Goal: Task Accomplishment & Management: Complete application form

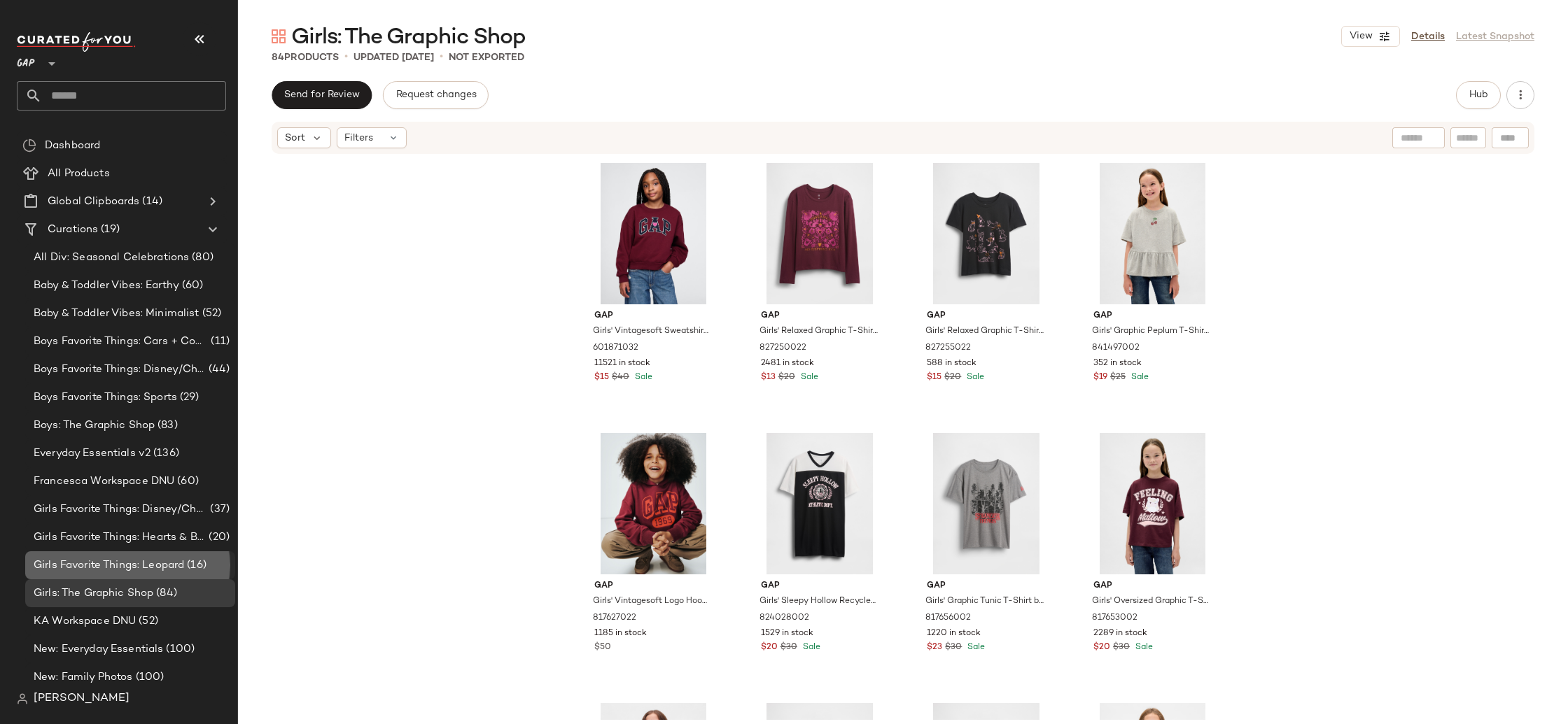
click at [175, 568] on span "Girls Favorite Things: Leopard" at bounding box center [108, 565] width 151 height 16
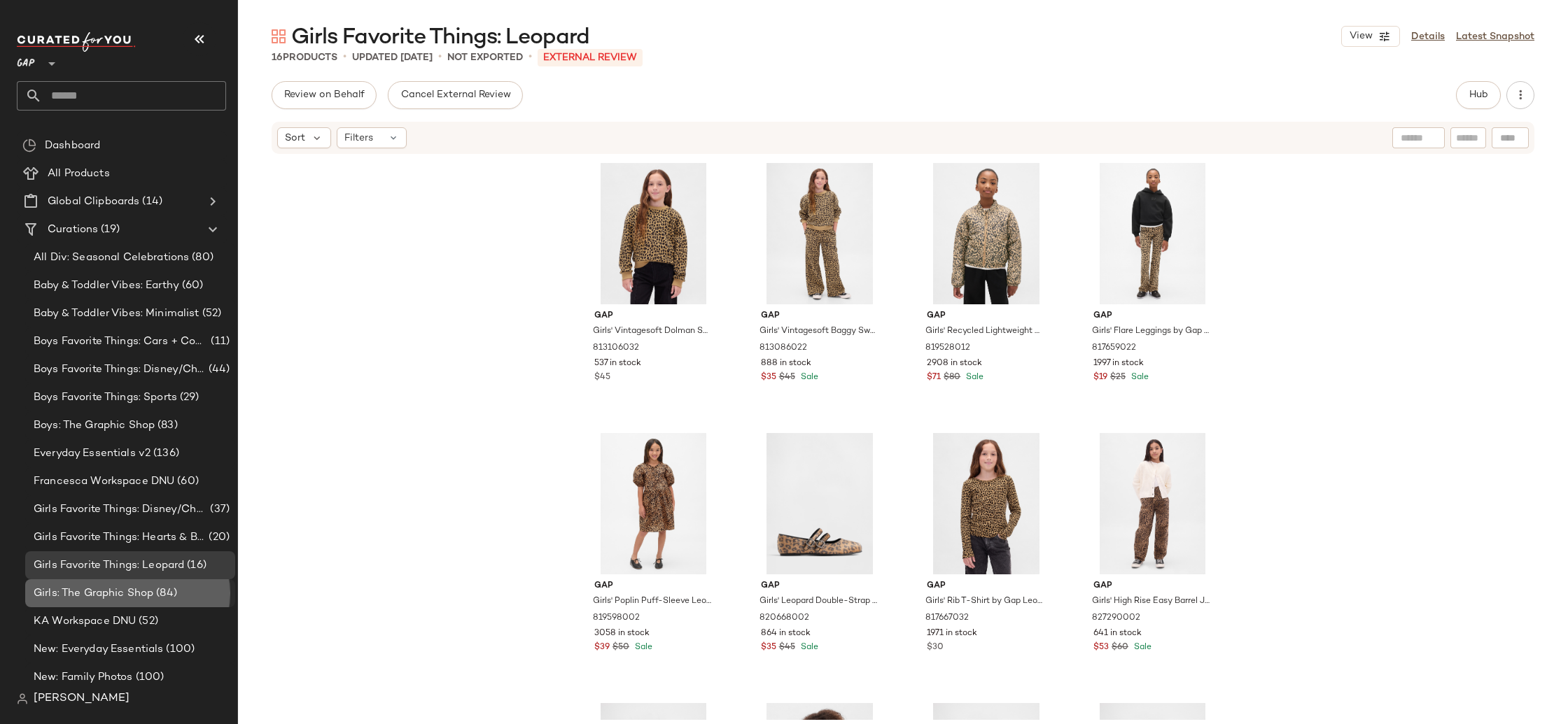
click at [68, 586] on span "Girls: The Graphic Shop" at bounding box center [93, 594] width 120 height 16
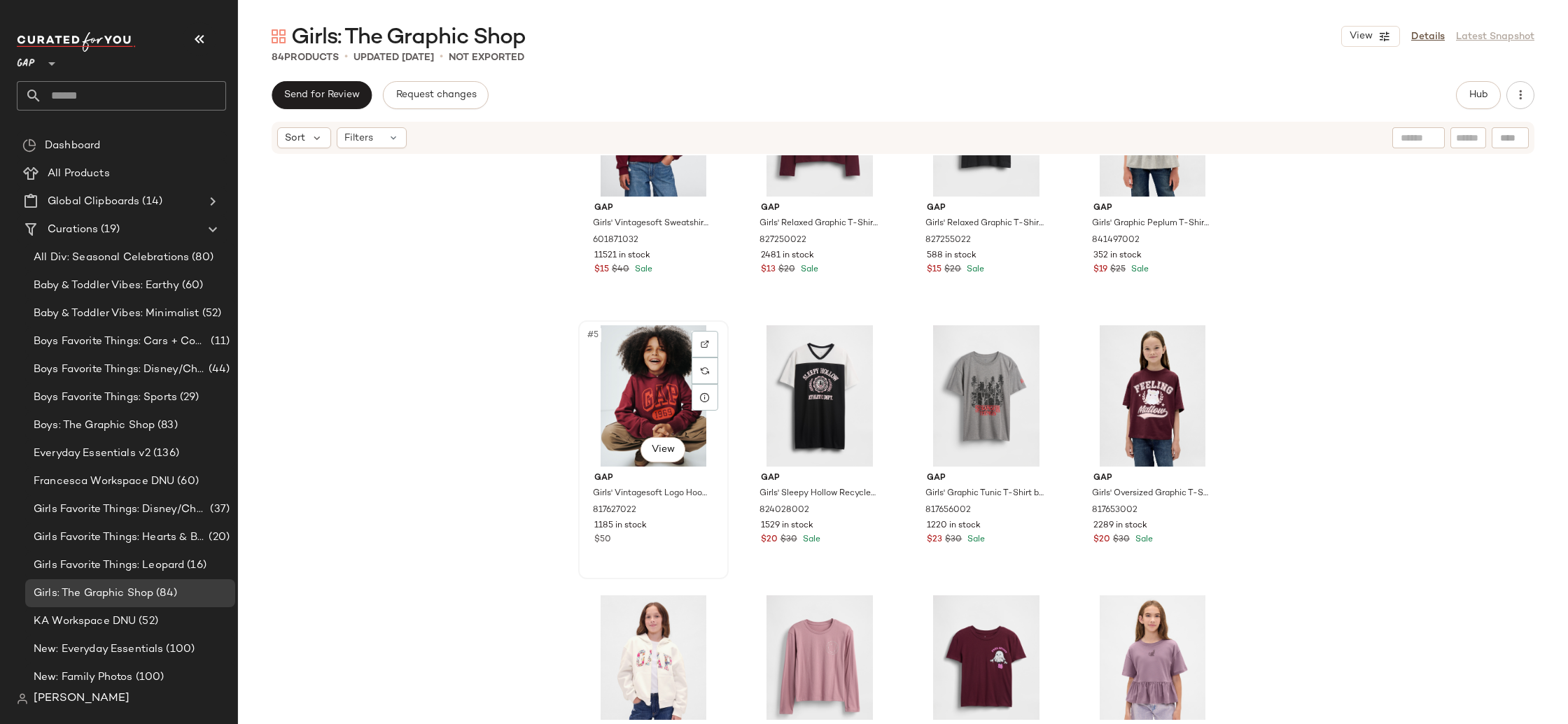
scroll to position [122, 0]
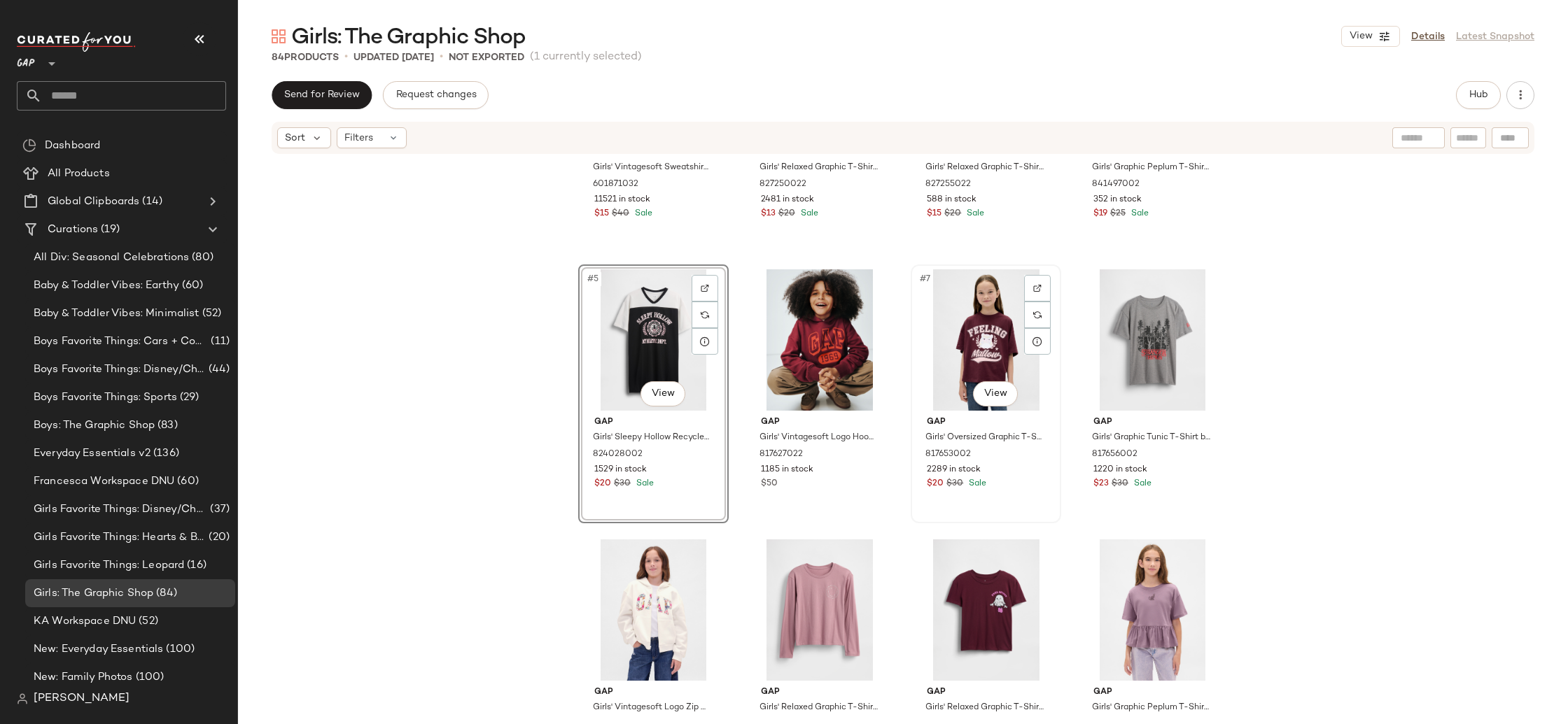
scroll to position [166, 0]
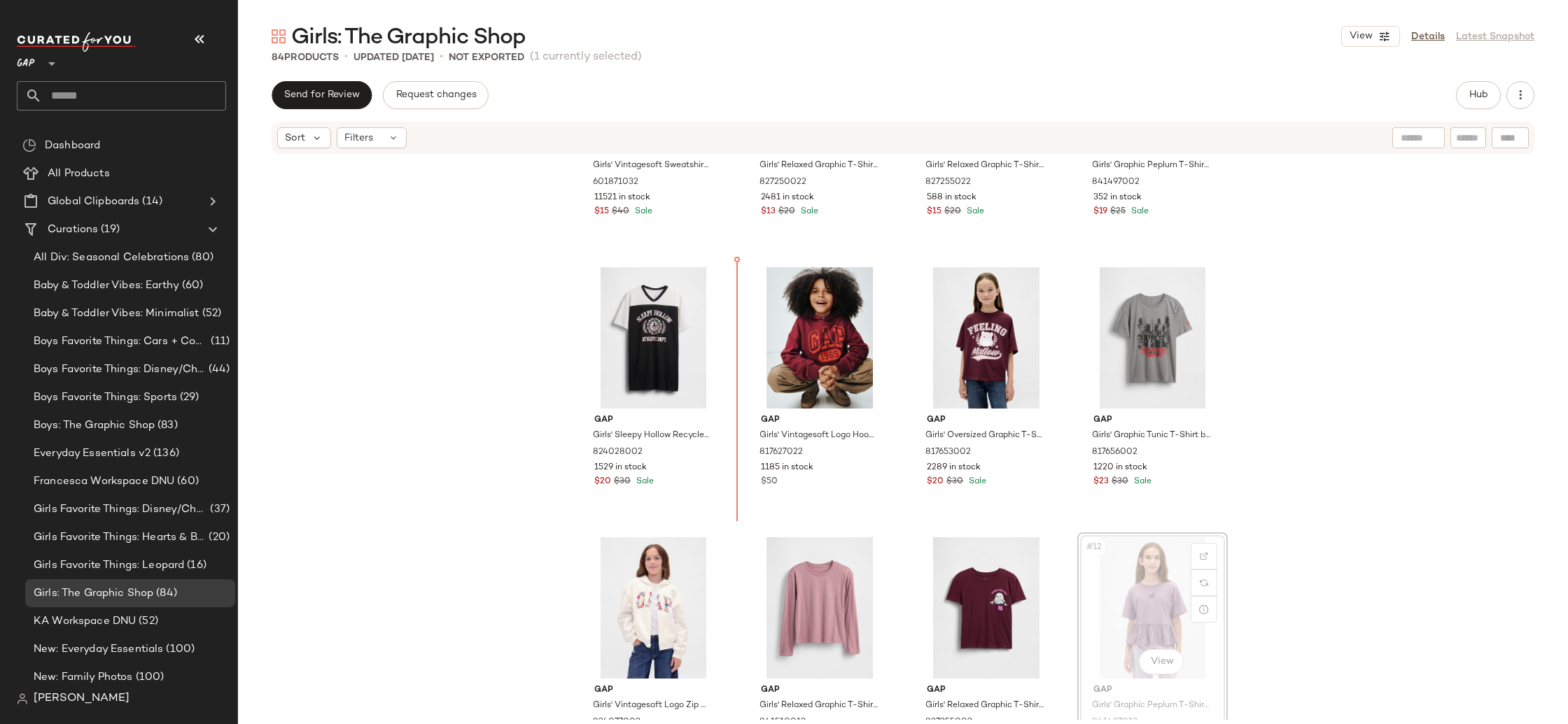
drag, startPoint x: 1094, startPoint y: 568, endPoint x: 1072, endPoint y: 554, distance: 26.1
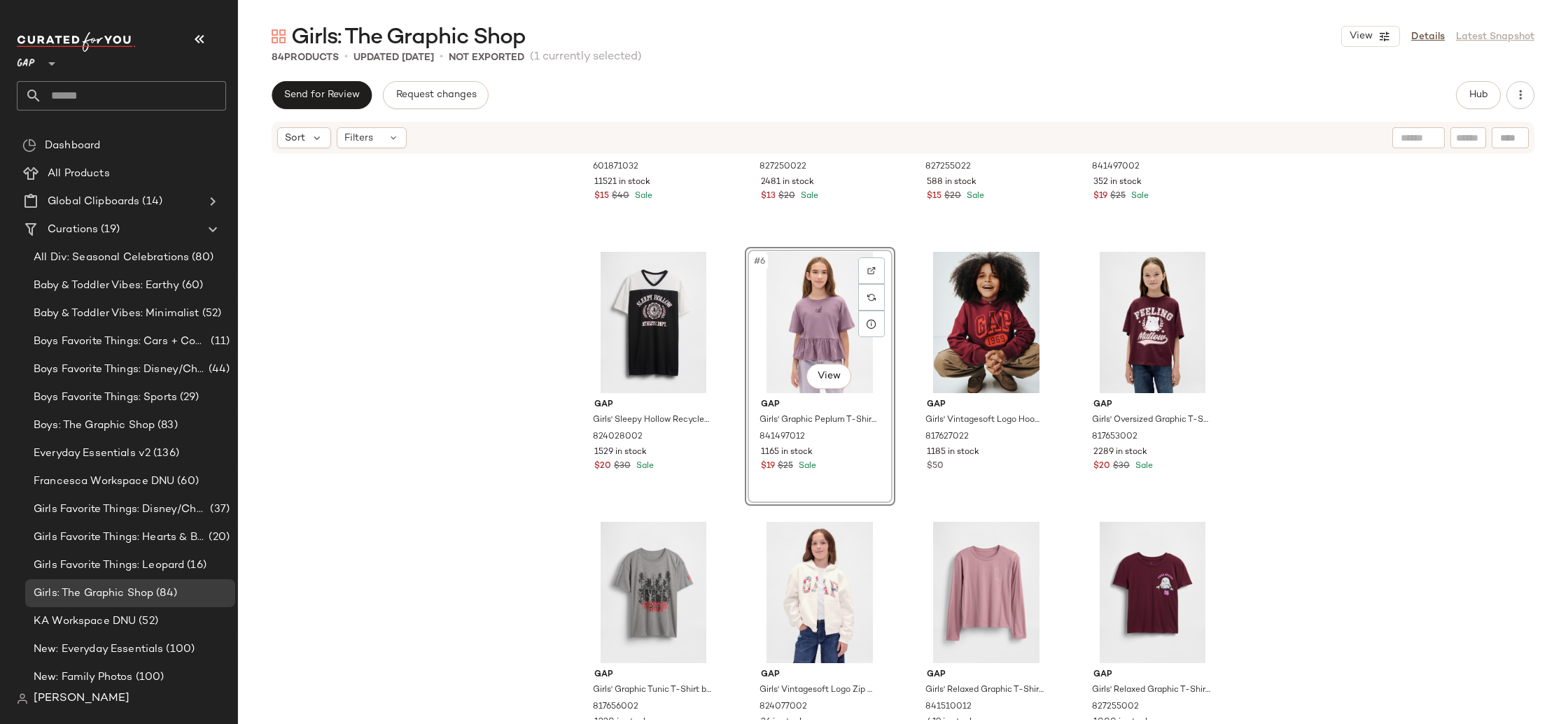
scroll to position [188, 0]
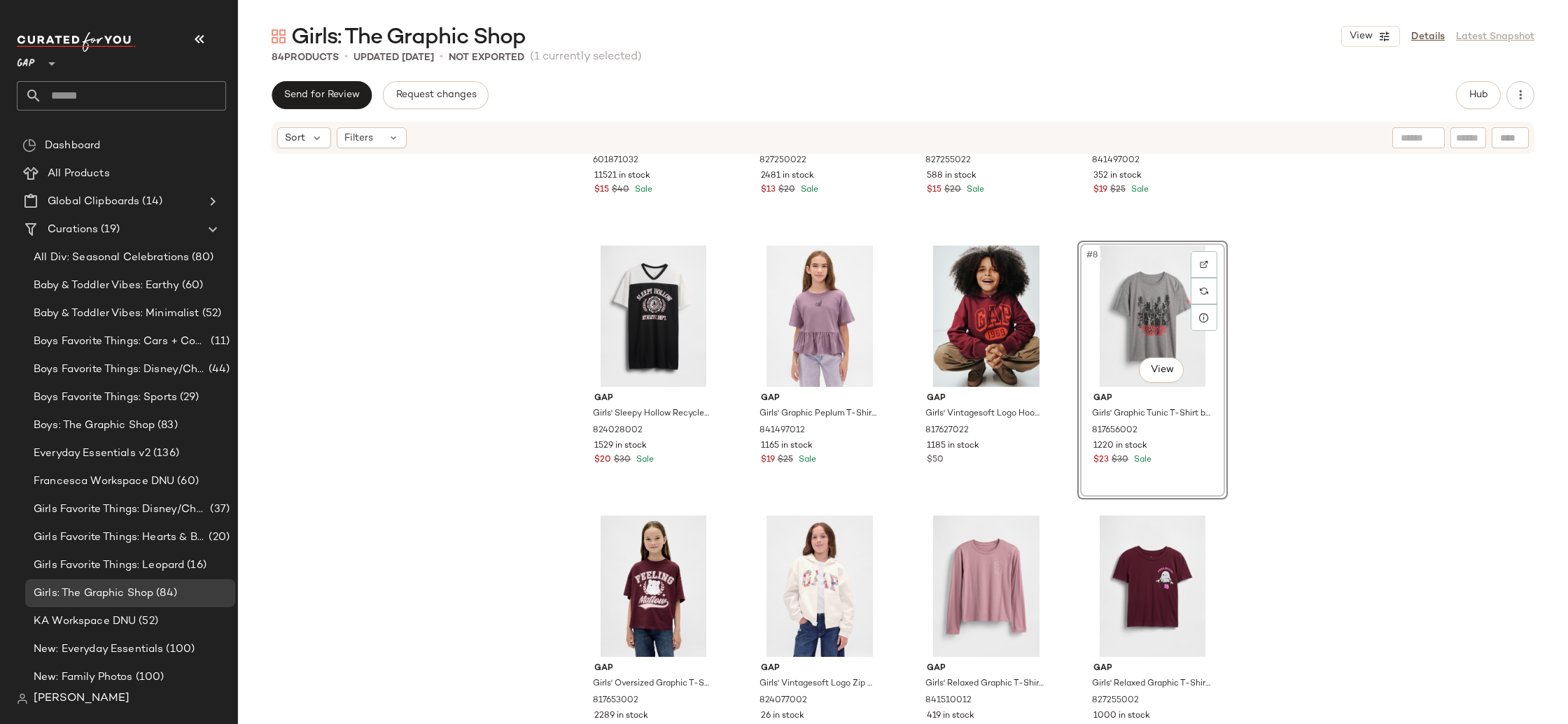
click at [422, 418] on div "Gap Girls' Vintagesoft Sweatshirt by Gap Red Delicious Size S (6/7) 601871032 1…" at bounding box center [903, 438] width 1330 height 565
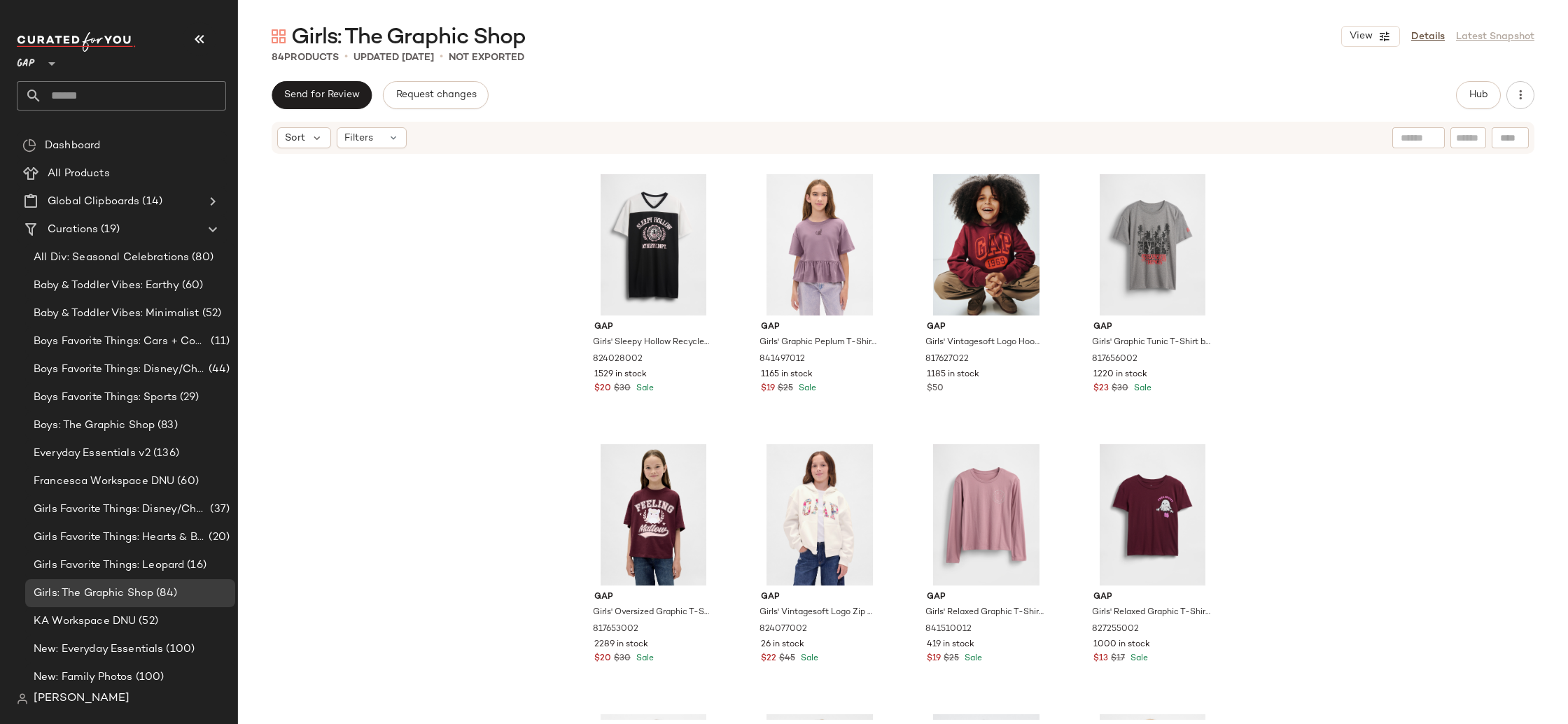
scroll to position [436, 0]
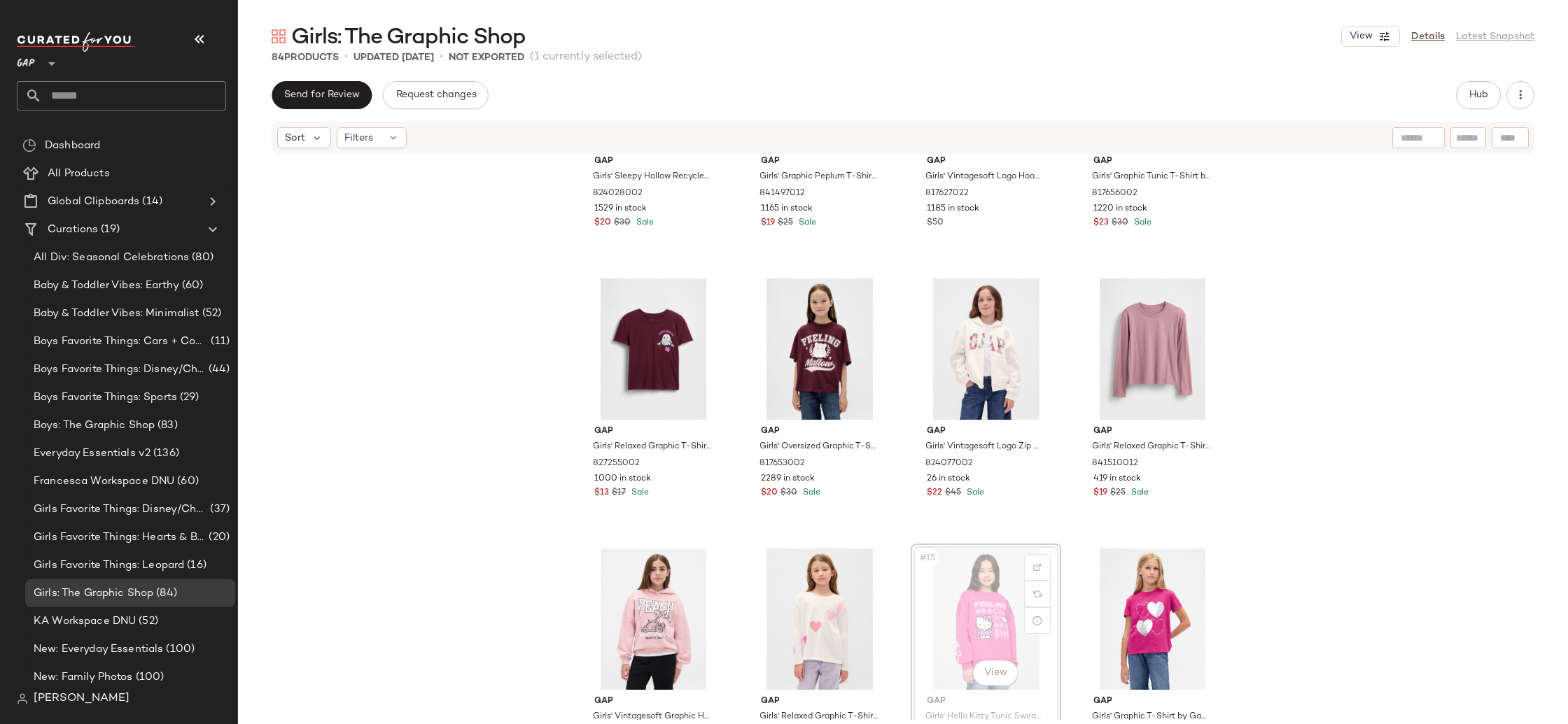
scroll to position [439, 0]
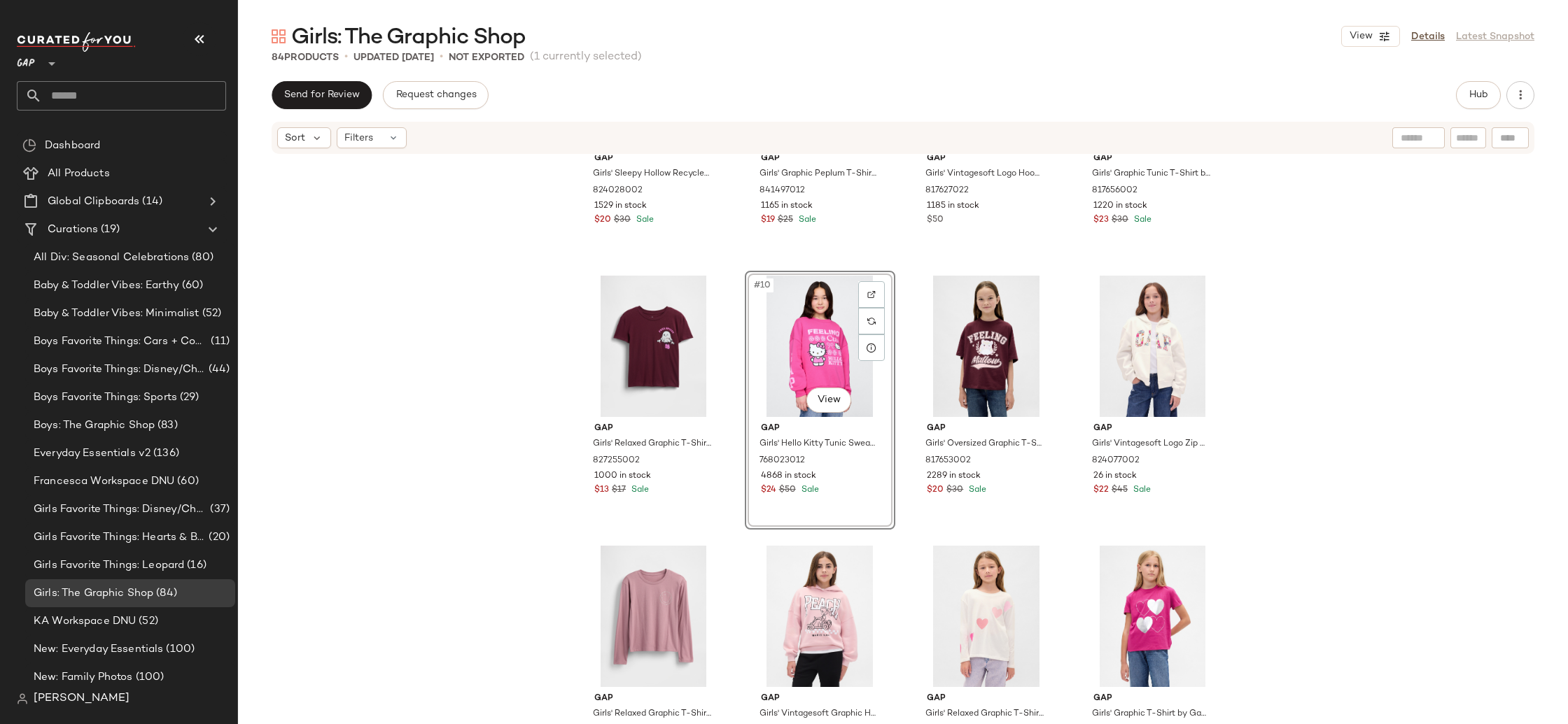
click at [1329, 457] on div "Gap Girls' Sleepy Hollow Recycled Pj Dress by Gap Black Size [CREDIT_CARD_NUMBE…" at bounding box center [903, 438] width 1330 height 565
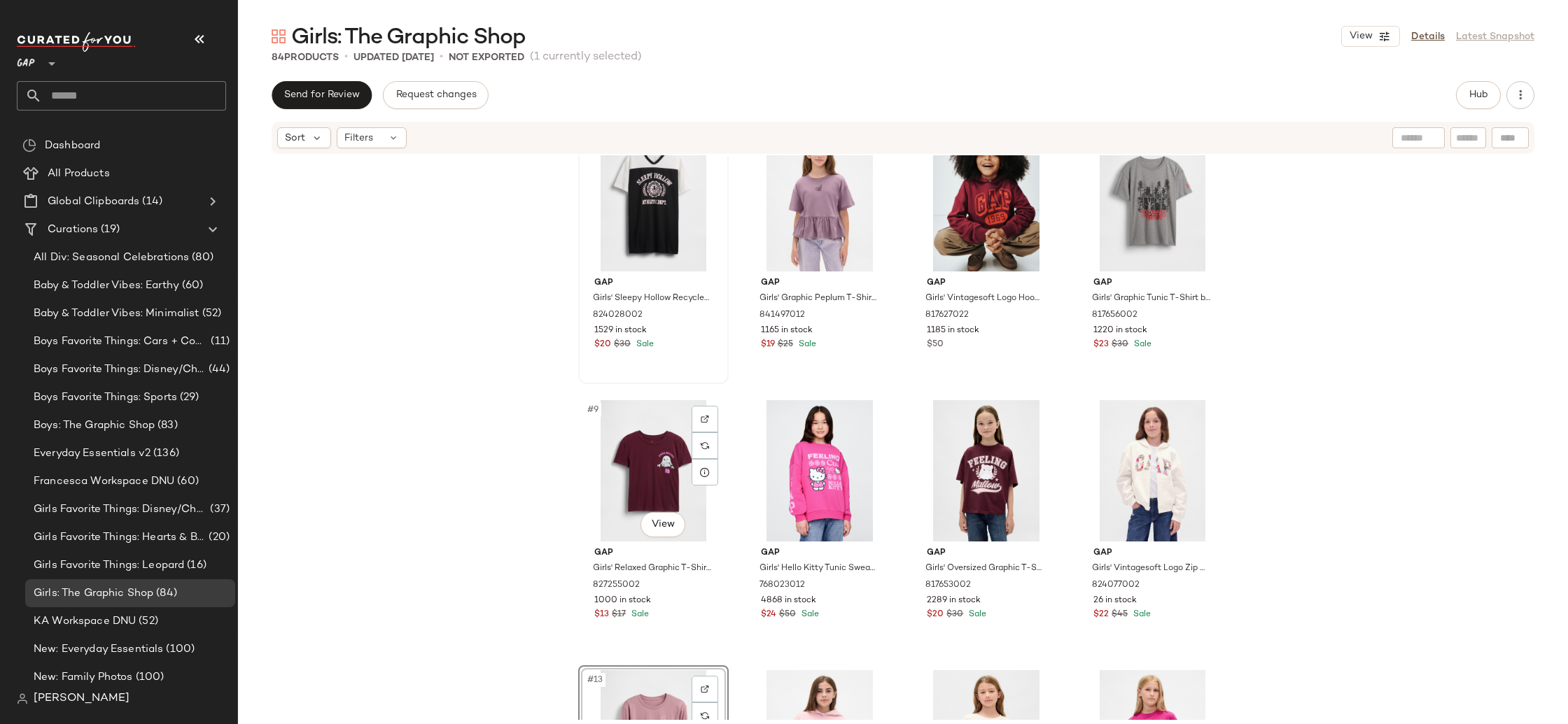
scroll to position [248, 0]
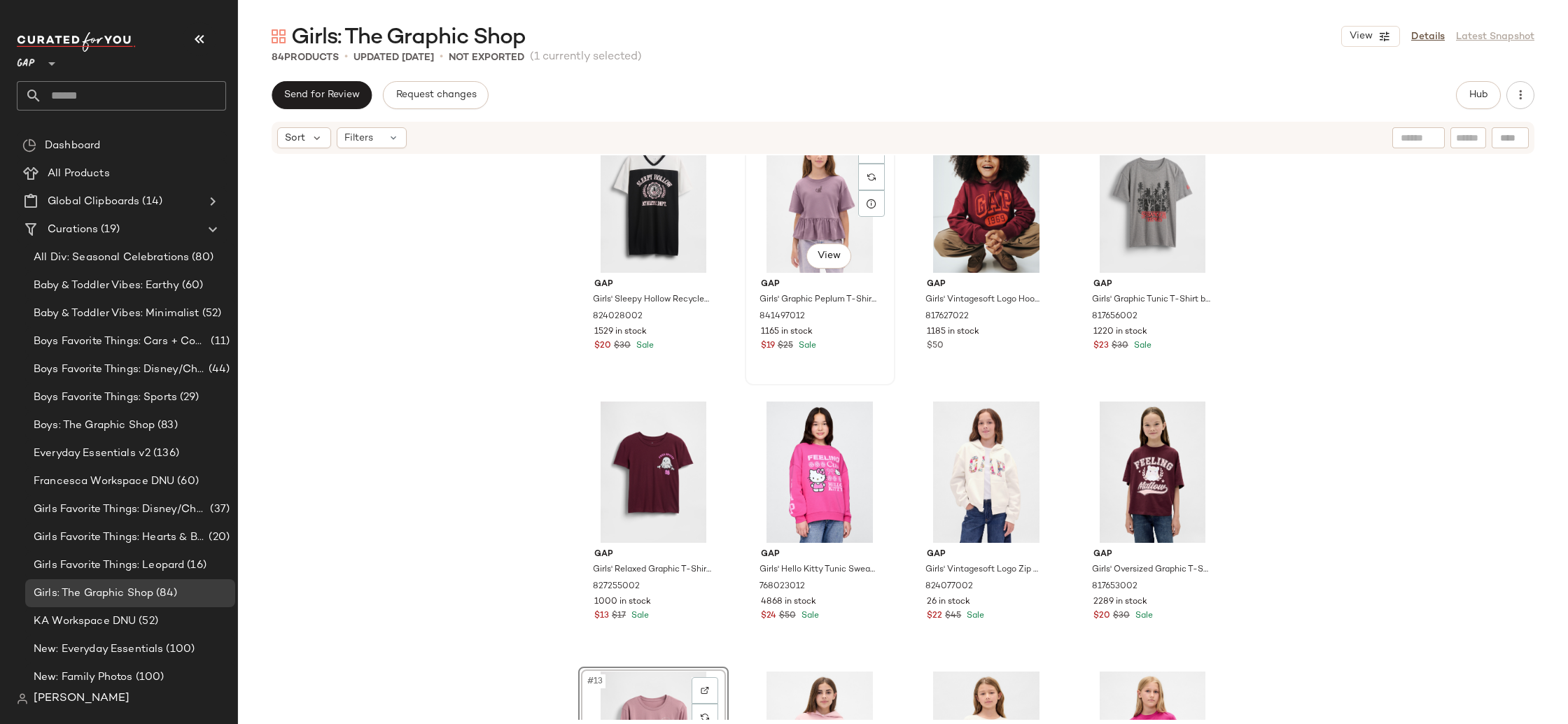
scroll to position [284, 0]
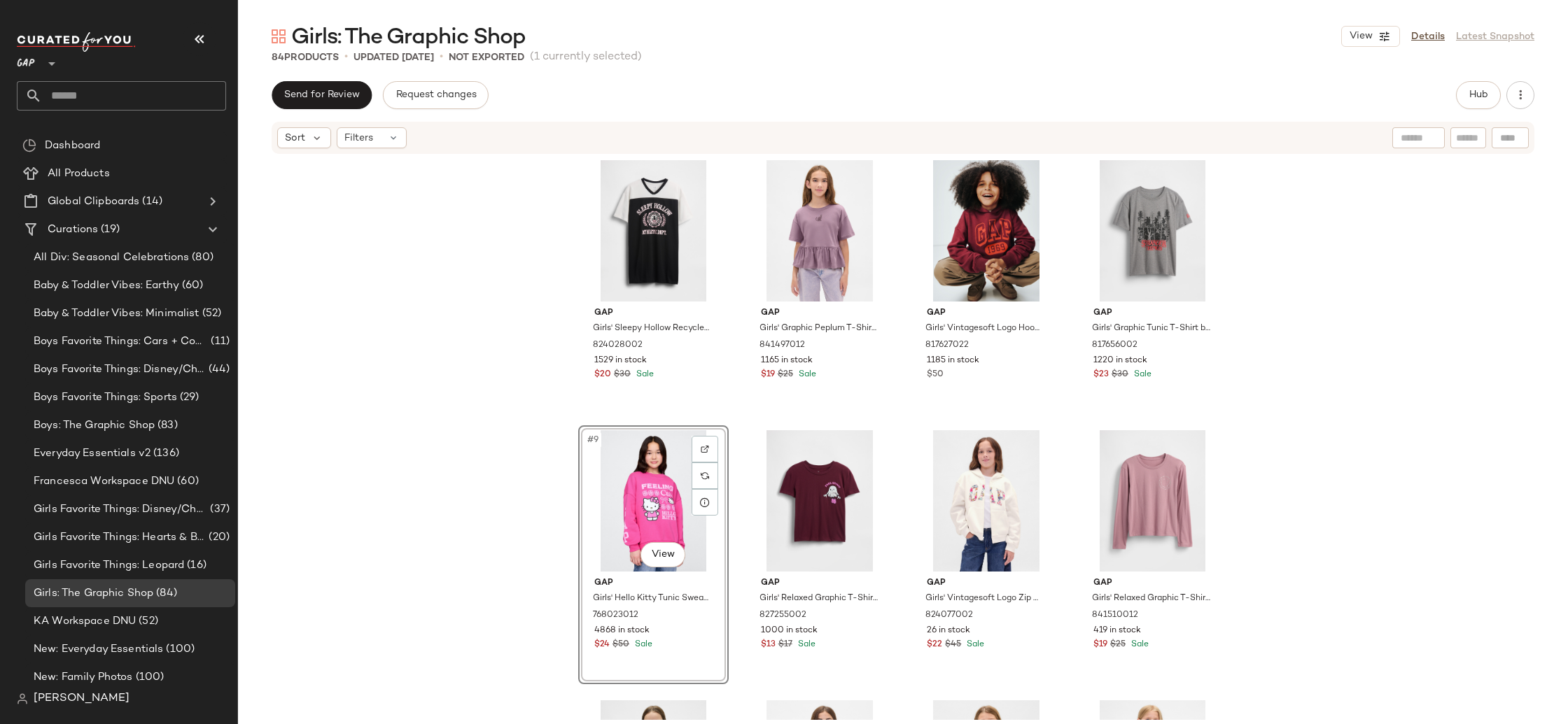
click at [493, 490] on div "Gap Girls' Sleepy Hollow Recycled Pj Dress by Gap Black Size [CREDIT_CARD_NUMBE…" at bounding box center [903, 438] width 1330 height 565
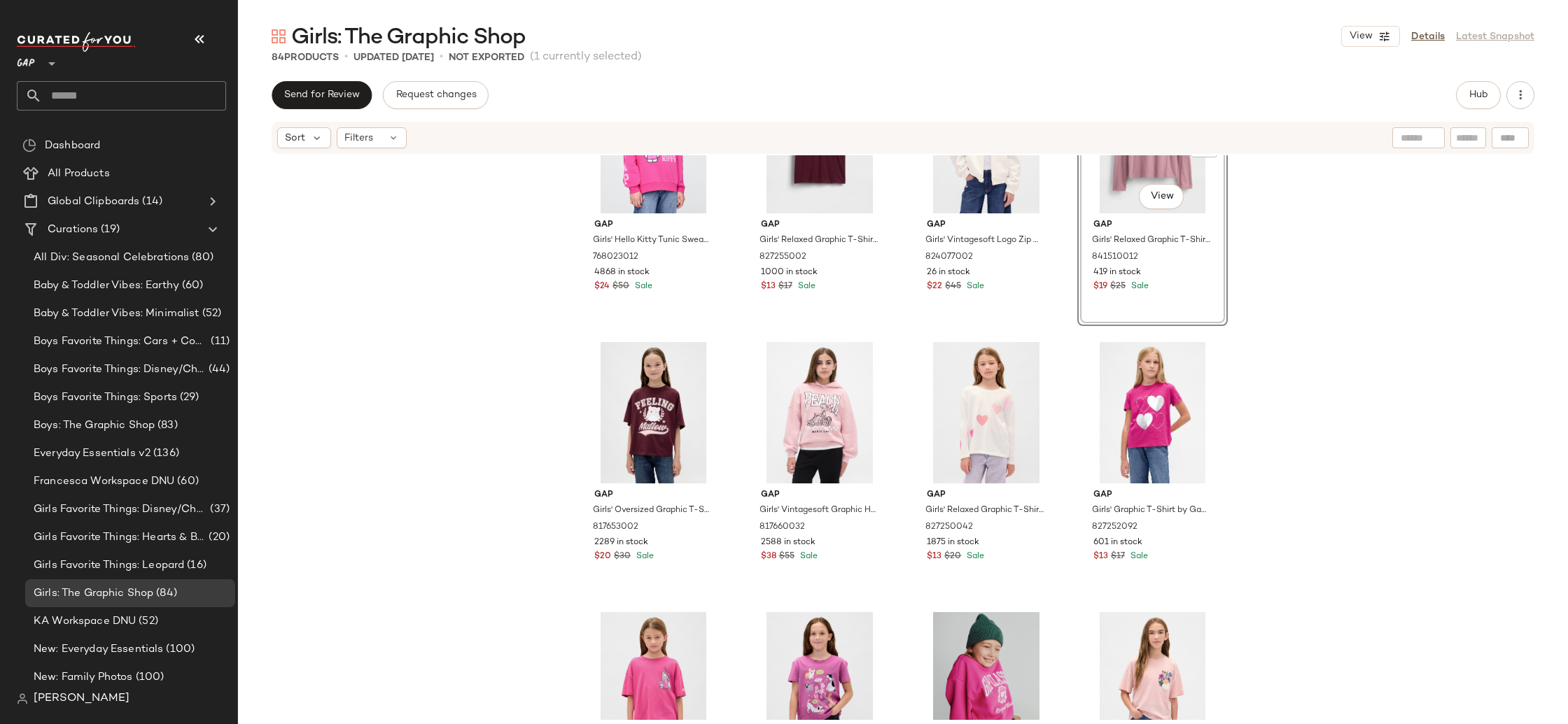
scroll to position [754, 0]
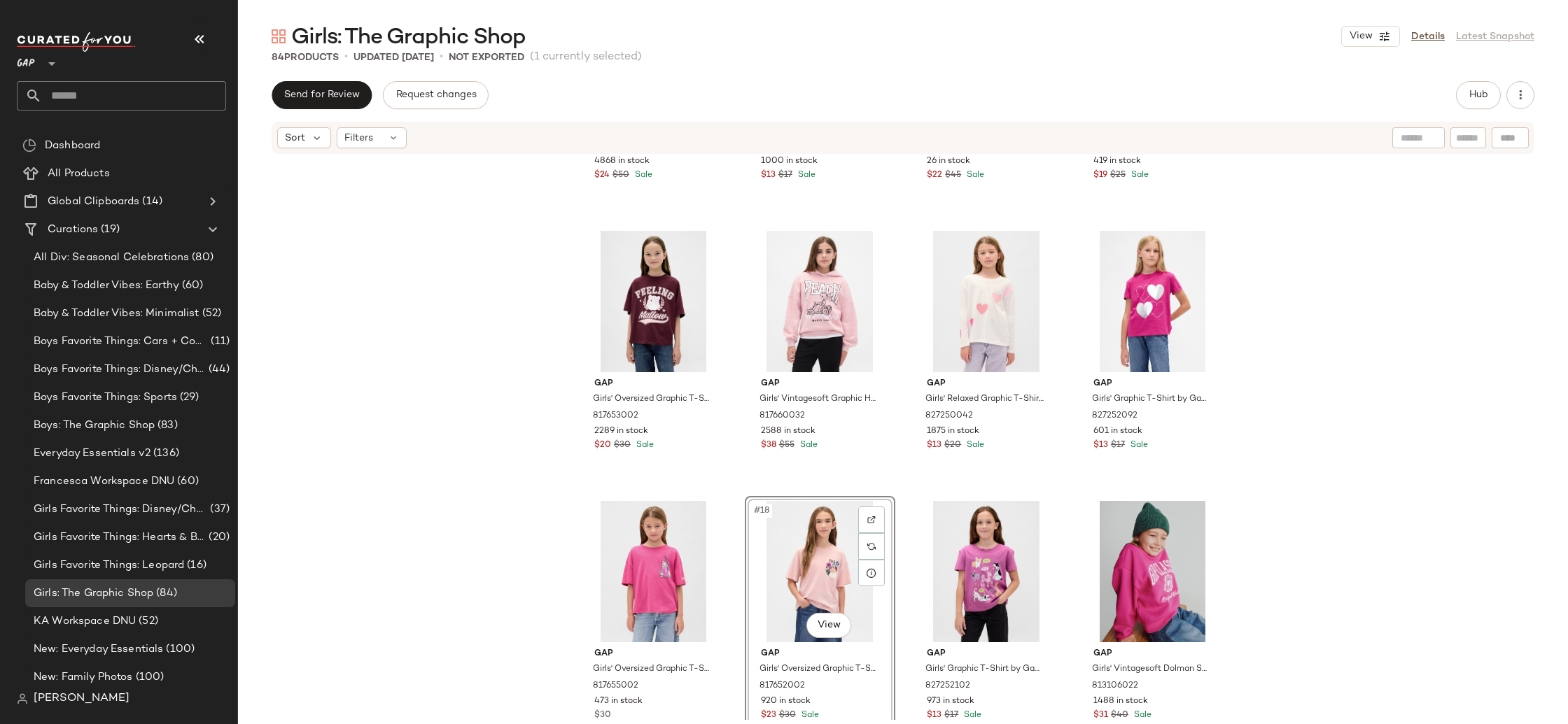
scroll to position [924, 0]
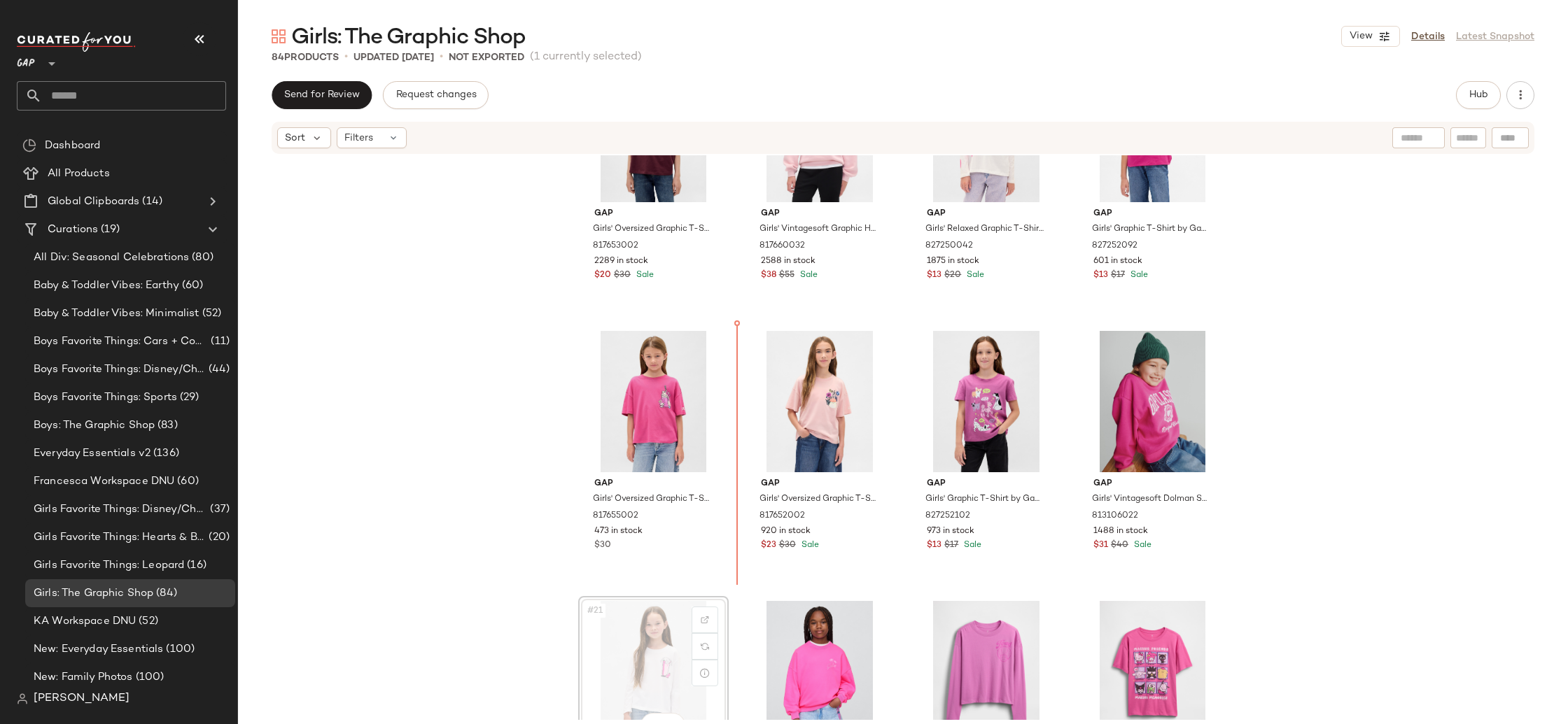
scroll to position [925, 0]
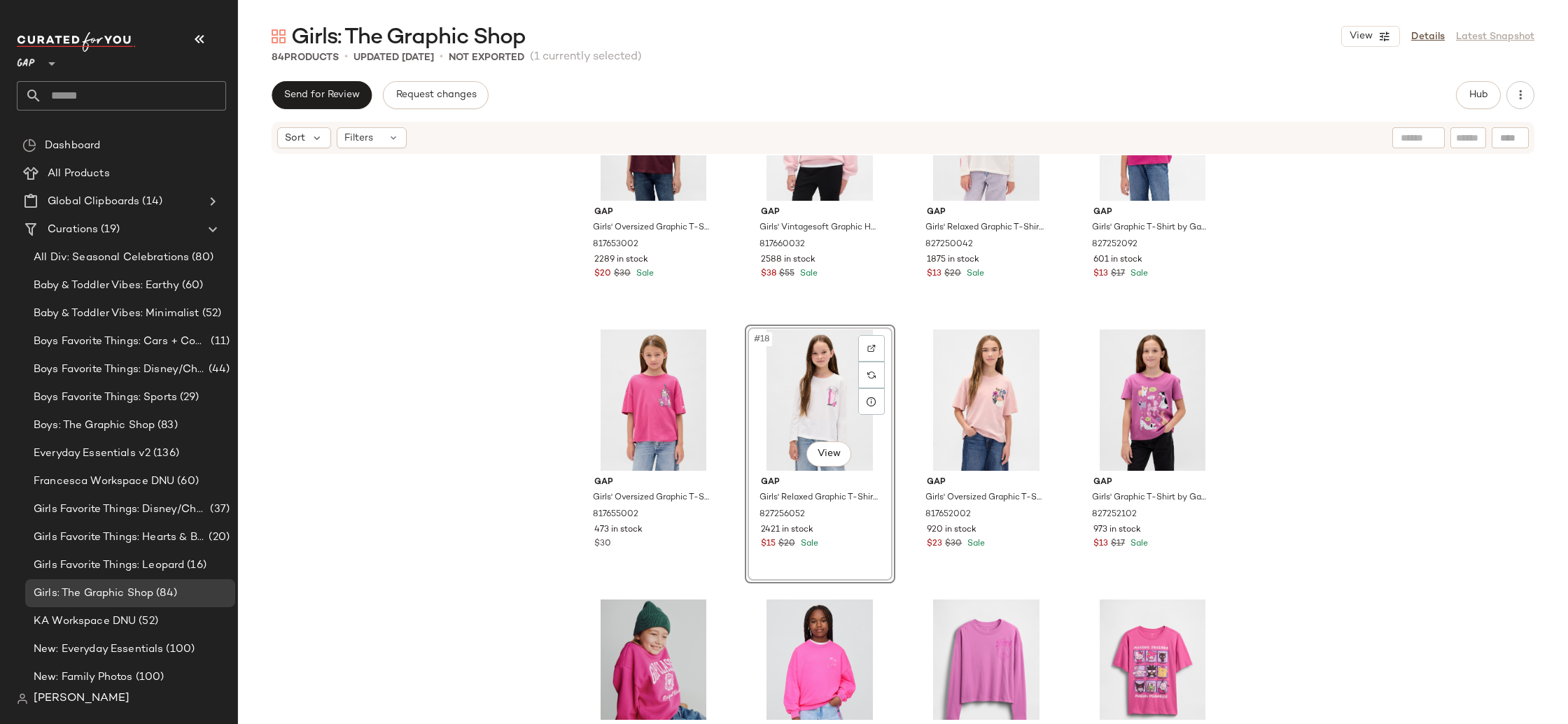
click at [501, 515] on div "Gap Girls' Oversized Graphic T-Shirt by Gap Tuscan Red Size S (6/7) 817653002 2…" at bounding box center [903, 438] width 1330 height 565
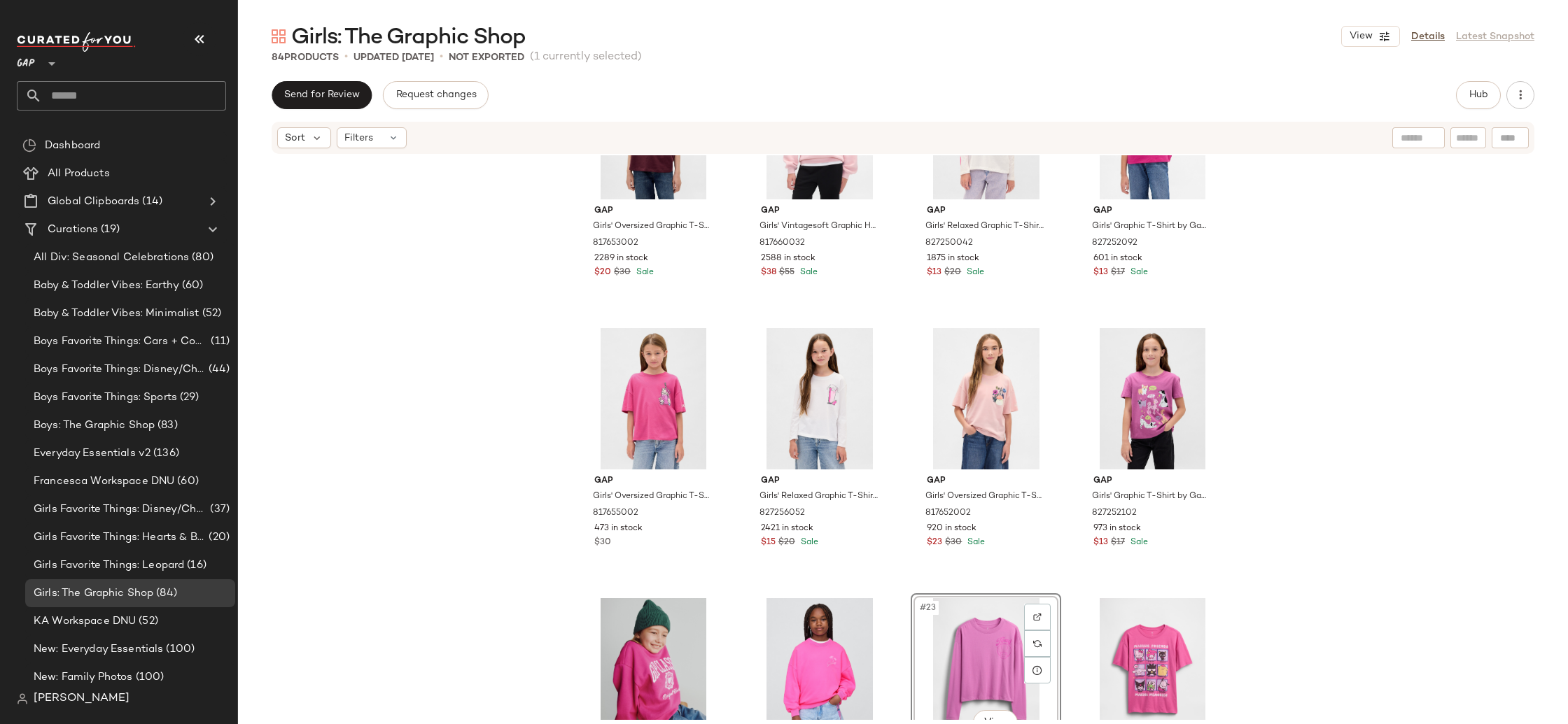
scroll to position [929, 0]
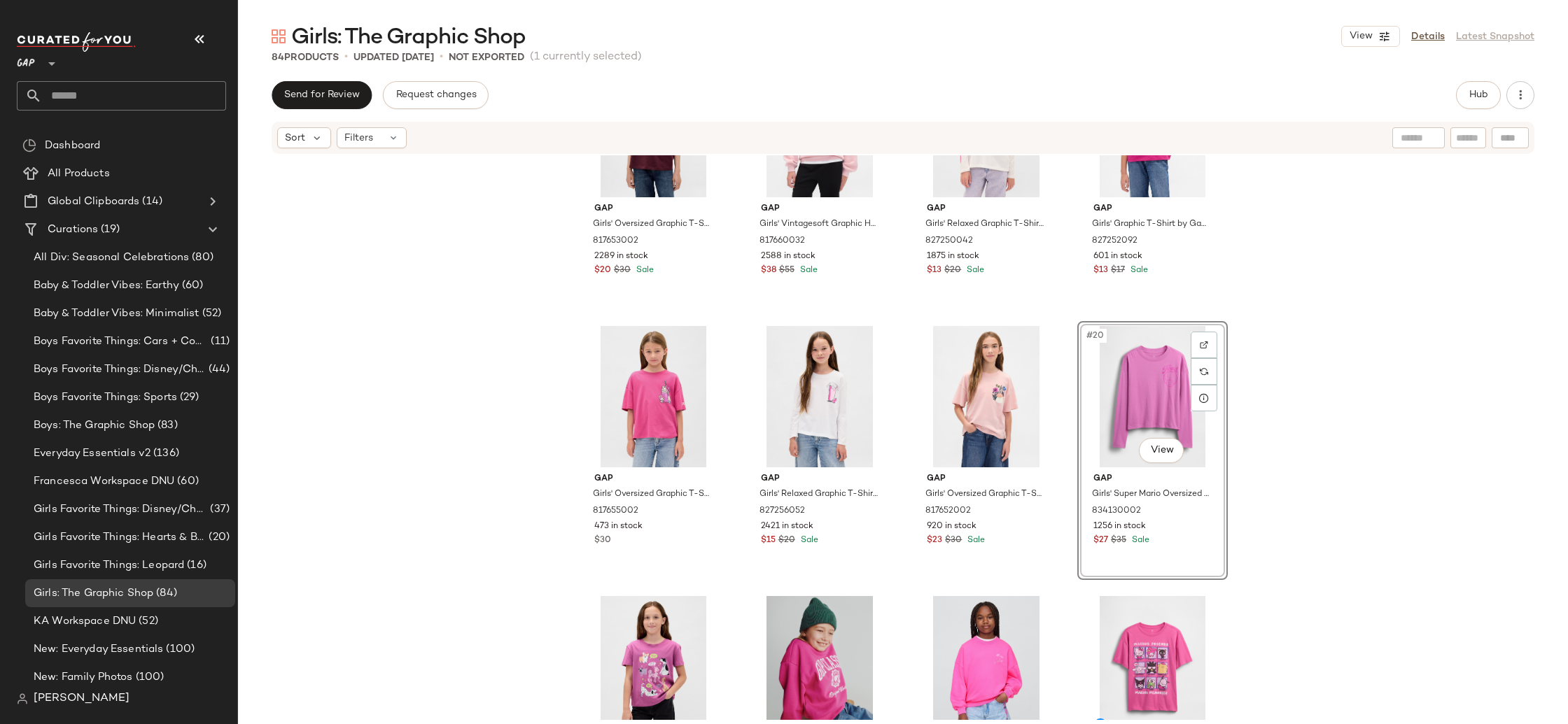
click at [1315, 501] on div "Gap Girls' Oversized Graphic T-Shirt by Gap Tuscan Red Size S (6/7) 817653002 2…" at bounding box center [903, 438] width 1330 height 565
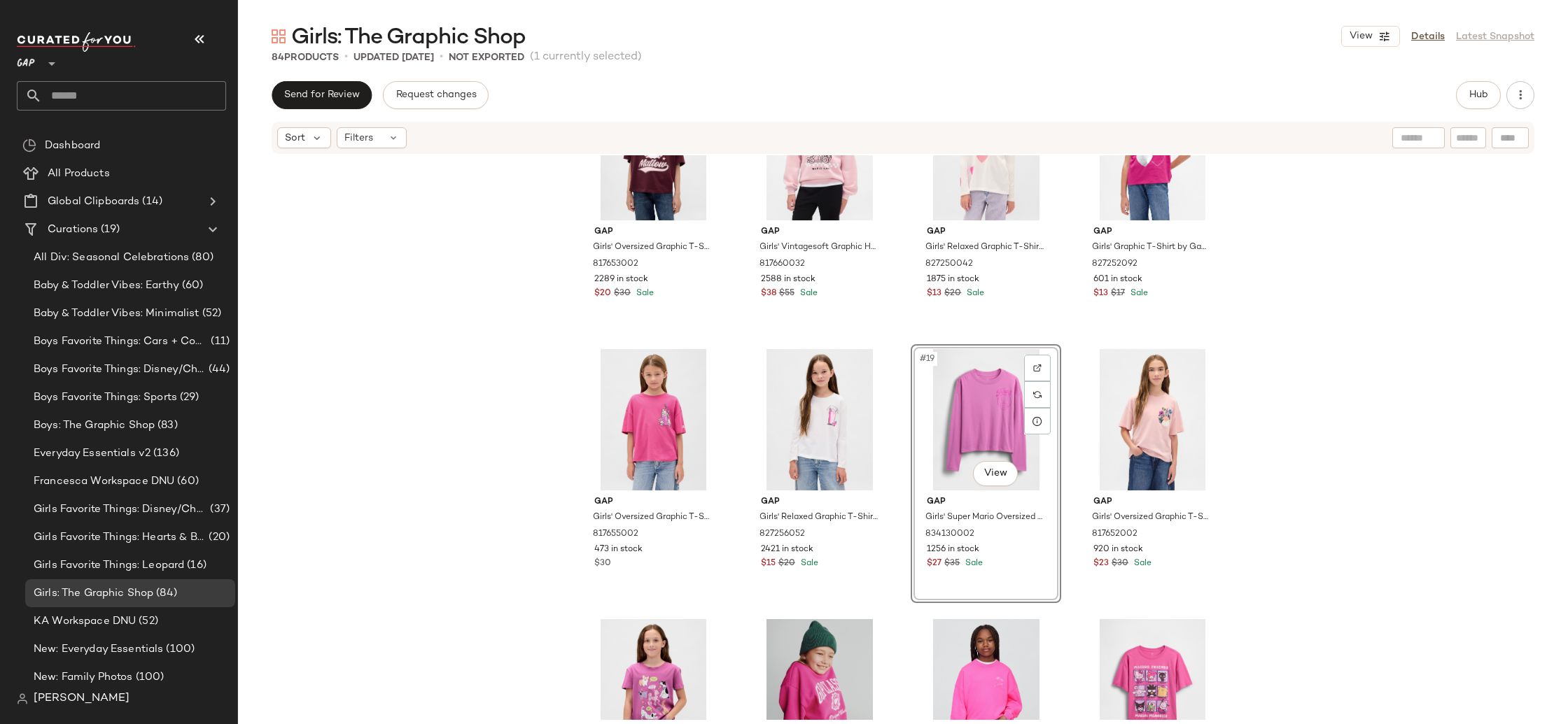
click at [1282, 451] on div "Gap Girls' Oversized Graphic T-Shirt by Gap Tuscan Red Size S (6/7) 817653002 2…" at bounding box center [903, 438] width 1330 height 565
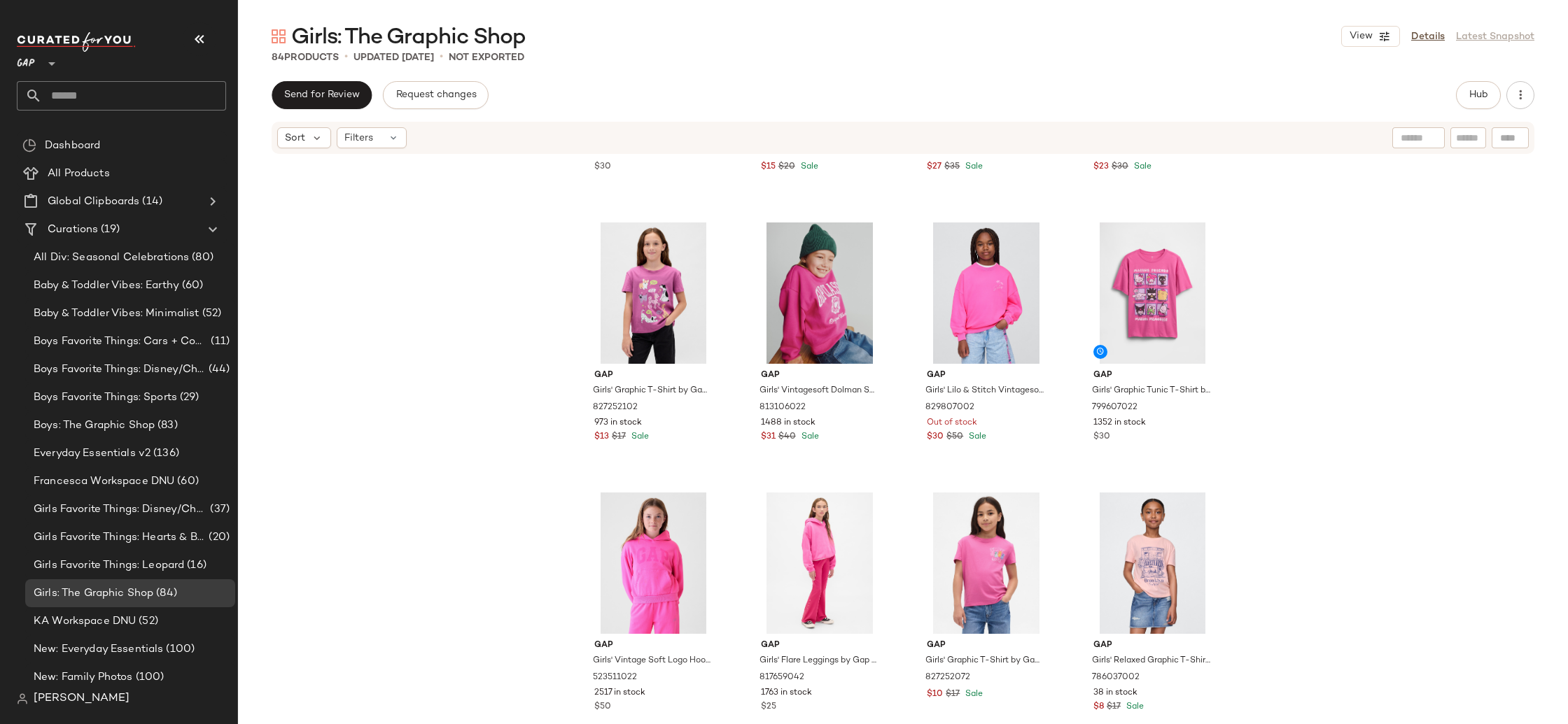
scroll to position [1327, 0]
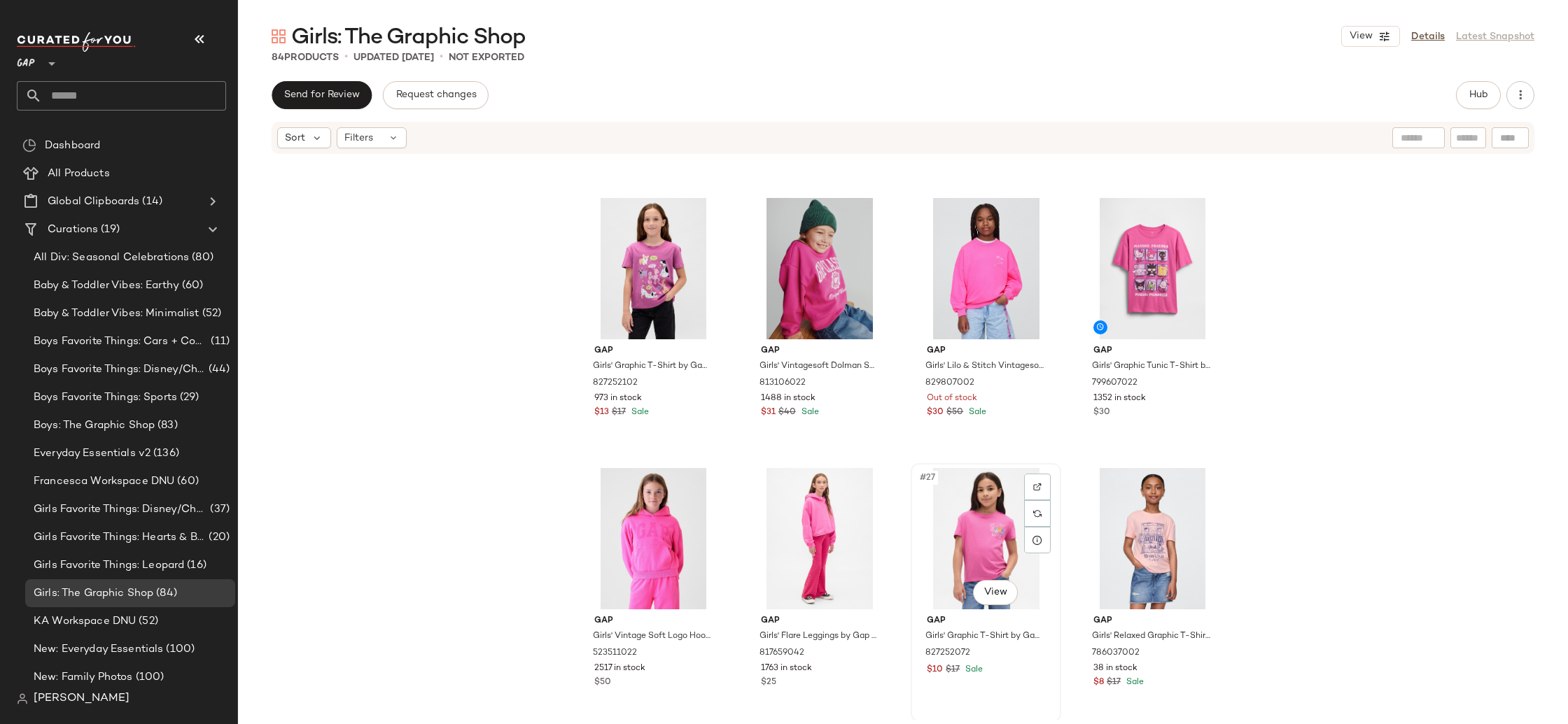
click at [1000, 524] on div "#27 View" at bounding box center [985, 539] width 141 height 142
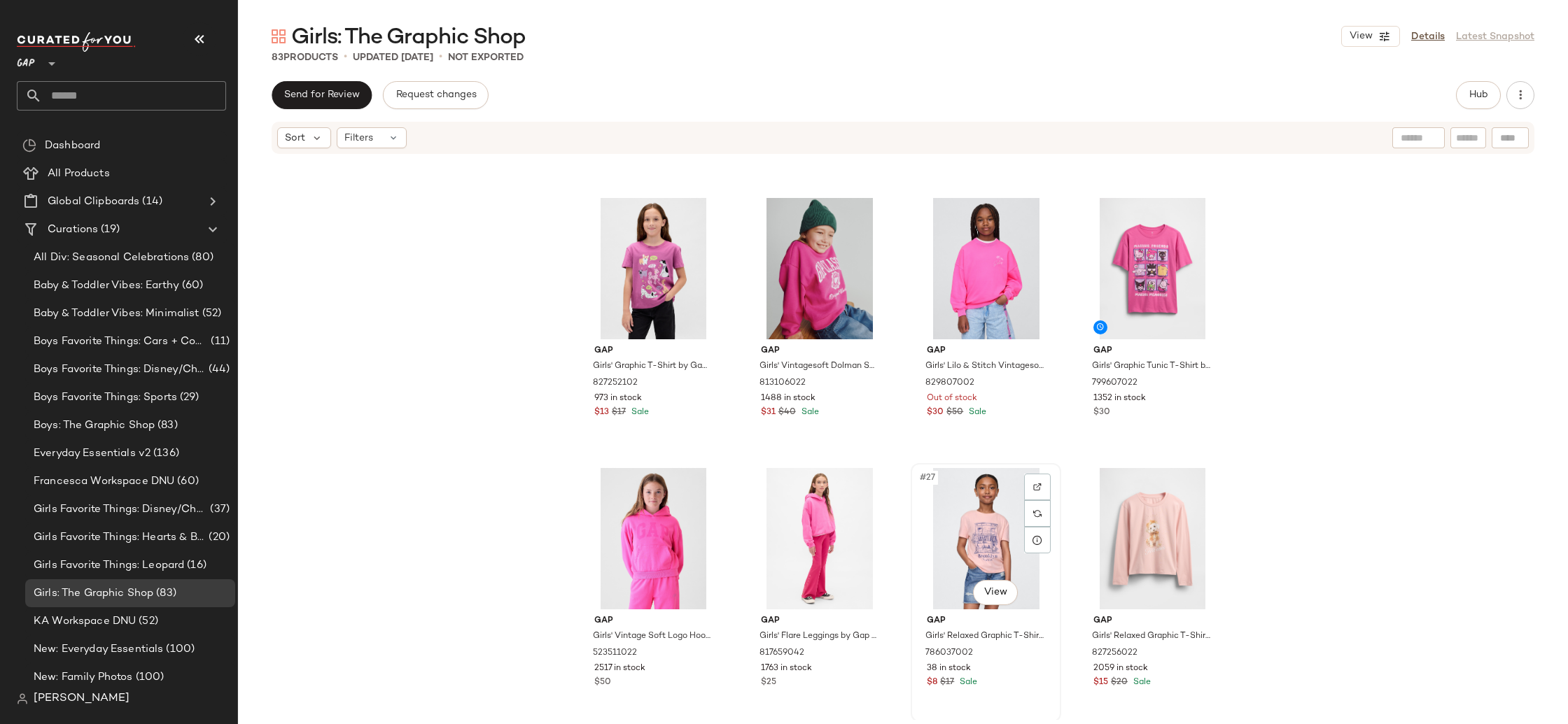
click at [961, 545] on div "#27 View" at bounding box center [985, 539] width 141 height 142
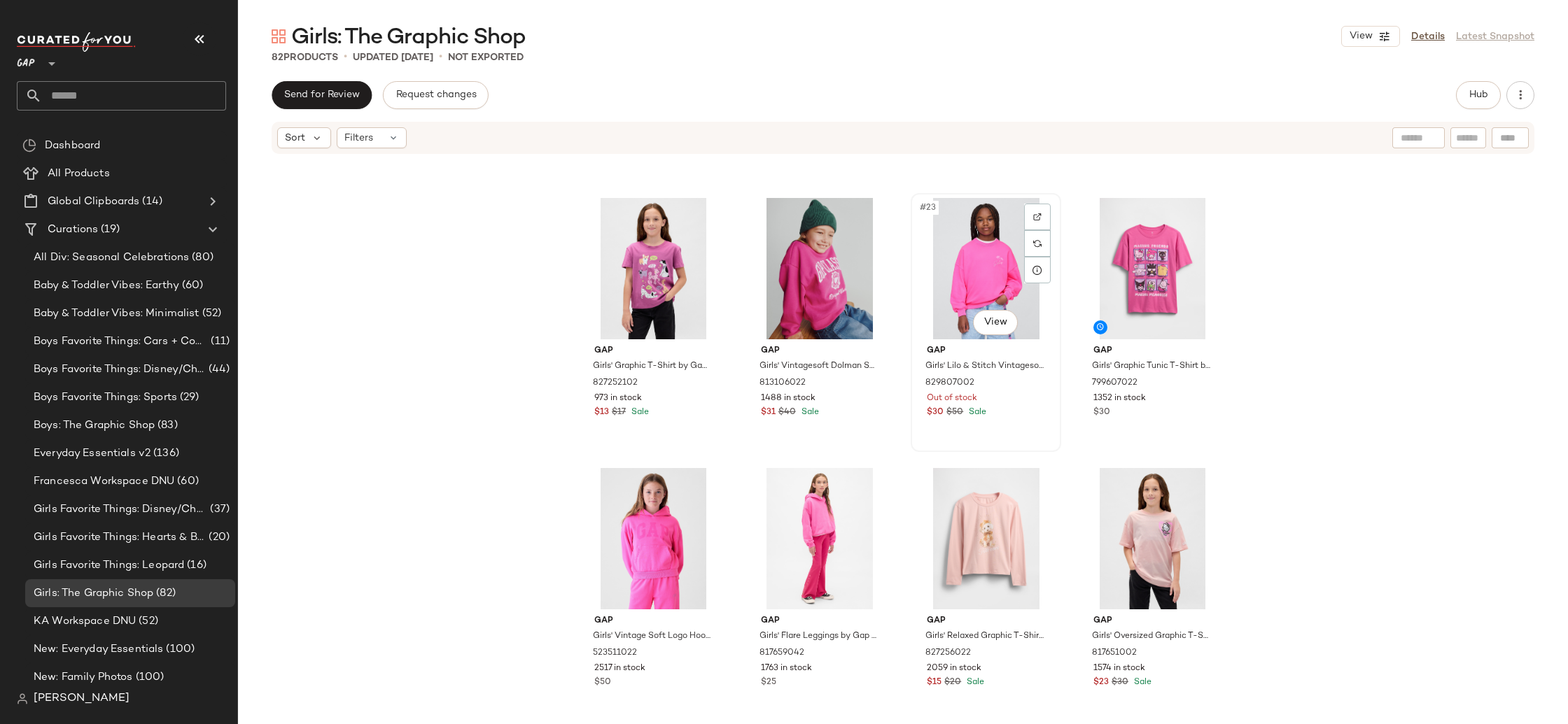
click at [954, 302] on div "#23 View" at bounding box center [985, 269] width 141 height 142
drag, startPoint x: 1491, startPoint y: 411, endPoint x: 1417, endPoint y: 399, distance: 75.0
click at [1491, 411] on div "Gap Girls' Oversized Graphic T-Shirt by Gap Standout Pink Size S (6/7) 81765500…" at bounding box center [903, 438] width 1330 height 565
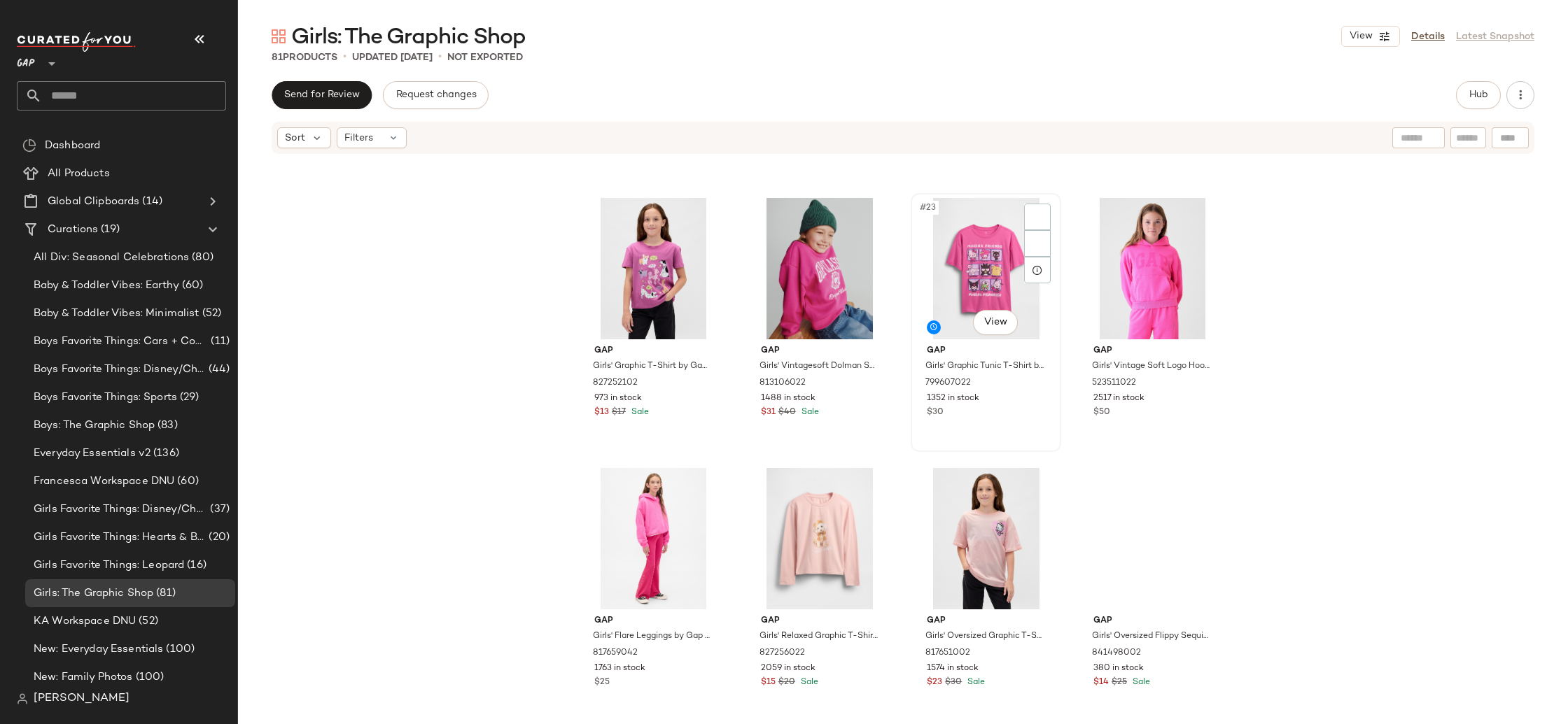
click at [975, 277] on div "#23 View" at bounding box center [985, 269] width 141 height 142
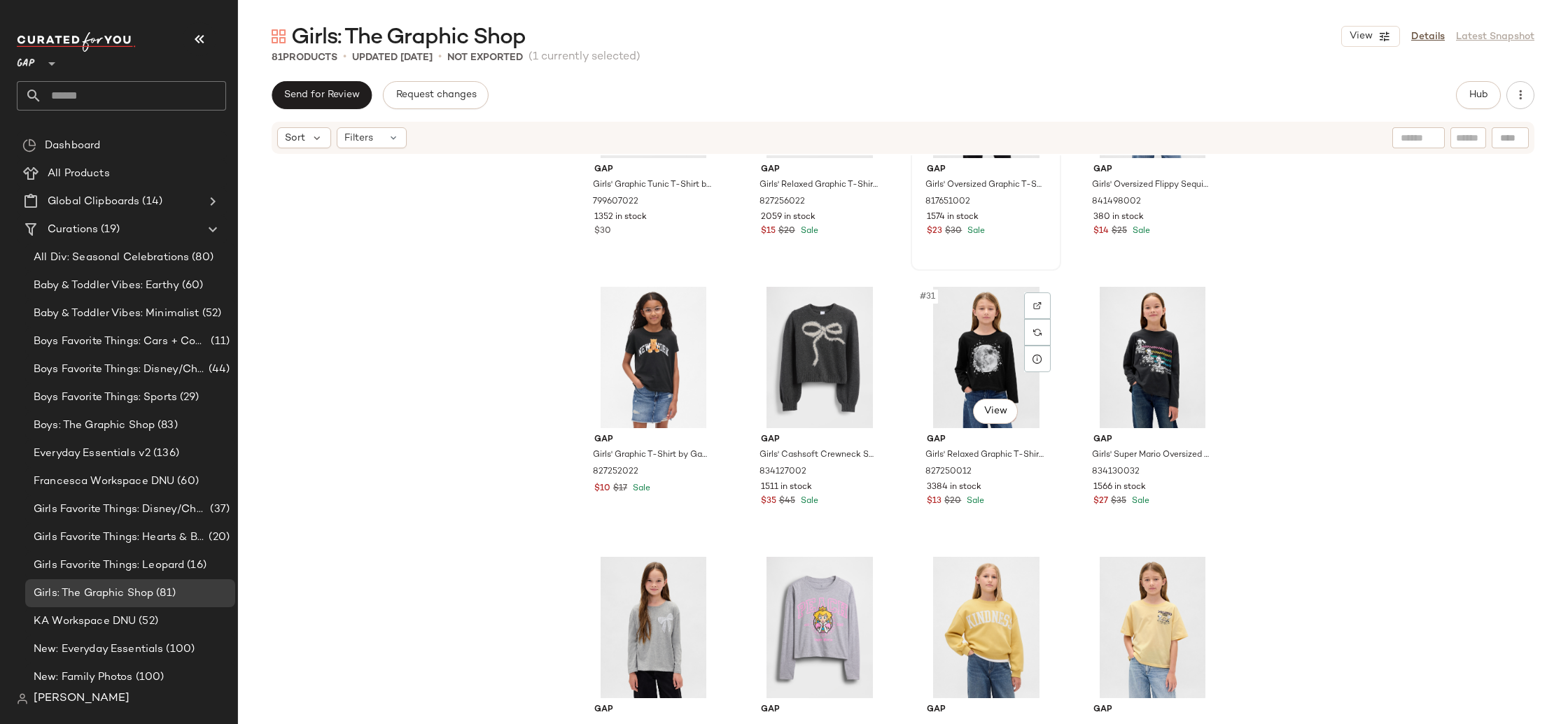
scroll to position [1830, 0]
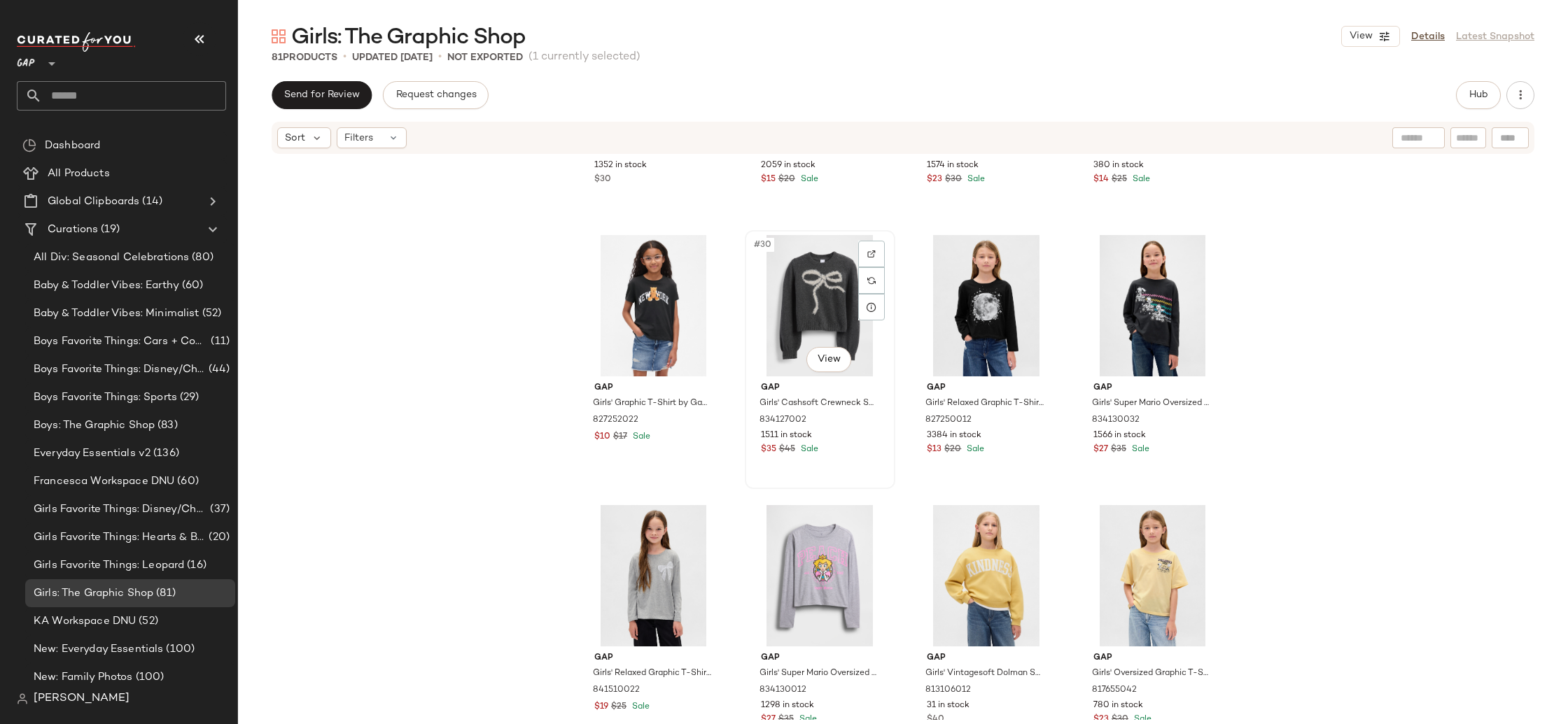
click at [796, 319] on div "#30 View" at bounding box center [820, 306] width 141 height 142
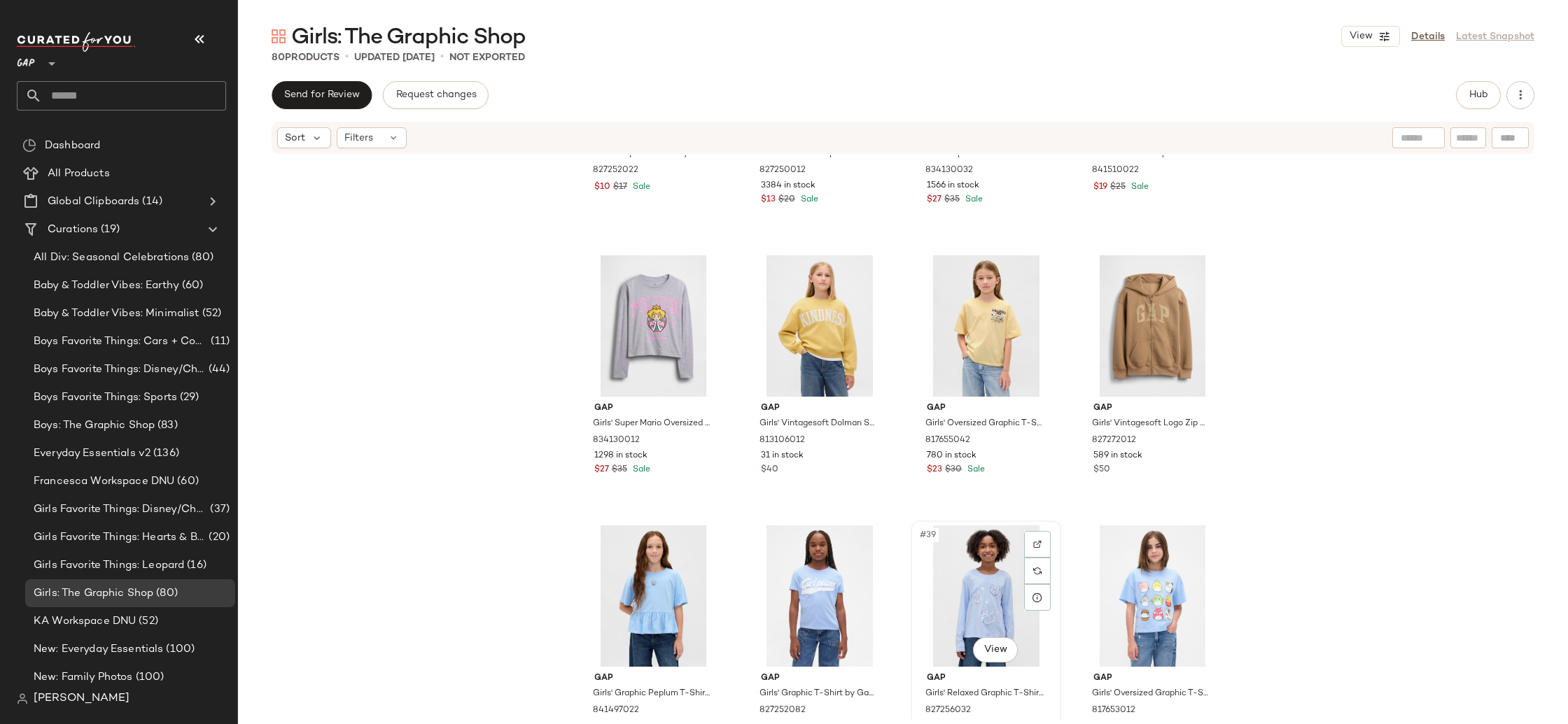
scroll to position [2077, 0]
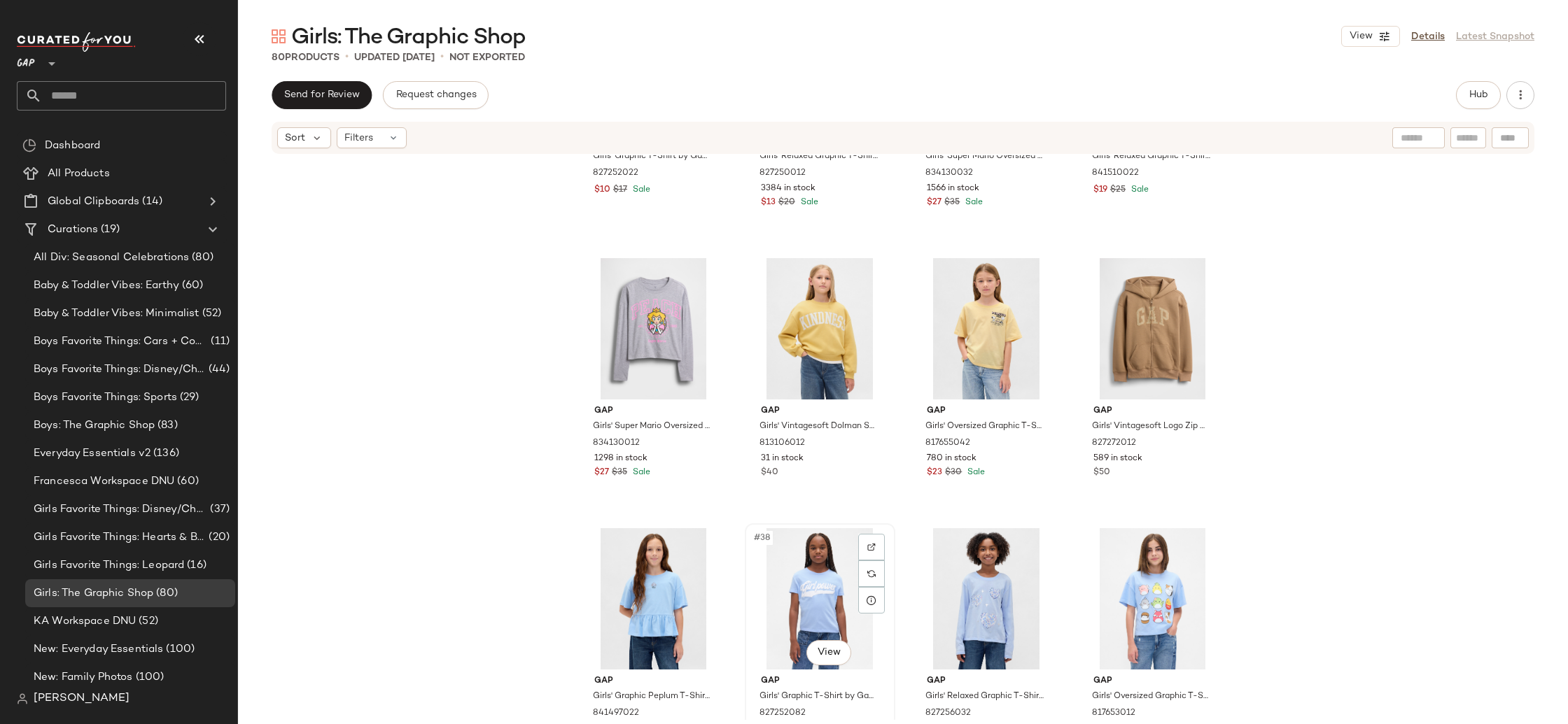
scroll to position [2080, 0]
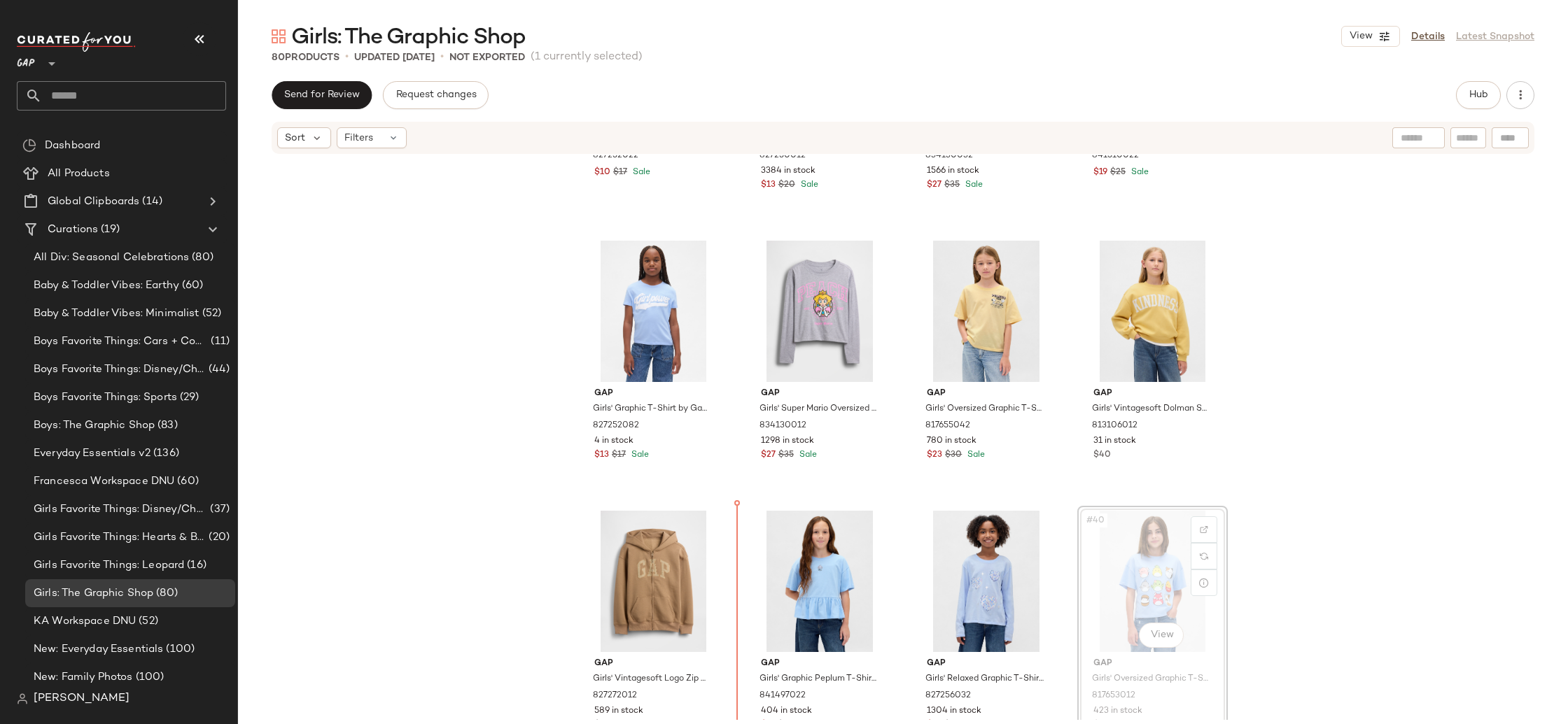
scroll to position [2103, 0]
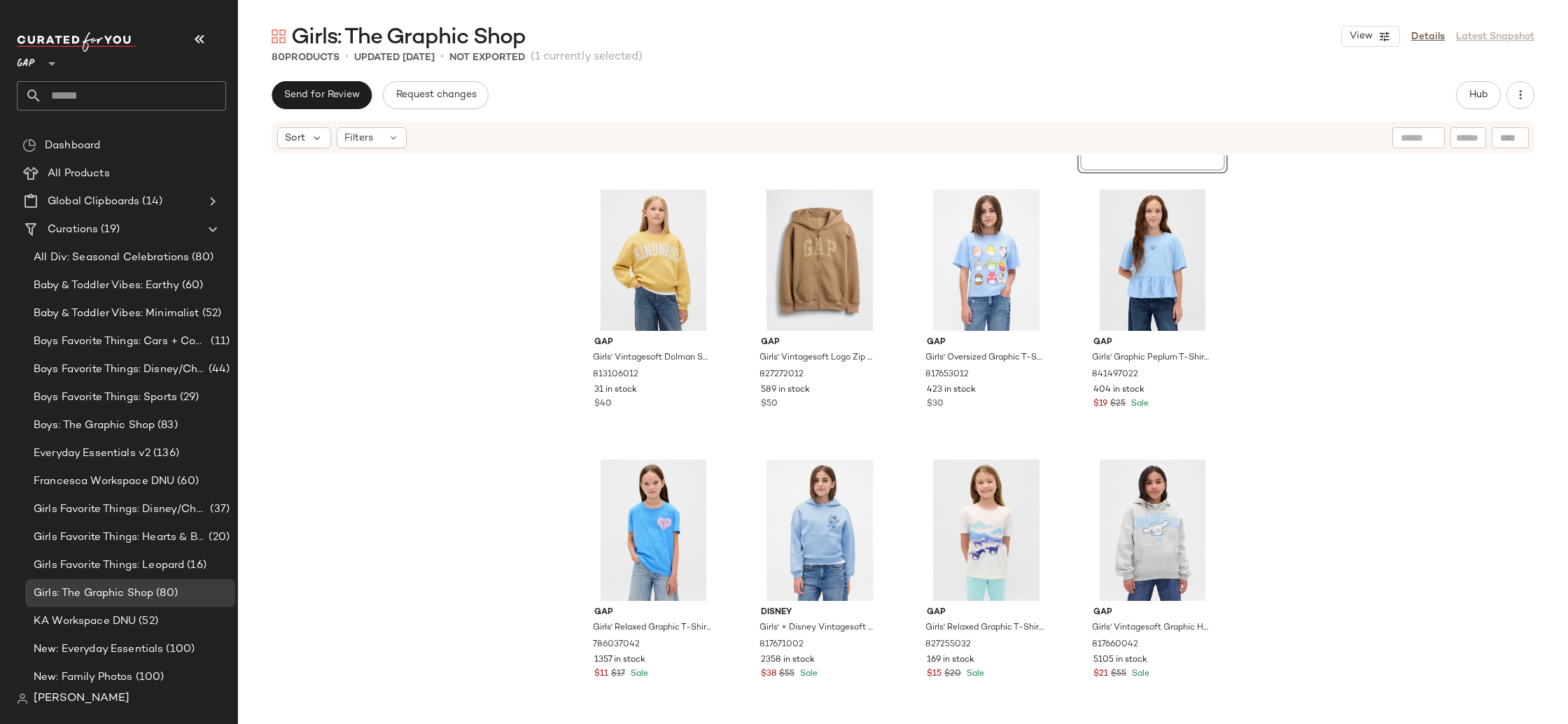
scroll to position [2412, 0]
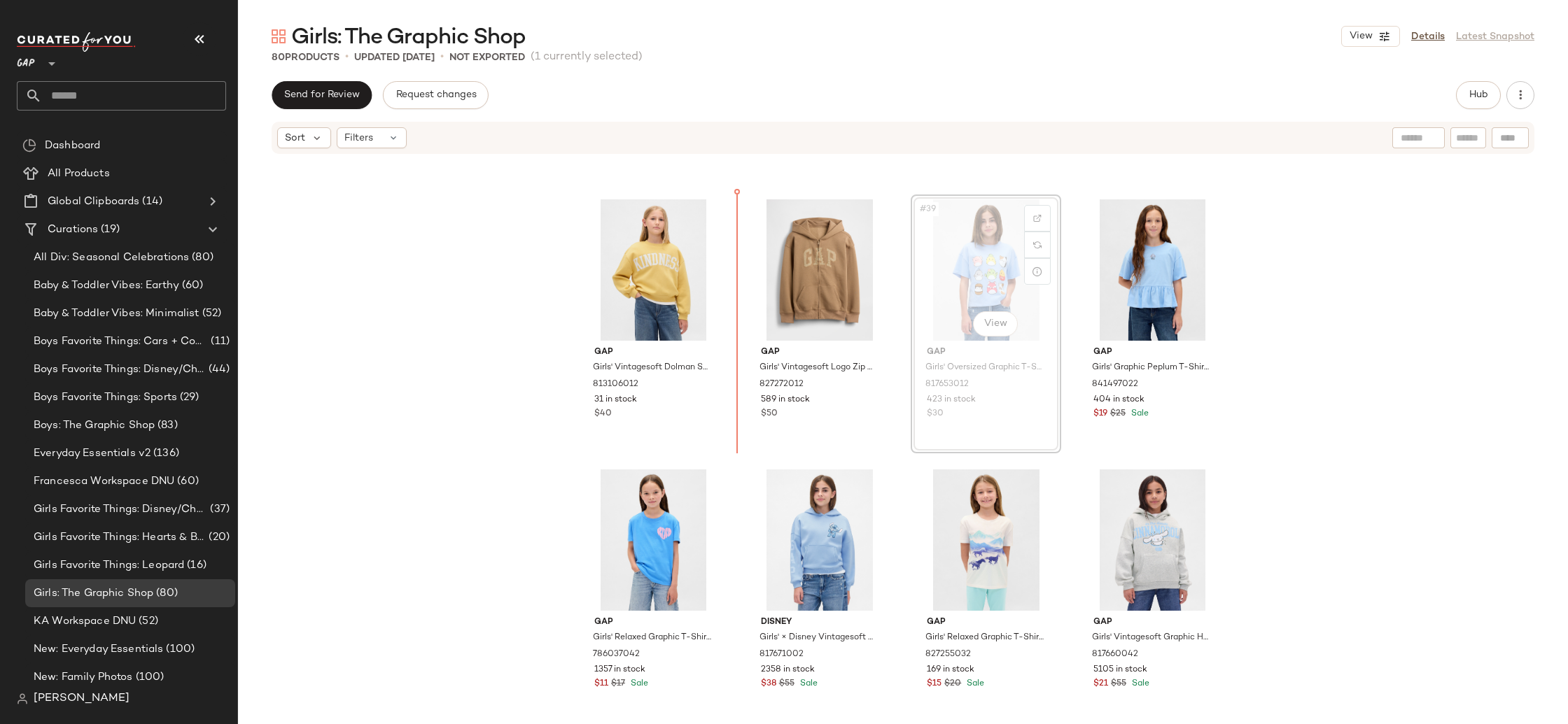
scroll to position [2406, 0]
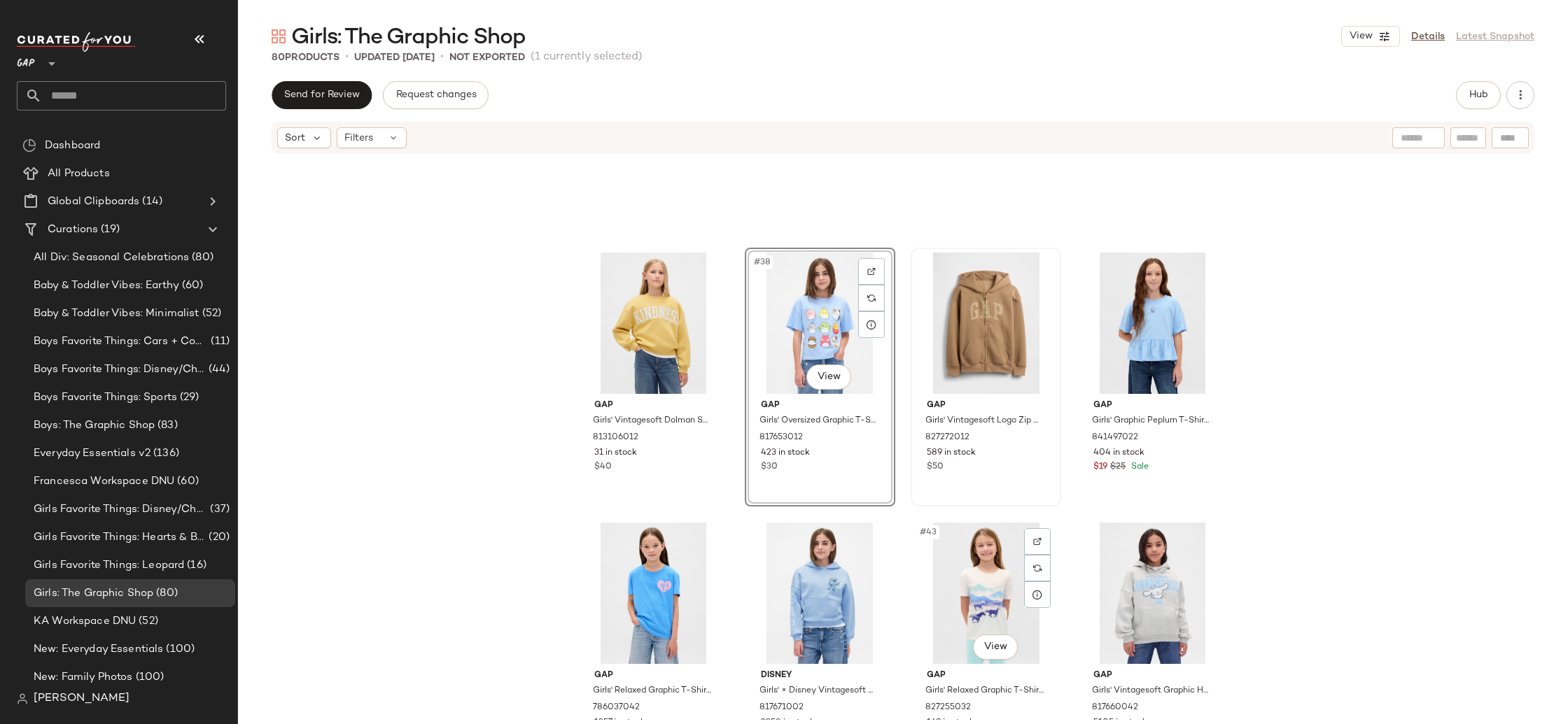
scroll to position [2306, 0]
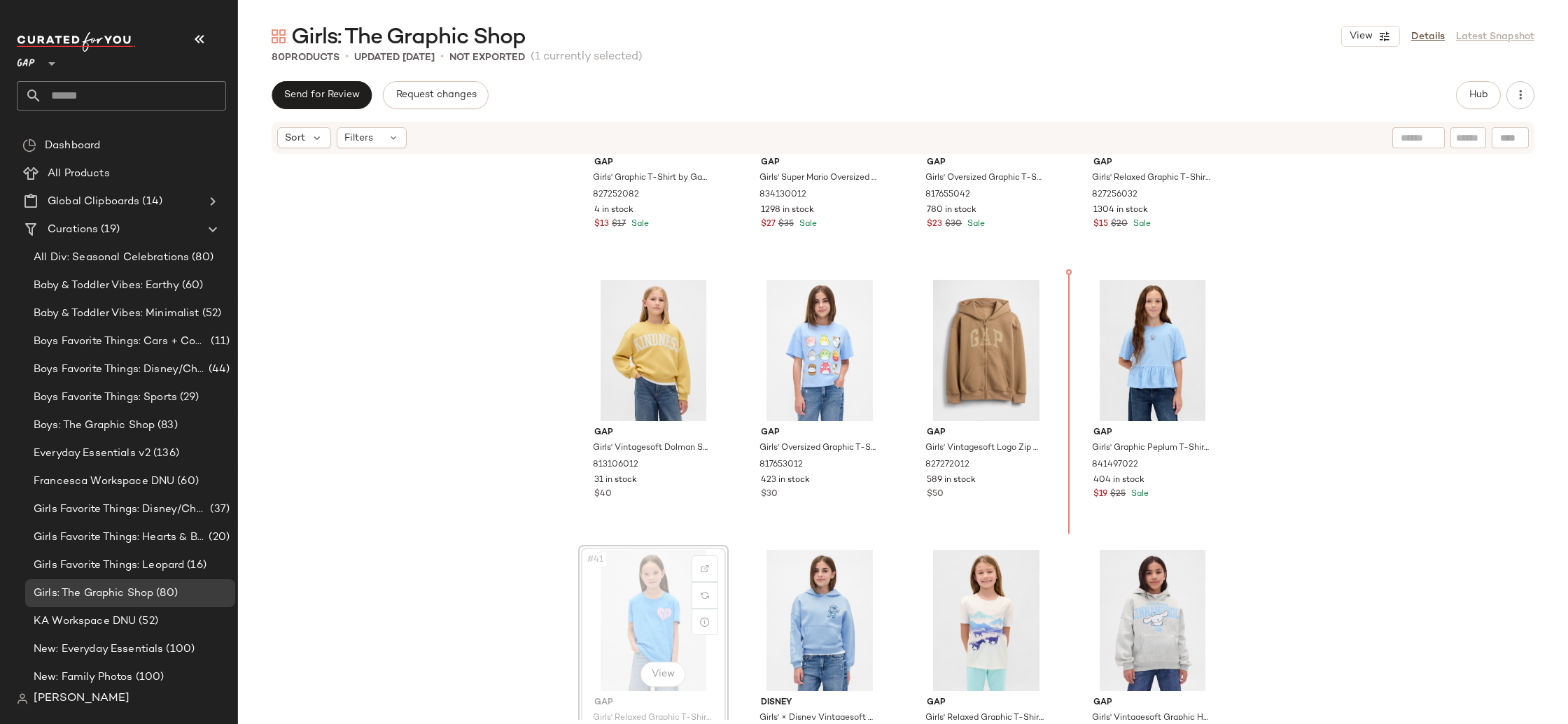
scroll to position [2327, 0]
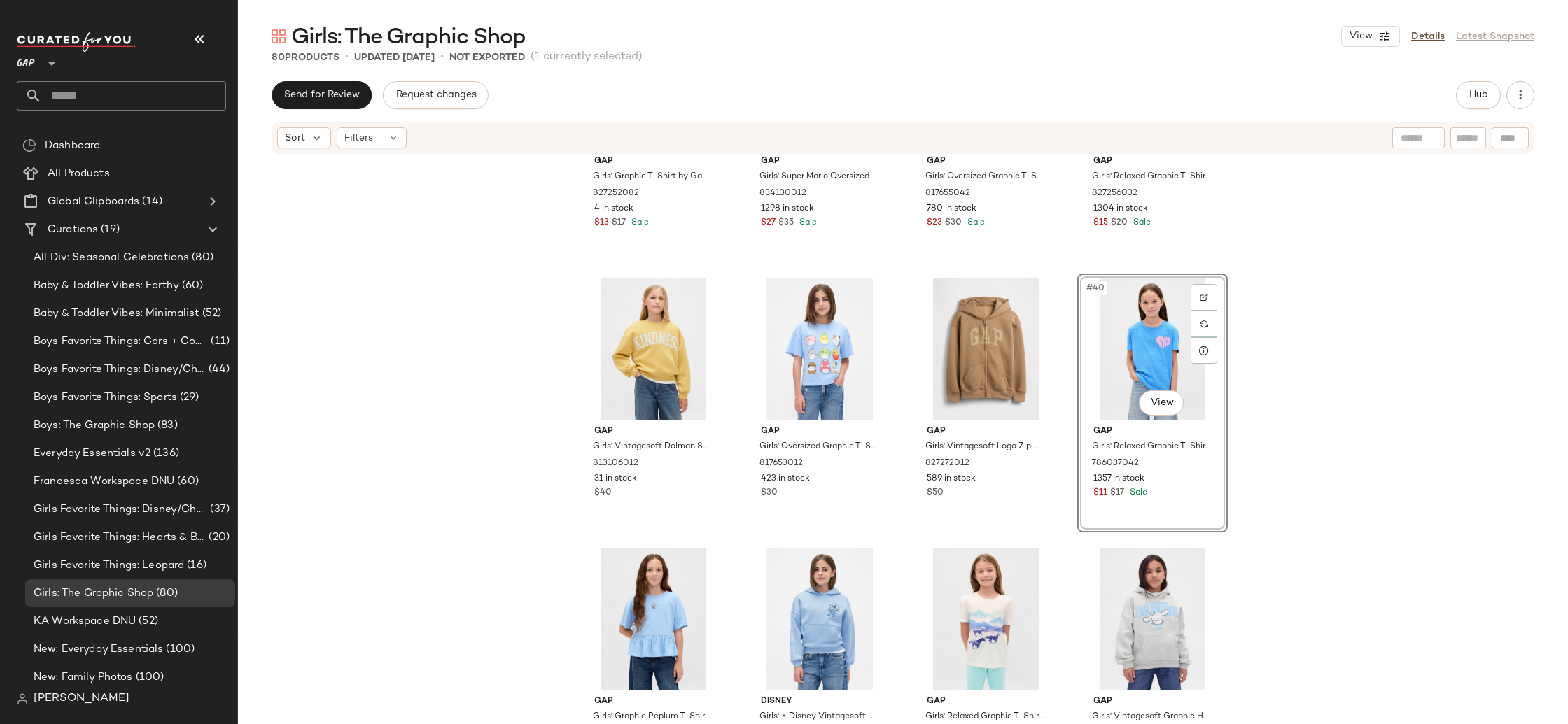
click at [1424, 415] on div "Gap Girls' Graphic T-Shirt by Gap Wind Blue Size XS (4/5) 827252082 4 in stock …" at bounding box center [903, 438] width 1330 height 565
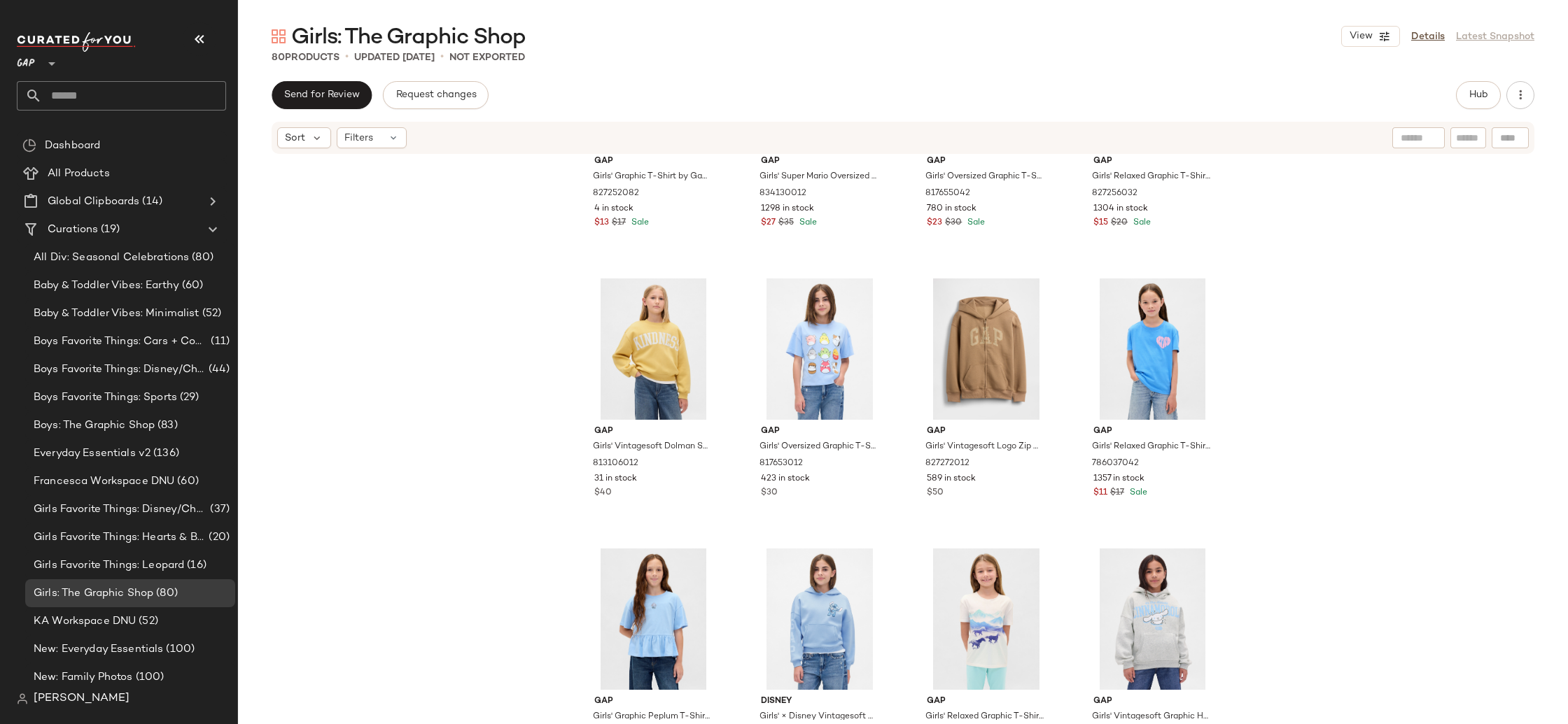
scroll to position [2550, 0]
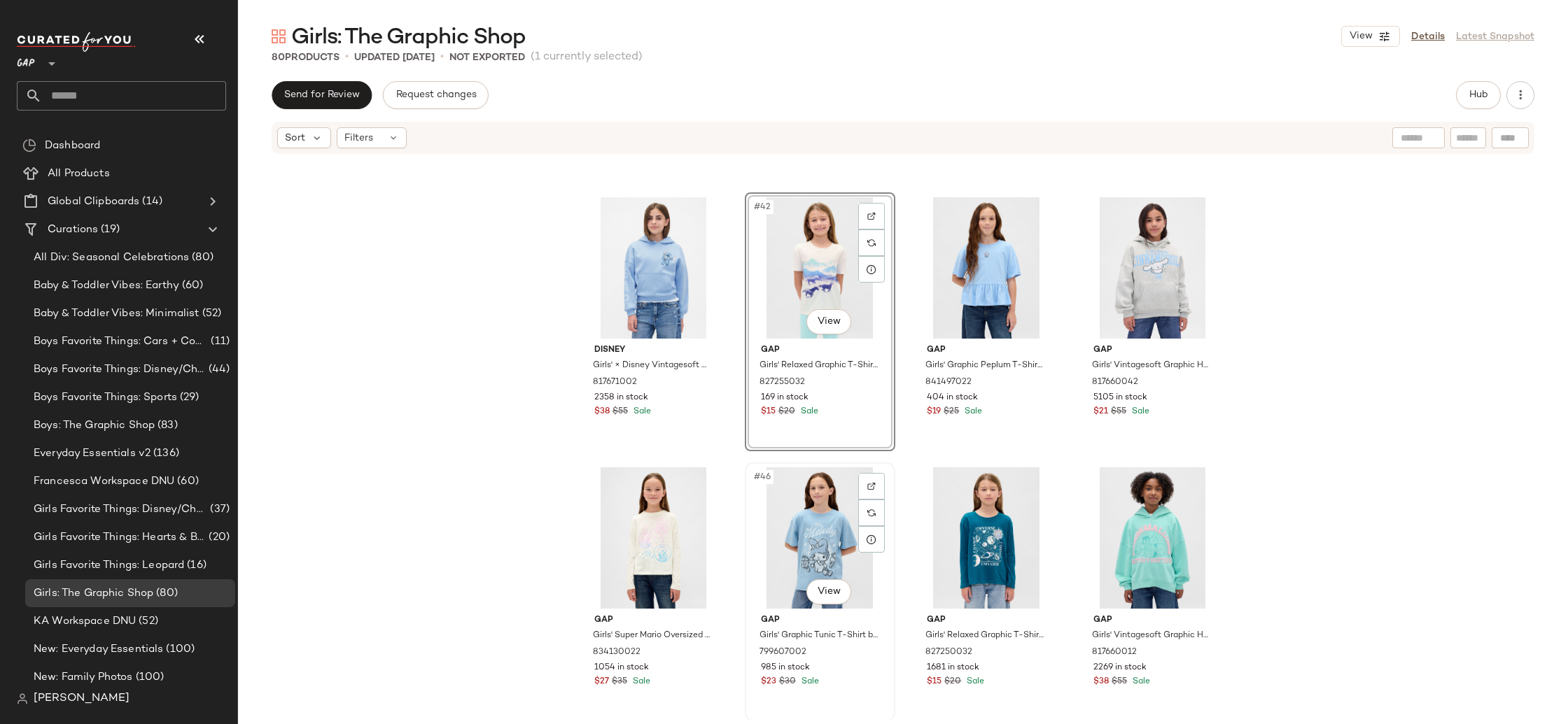
scroll to position [2677, 0]
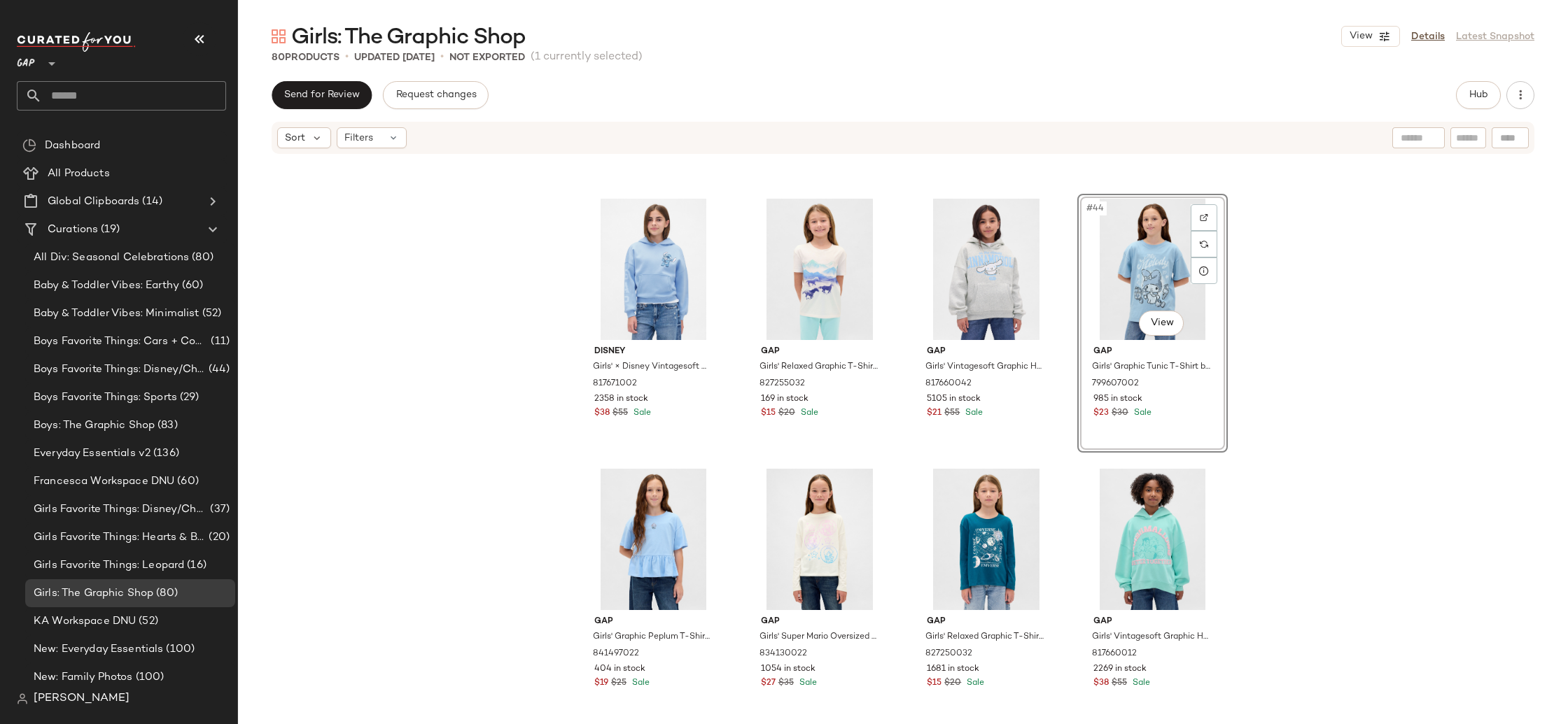
click at [1446, 357] on div "Gap Girls' Vintagesoft Dolman Sweatshirt by Gap French Almond Size S (6/7) 8131…" at bounding box center [903, 438] width 1330 height 565
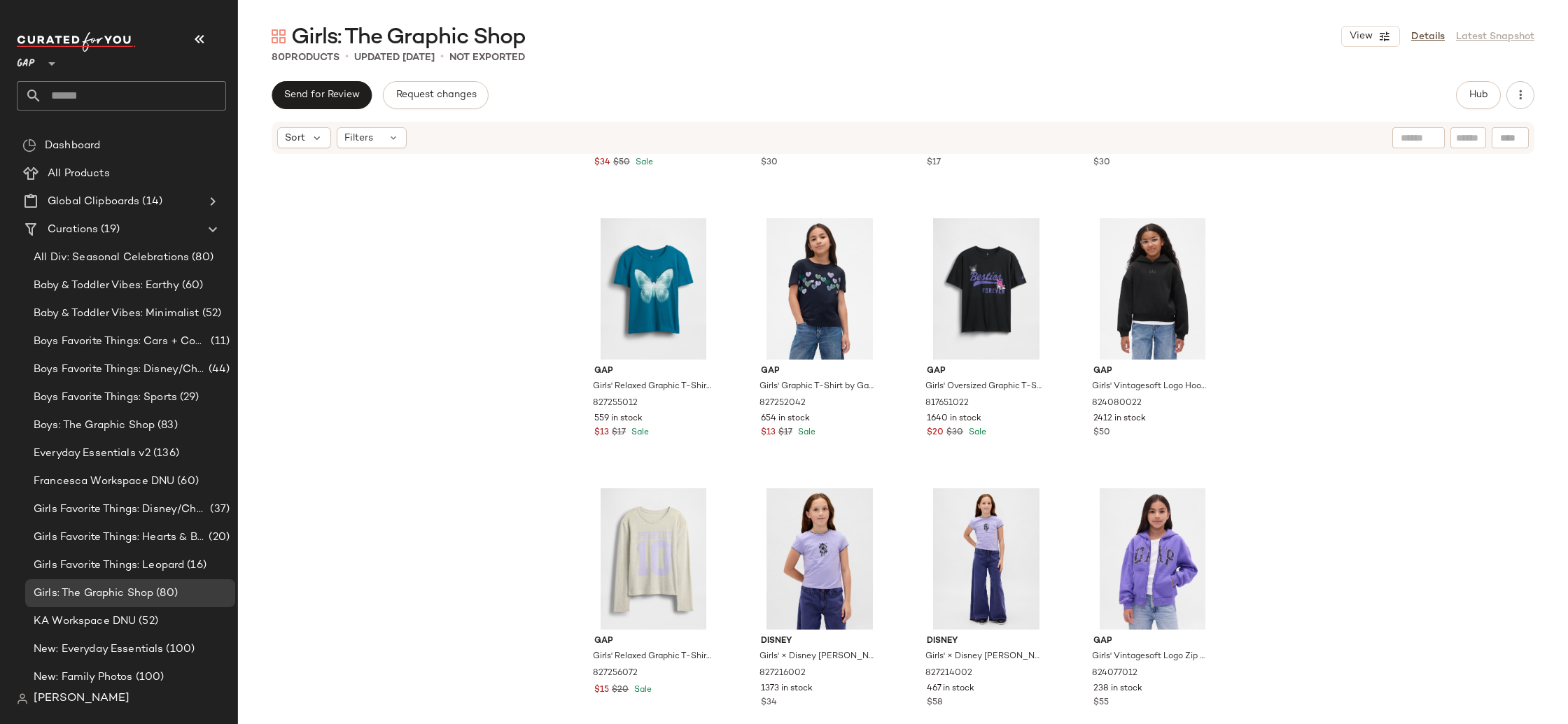
scroll to position [3618, 0]
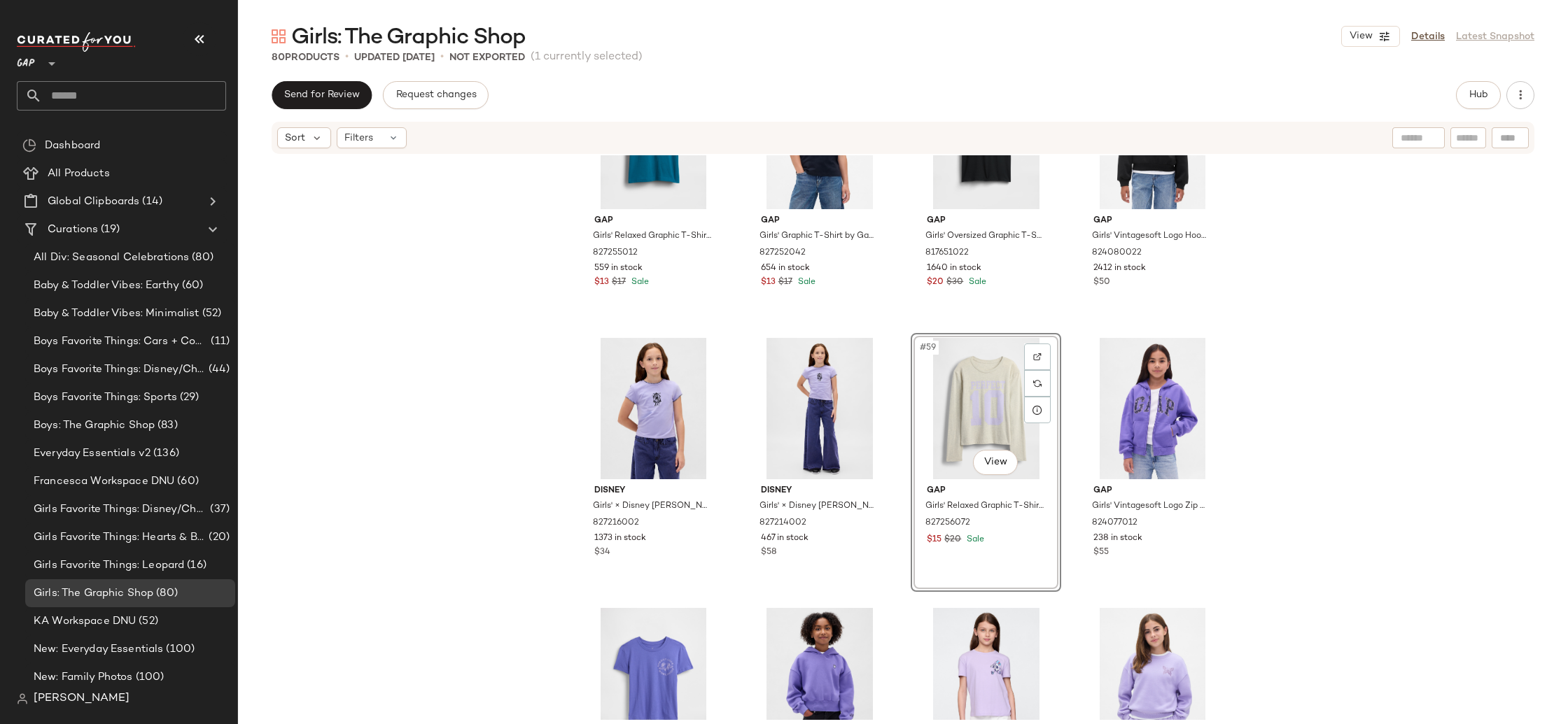
click at [1441, 421] on div "Gap Girls' Vintagesoft Logo Hoodie by Gap Frostbitten Blue Size M (8) 824080012…" at bounding box center [903, 438] width 1330 height 565
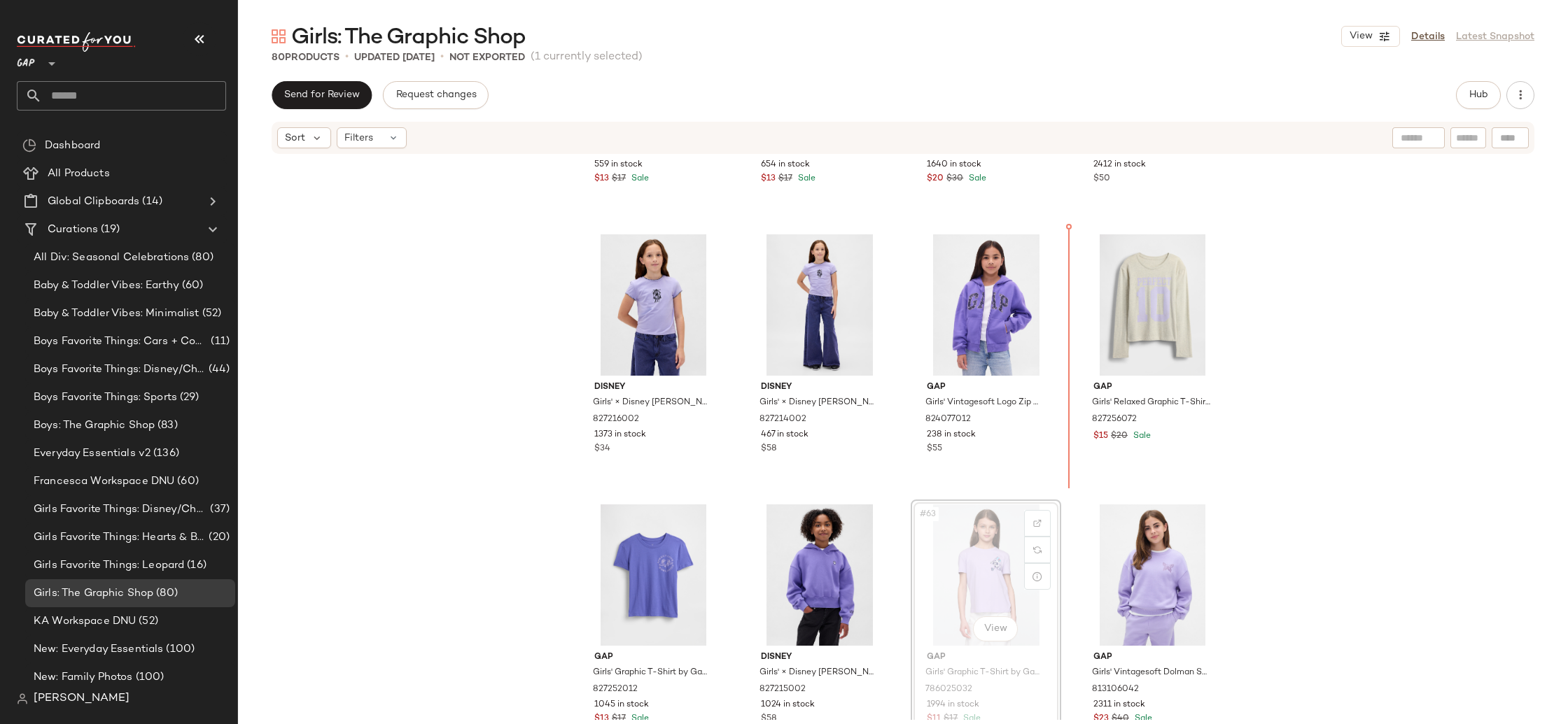
scroll to position [3728, 0]
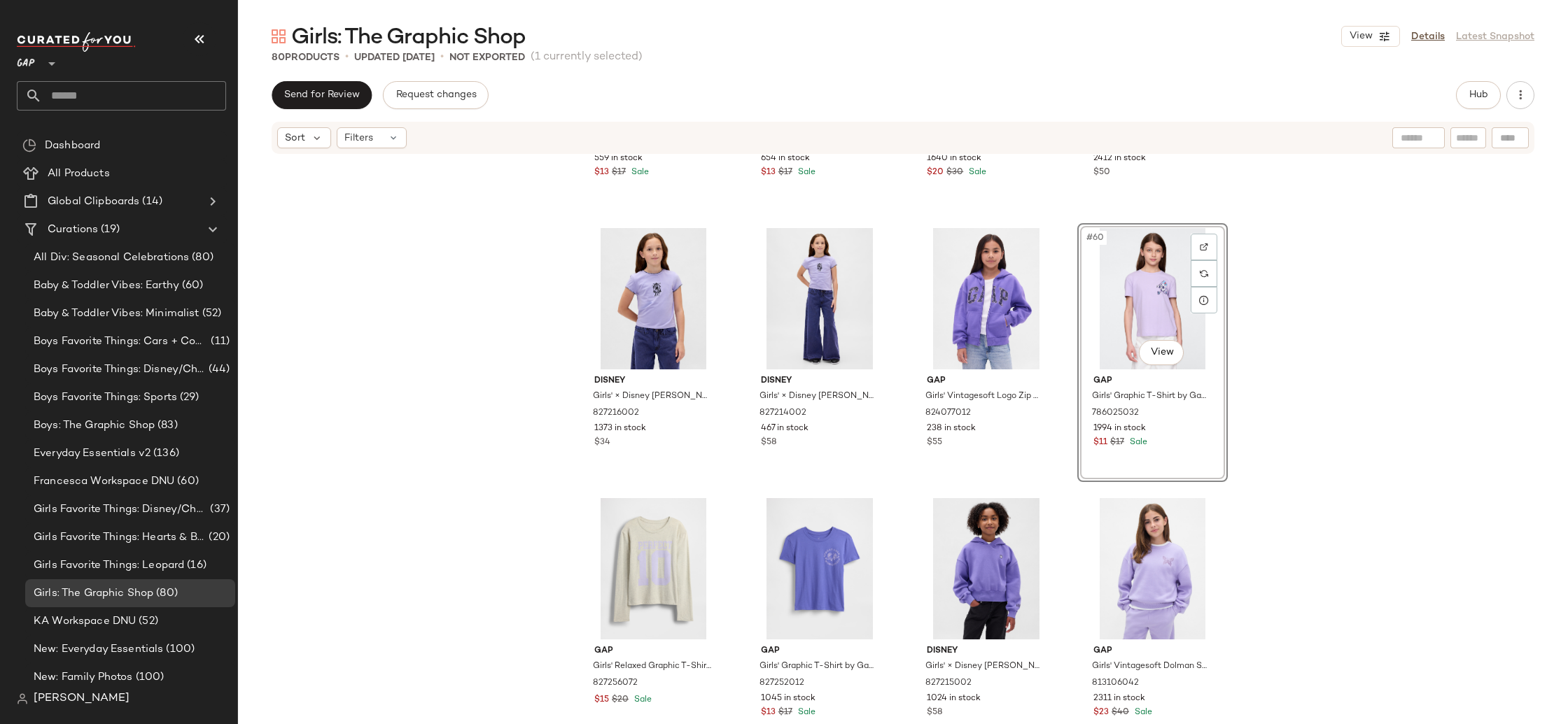
click at [1380, 337] on div "Gap Girls' Relaxed Graphic T-Shirt by Gap Deep Water Teal Size S (6/7) 82725501…" at bounding box center [903, 438] width 1330 height 565
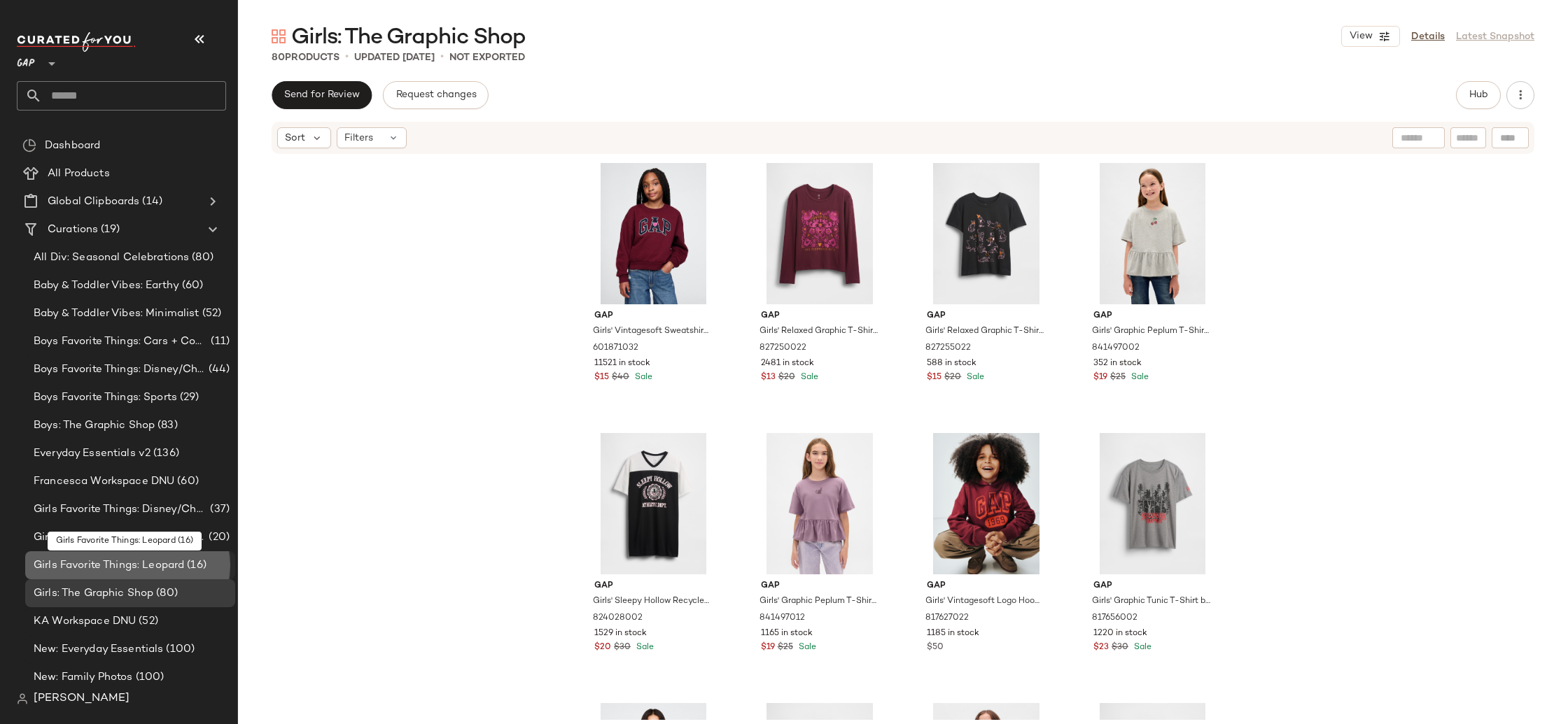
click at [135, 561] on span "Girls Favorite Things: Leopard" at bounding box center [108, 565] width 151 height 16
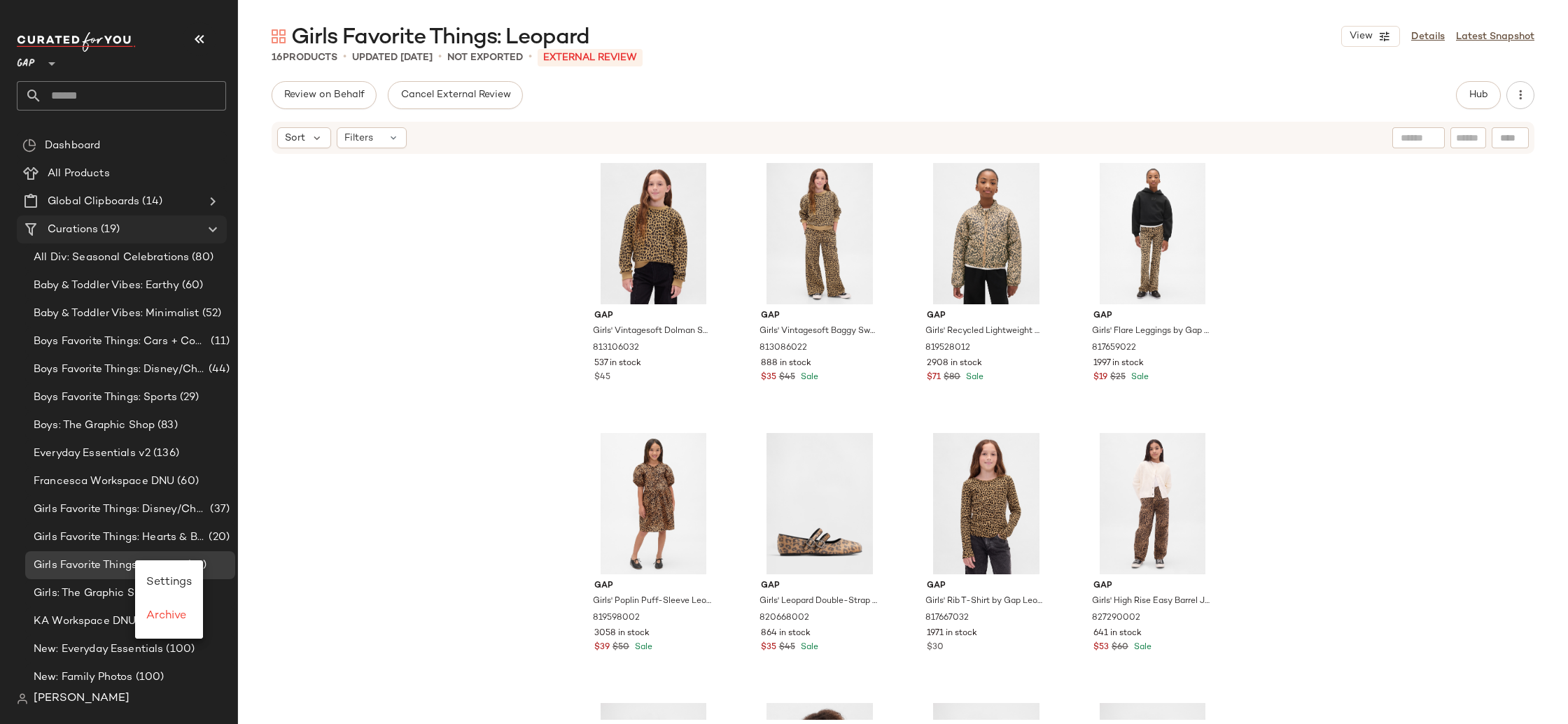
click at [113, 234] on span "(19)" at bounding box center [108, 229] width 22 height 16
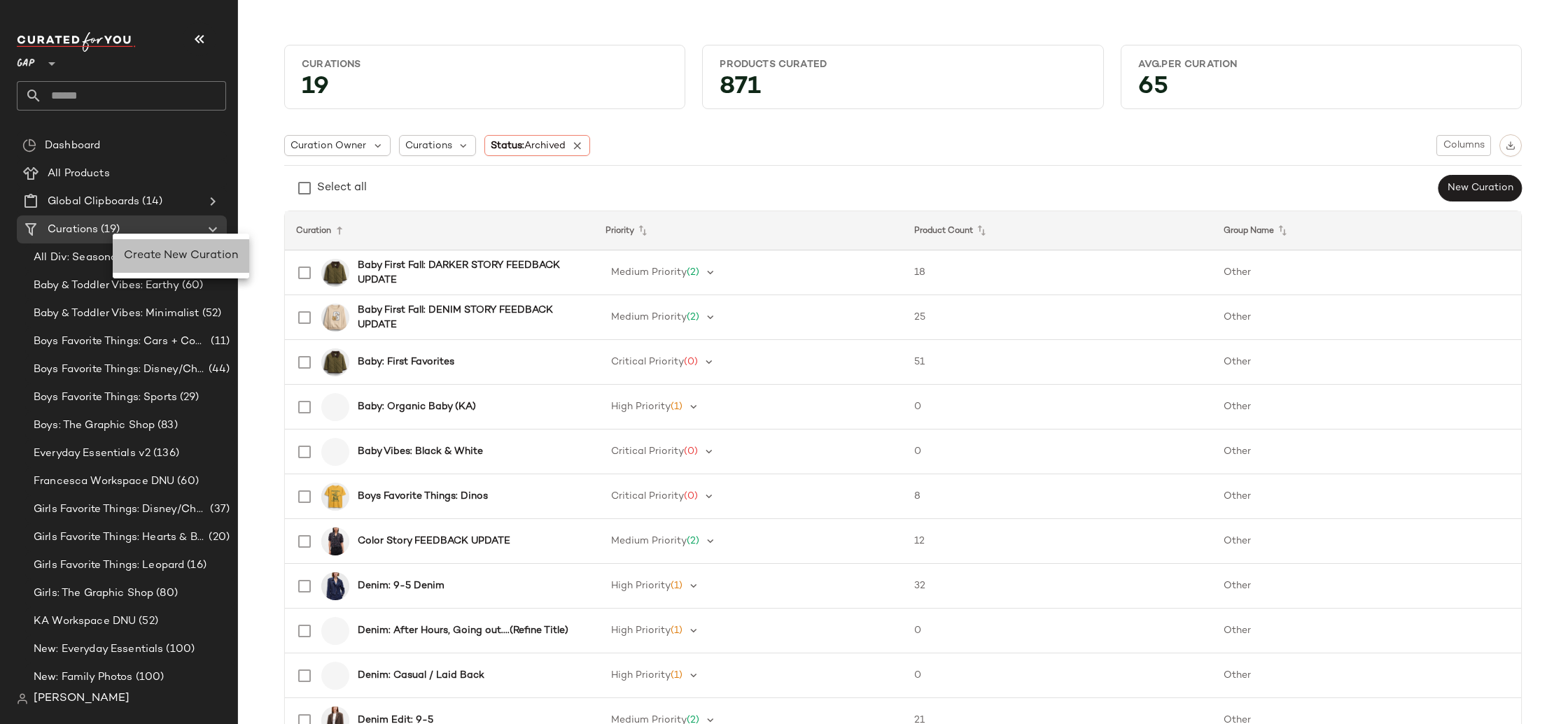
click at [136, 258] on span "Create New Curation" at bounding box center [181, 255] width 114 height 12
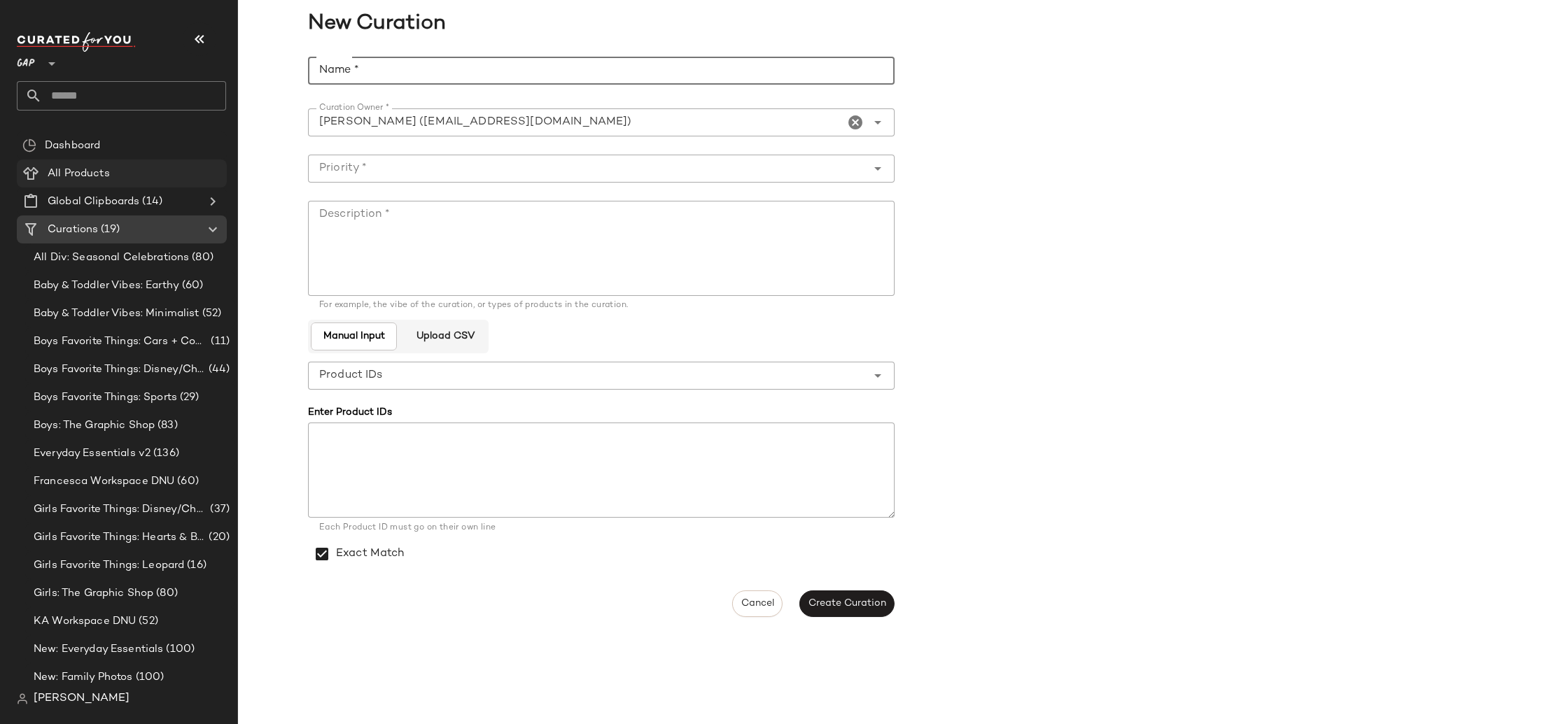
drag, startPoint x: 426, startPoint y: 71, endPoint x: 190, endPoint y: 180, distance: 260.0
click at [426, 71] on input "Name *" at bounding box center [601, 71] width 587 height 28
click at [549, 76] on input "**********" at bounding box center [601, 71] width 587 height 28
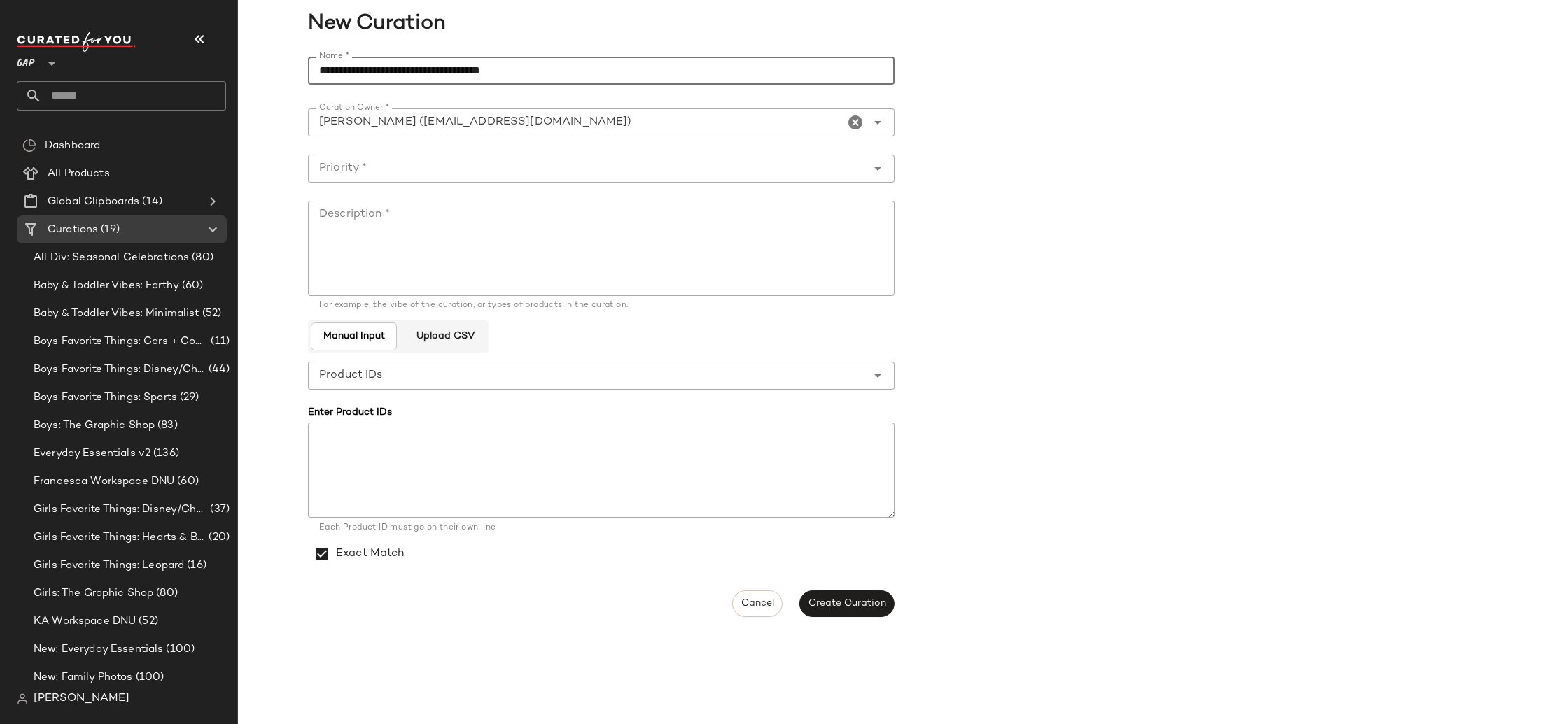
type input "**********"
click at [474, 168] on input "Priority *" at bounding box center [587, 168] width 559 height 17
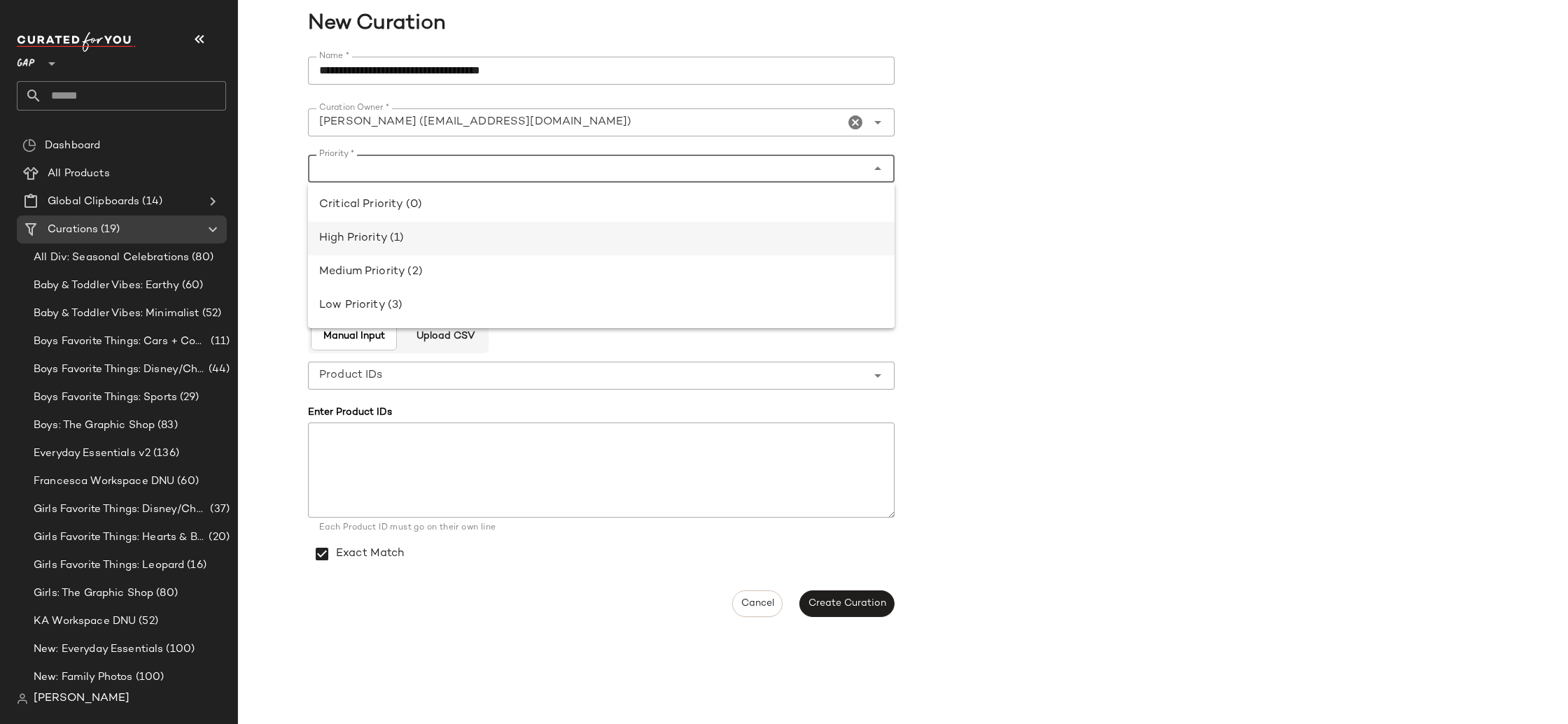
click at [455, 240] on div "High Priority (1)" at bounding box center [601, 239] width 564 height 17
type input "**********"
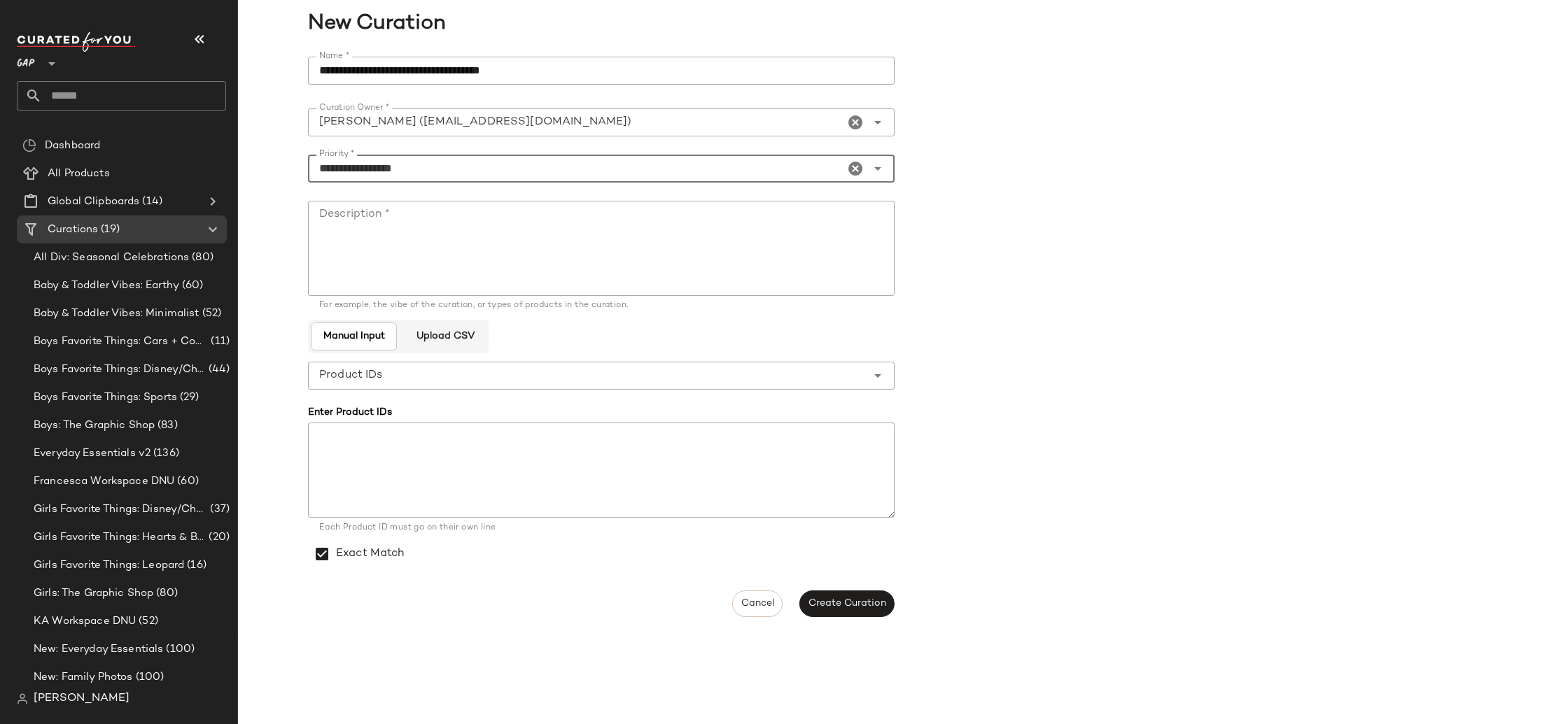
click at [454, 256] on textarea "Description *" at bounding box center [601, 248] width 587 height 95
paste textarea "**********"
type textarea "**********"
click at [854, 598] on span "Create Curation" at bounding box center [847, 604] width 79 height 11
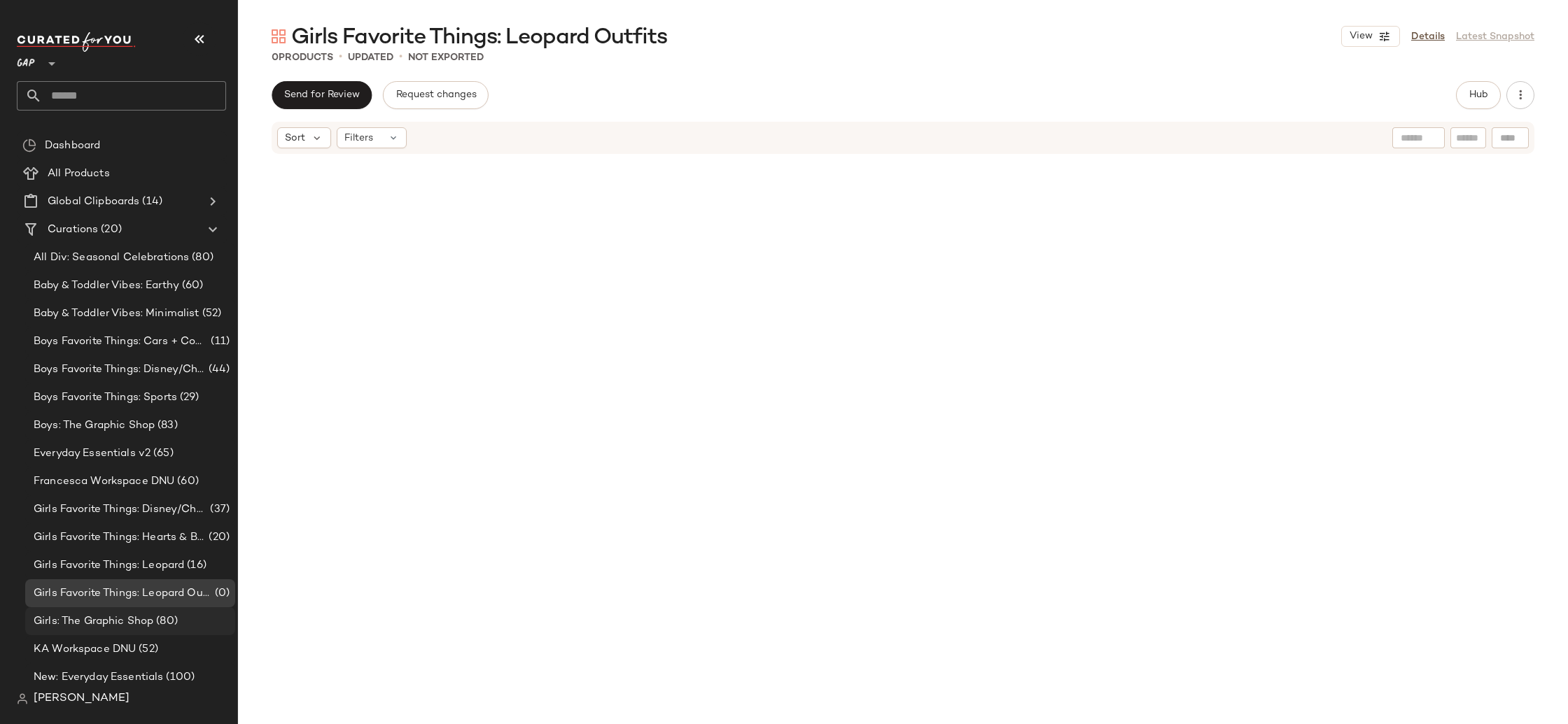
click at [160, 616] on span "(80)" at bounding box center [166, 621] width 25 height 16
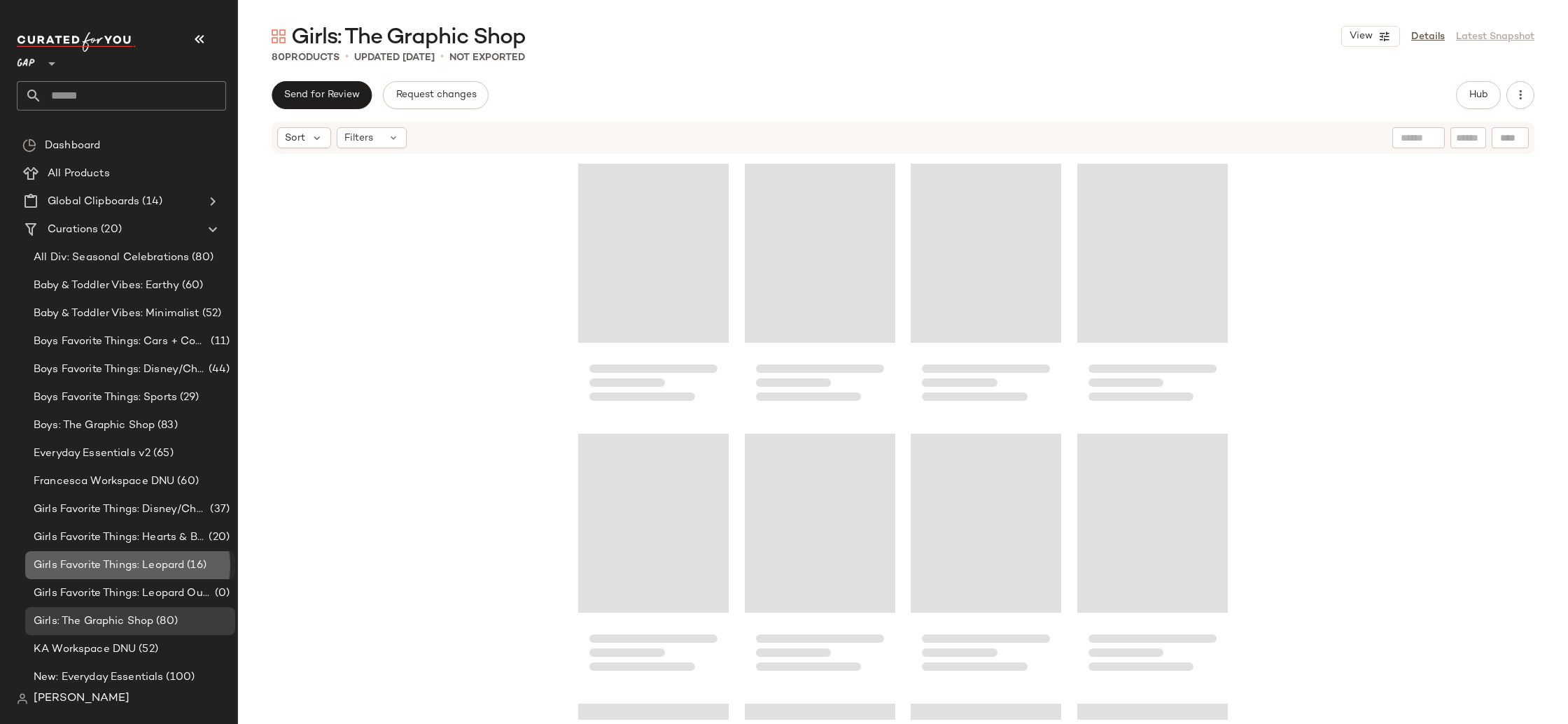
drag, startPoint x: 156, startPoint y: 559, endPoint x: 161, endPoint y: 568, distance: 10.3
click at [156, 559] on span "Girls Favorite Things: Leopard" at bounding box center [108, 565] width 151 height 16
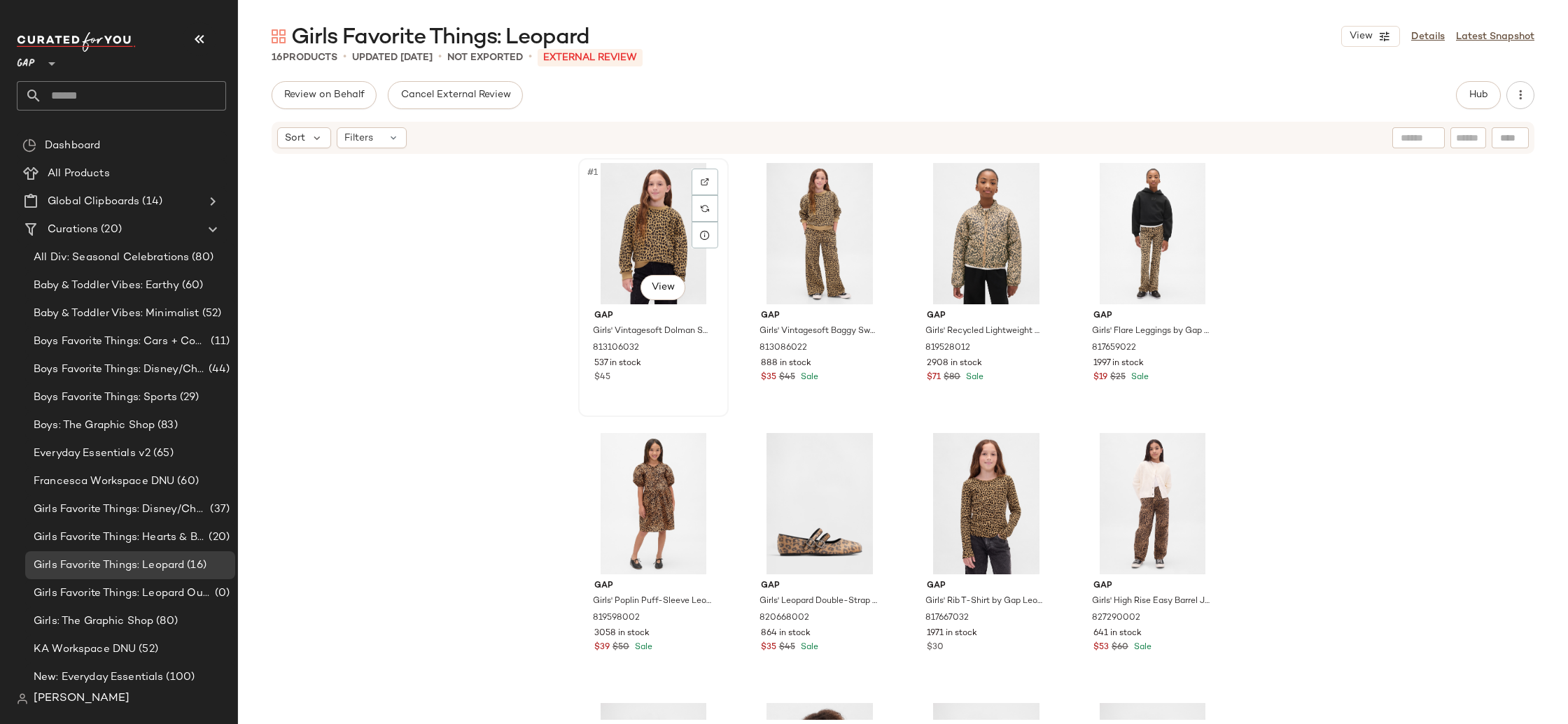
click at [626, 253] on div "#1 View" at bounding box center [653, 234] width 141 height 142
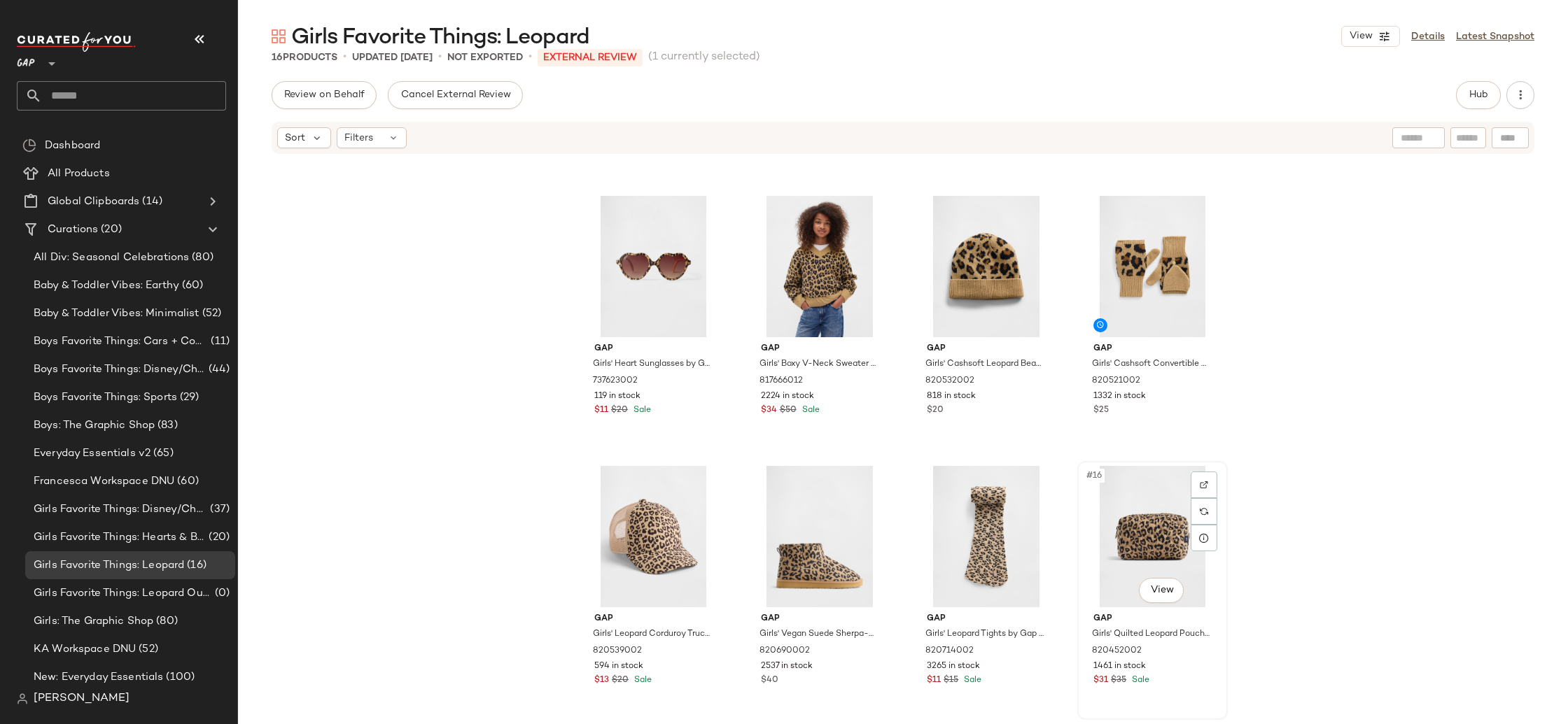
click at [1124, 517] on div "#16 View" at bounding box center [1152, 537] width 141 height 142
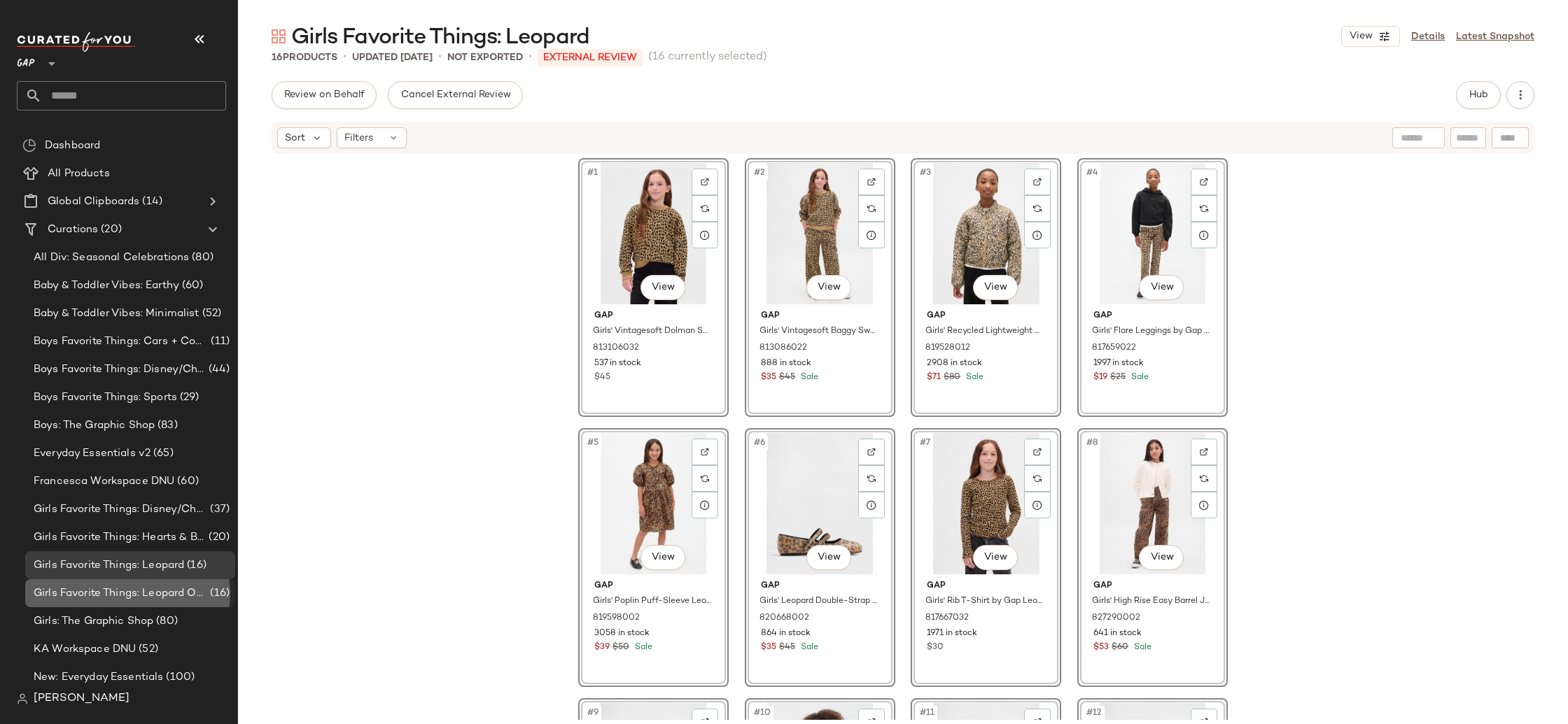
click at [141, 589] on span "Girls Favorite Things: Leopard Outfits" at bounding box center [120, 594] width 173 height 16
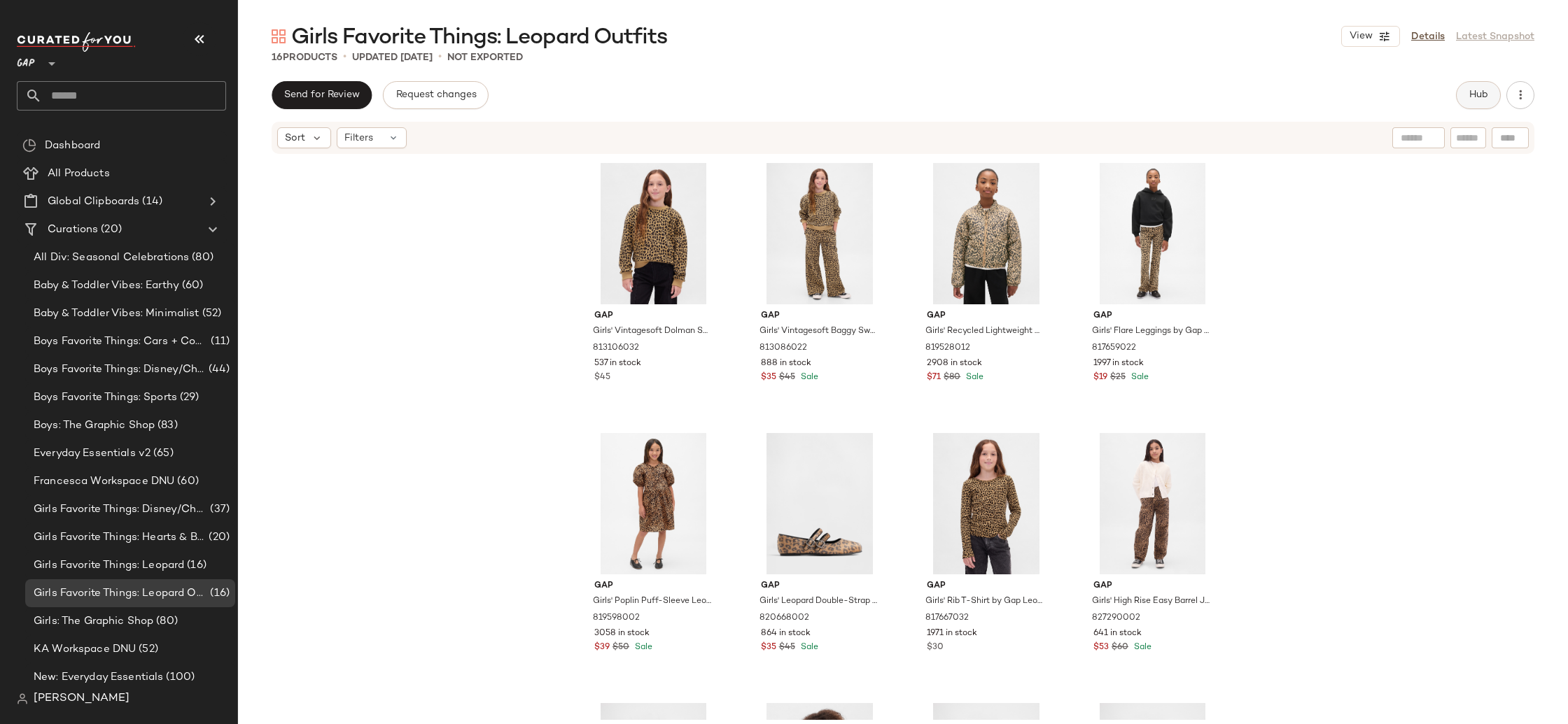
click at [1484, 88] on button "Hub" at bounding box center [1478, 96] width 45 height 28
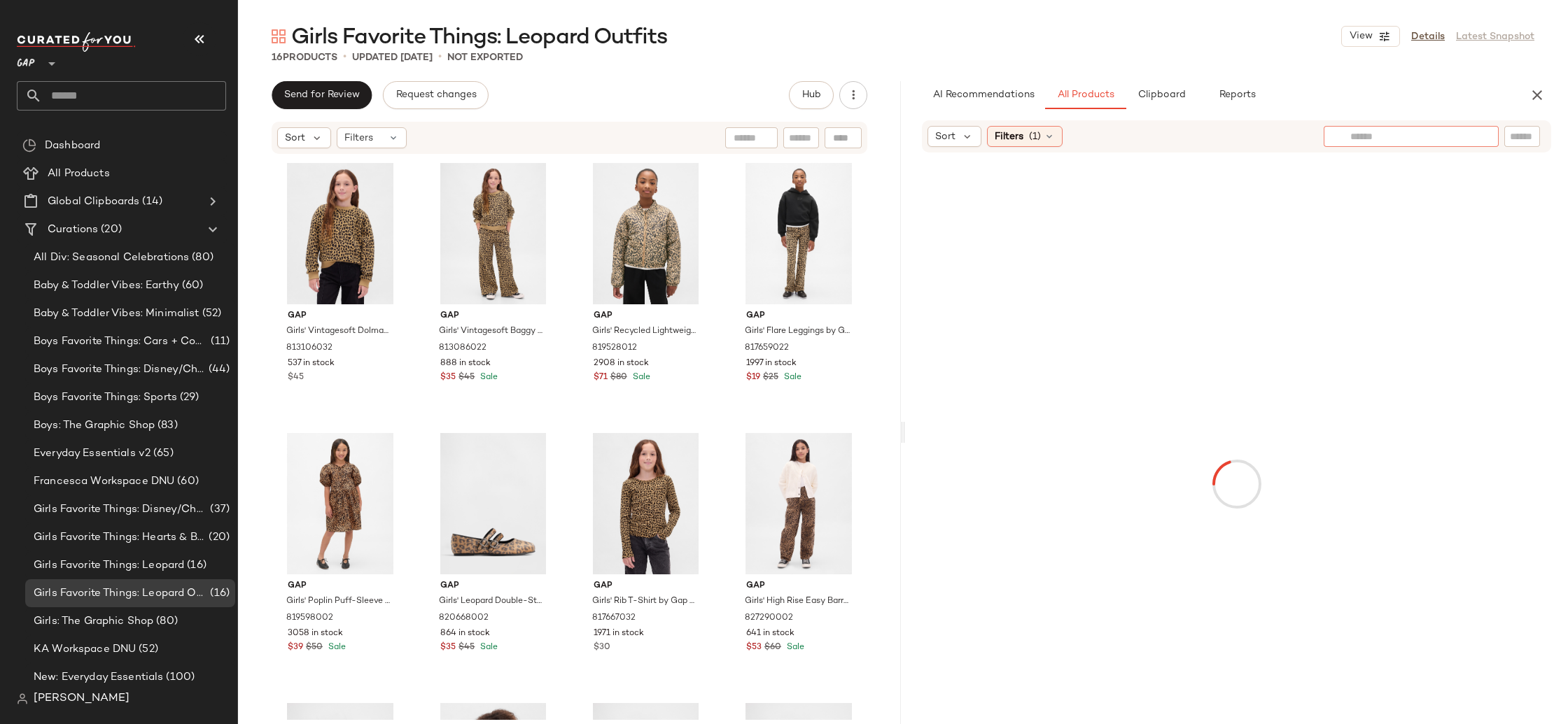
click at [1473, 136] on div at bounding box center [1411, 137] width 175 height 21
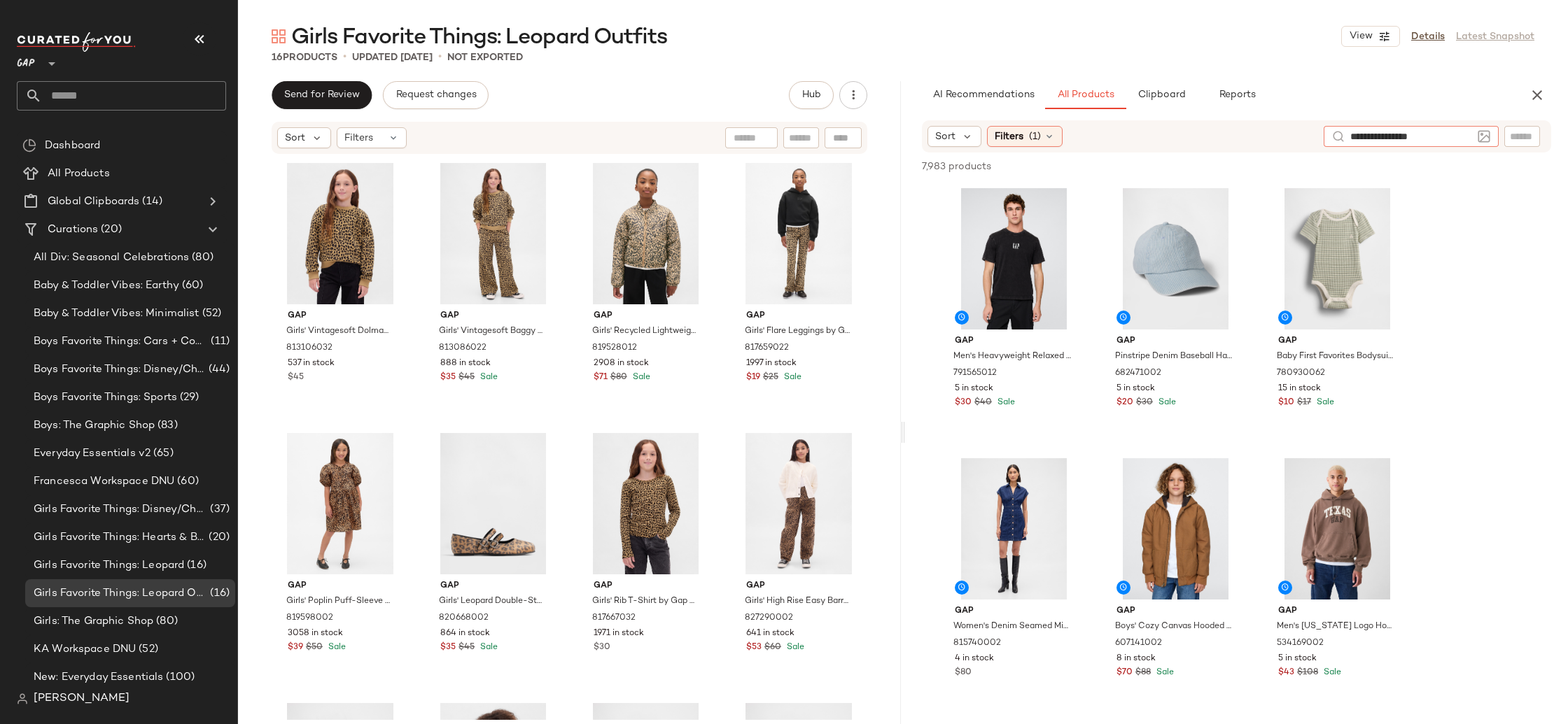
type input "**********"
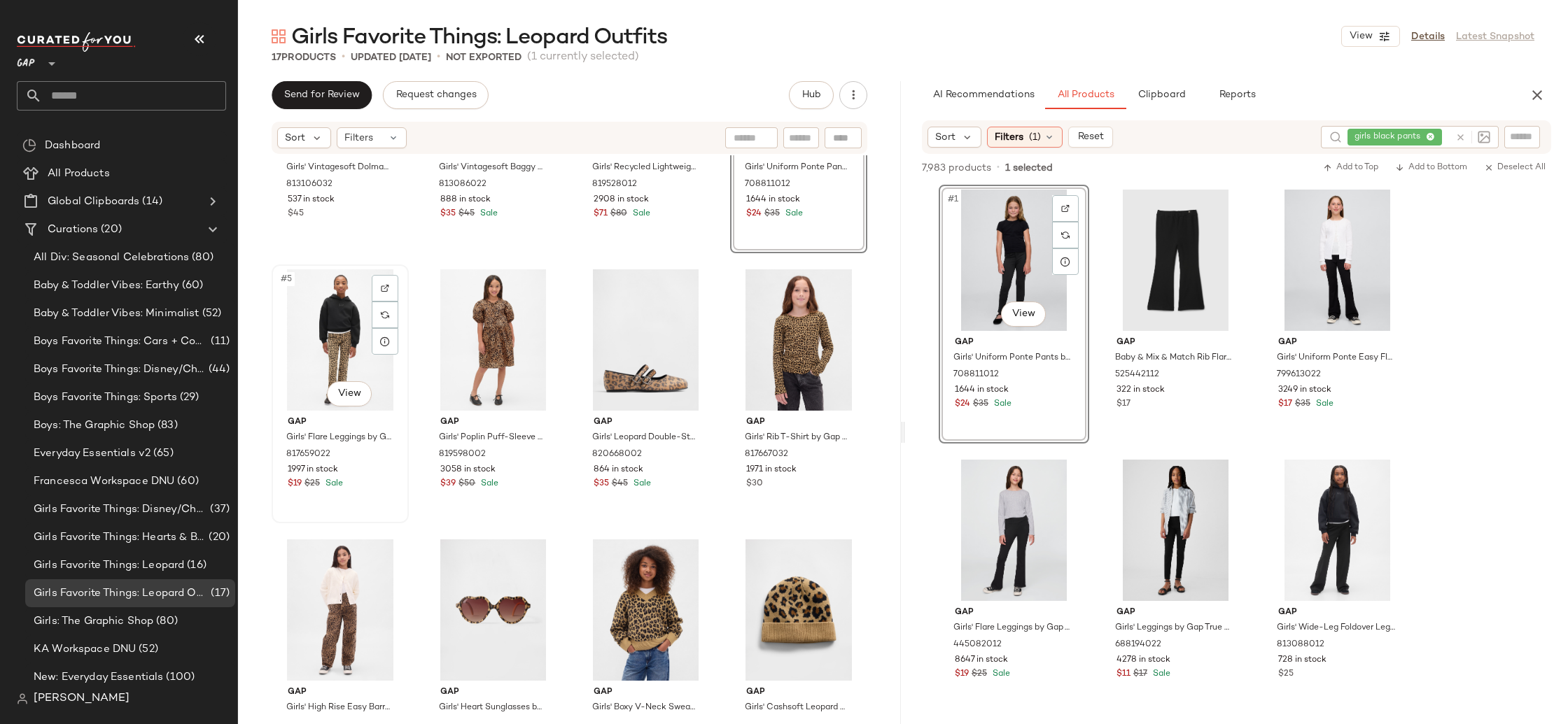
scroll to position [163, 0]
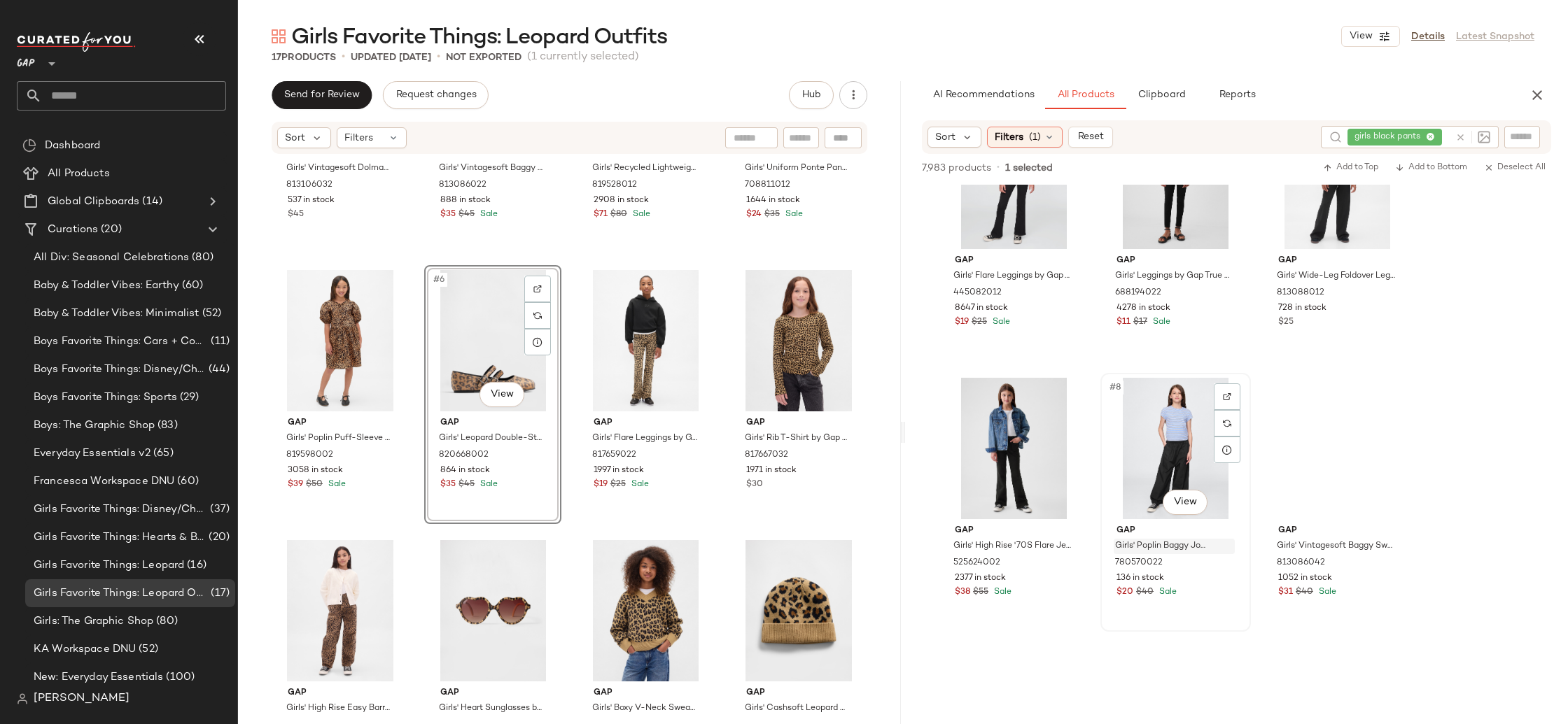
scroll to position [418, 0]
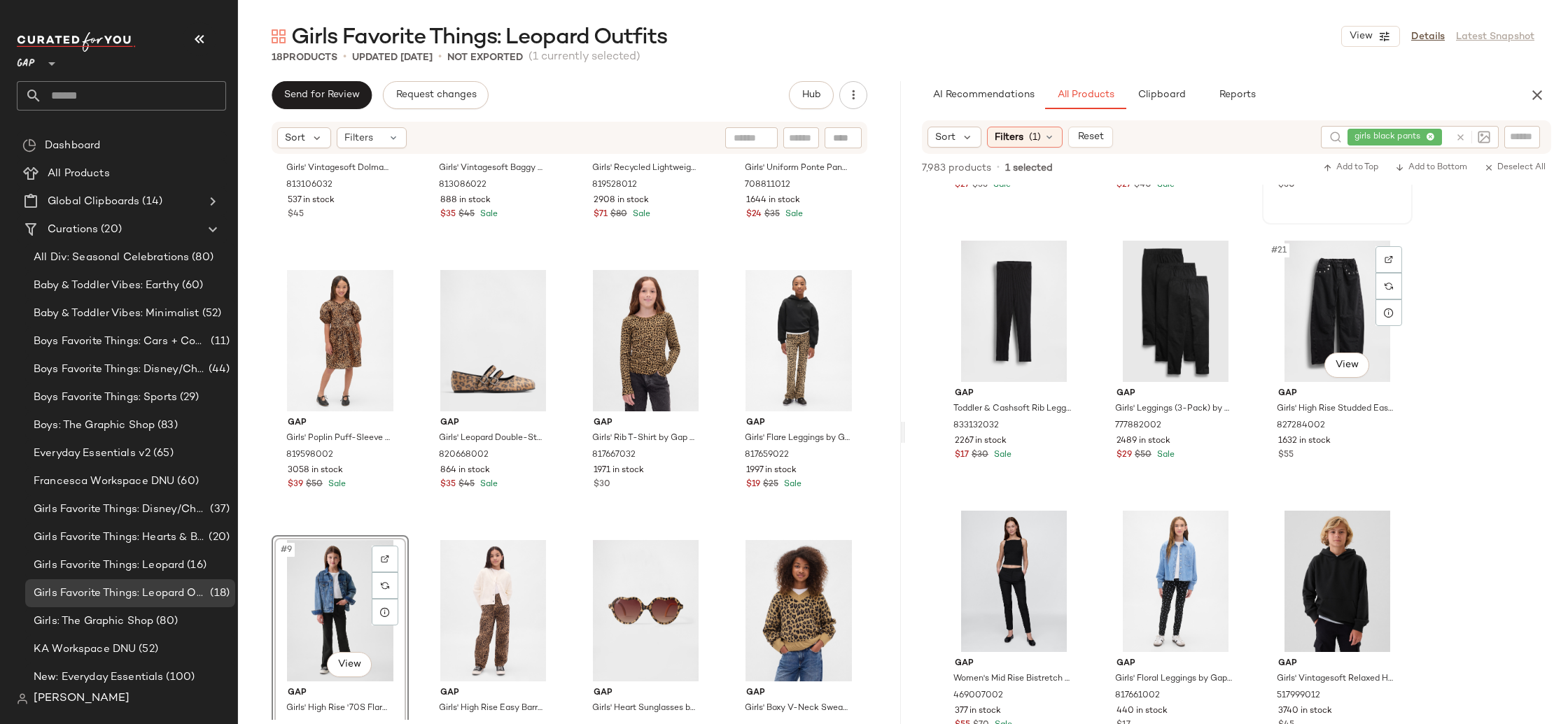
scroll to position [1582, 0]
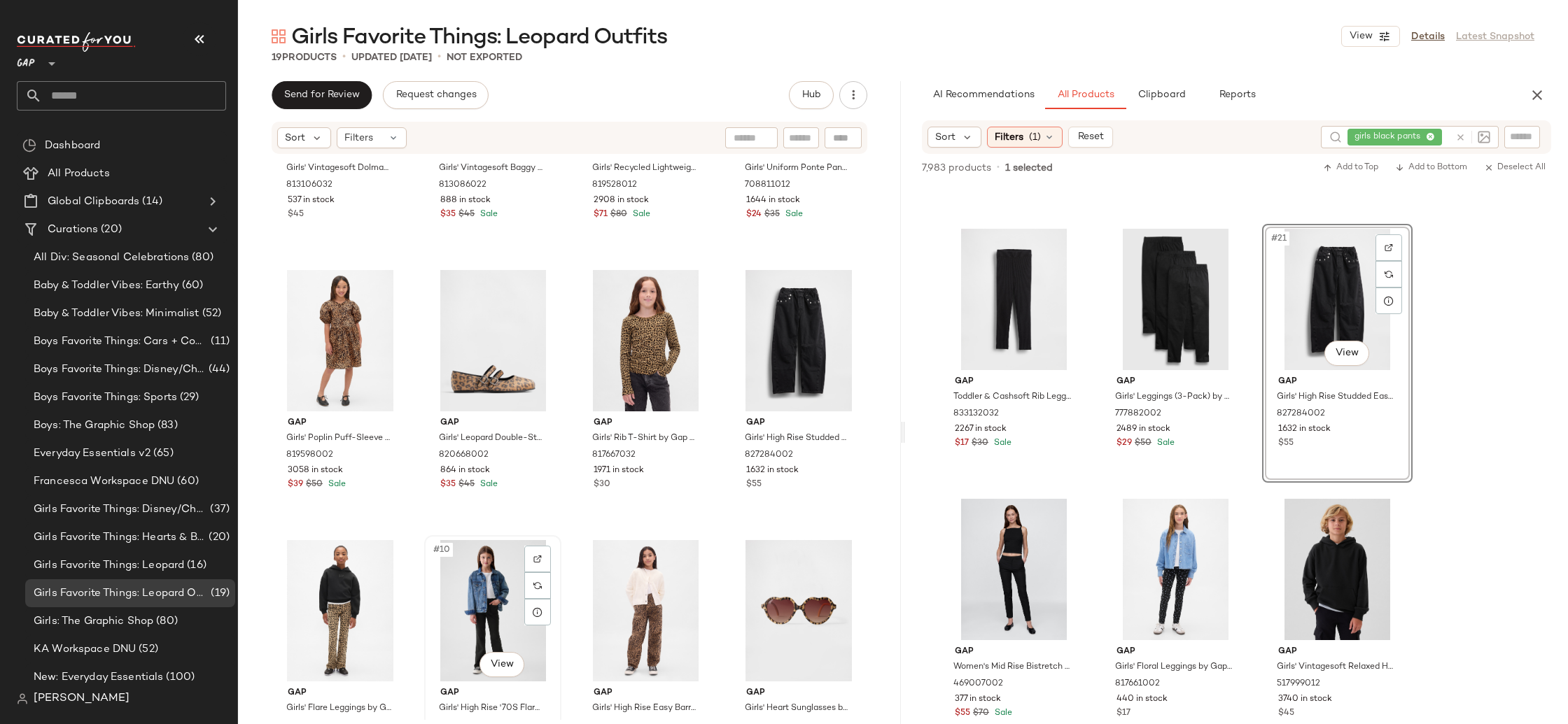
click at [458, 578] on div "#10 View" at bounding box center [493, 611] width 127 height 142
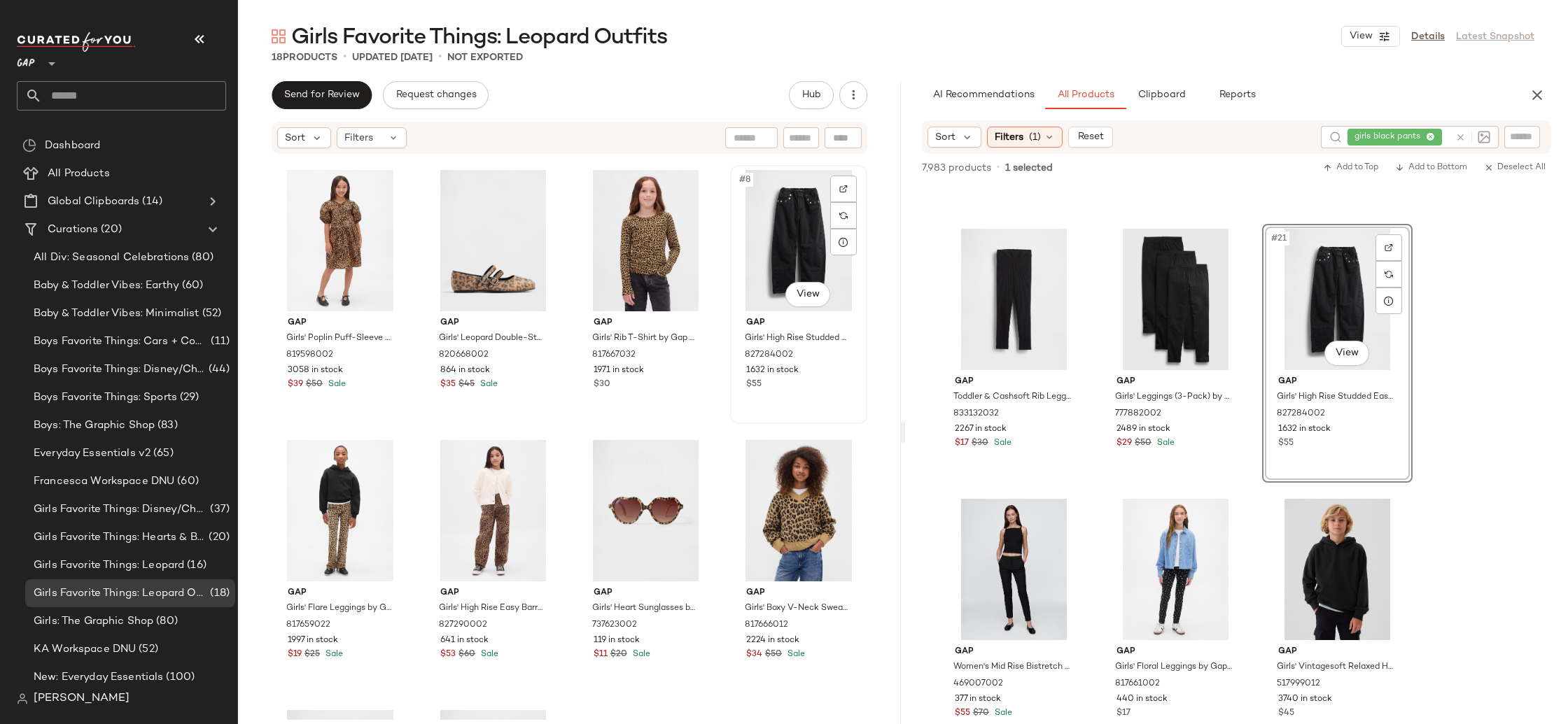
scroll to position [312, 0]
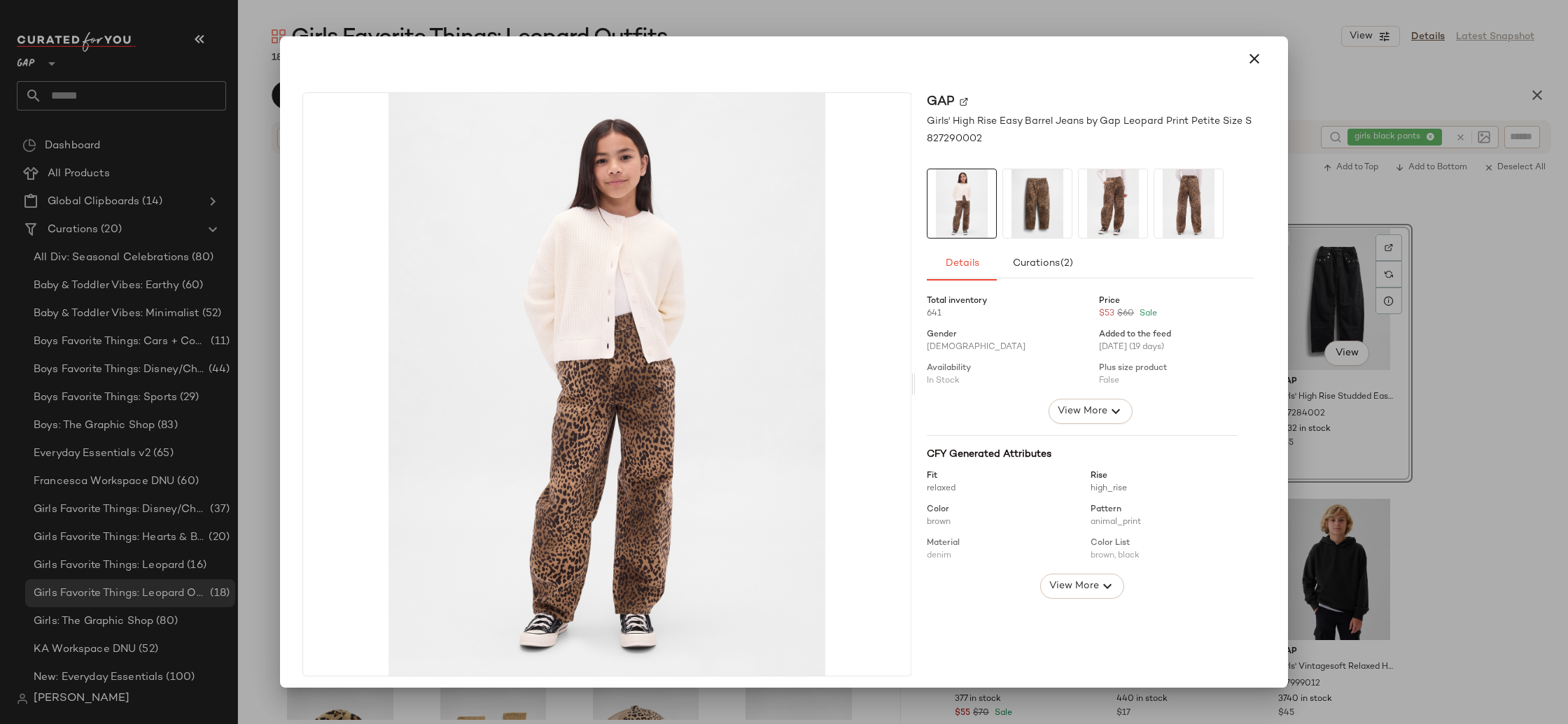
drag, startPoint x: 1240, startPoint y: 66, endPoint x: 1248, endPoint y: 71, distance: 9.4
click at [1246, 66] on icon "button" at bounding box center [1254, 59] width 17 height 17
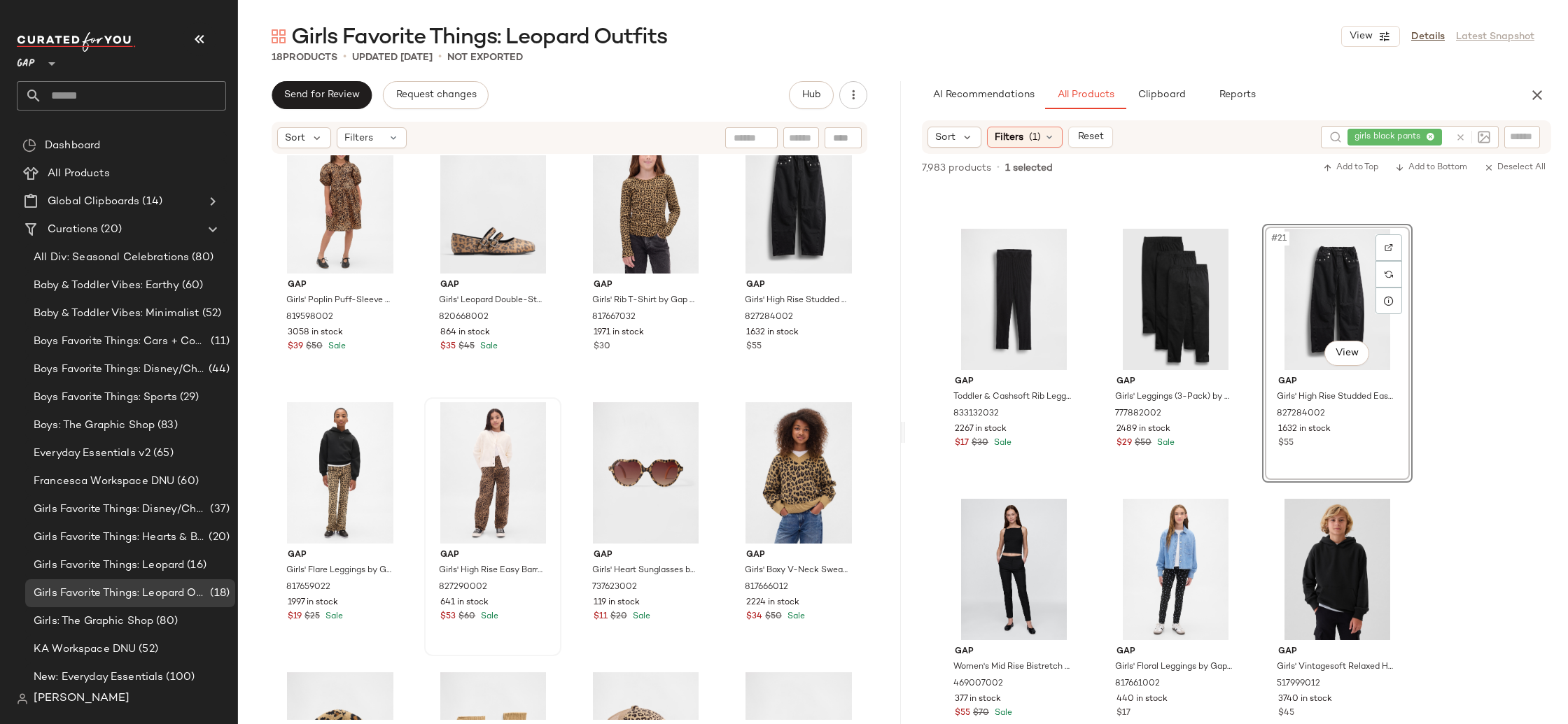
click at [1427, 137] on div "girls black pants" at bounding box center [1399, 137] width 102 height 23
click at [1392, 135] on icon at bounding box center [1390, 137] width 9 height 9
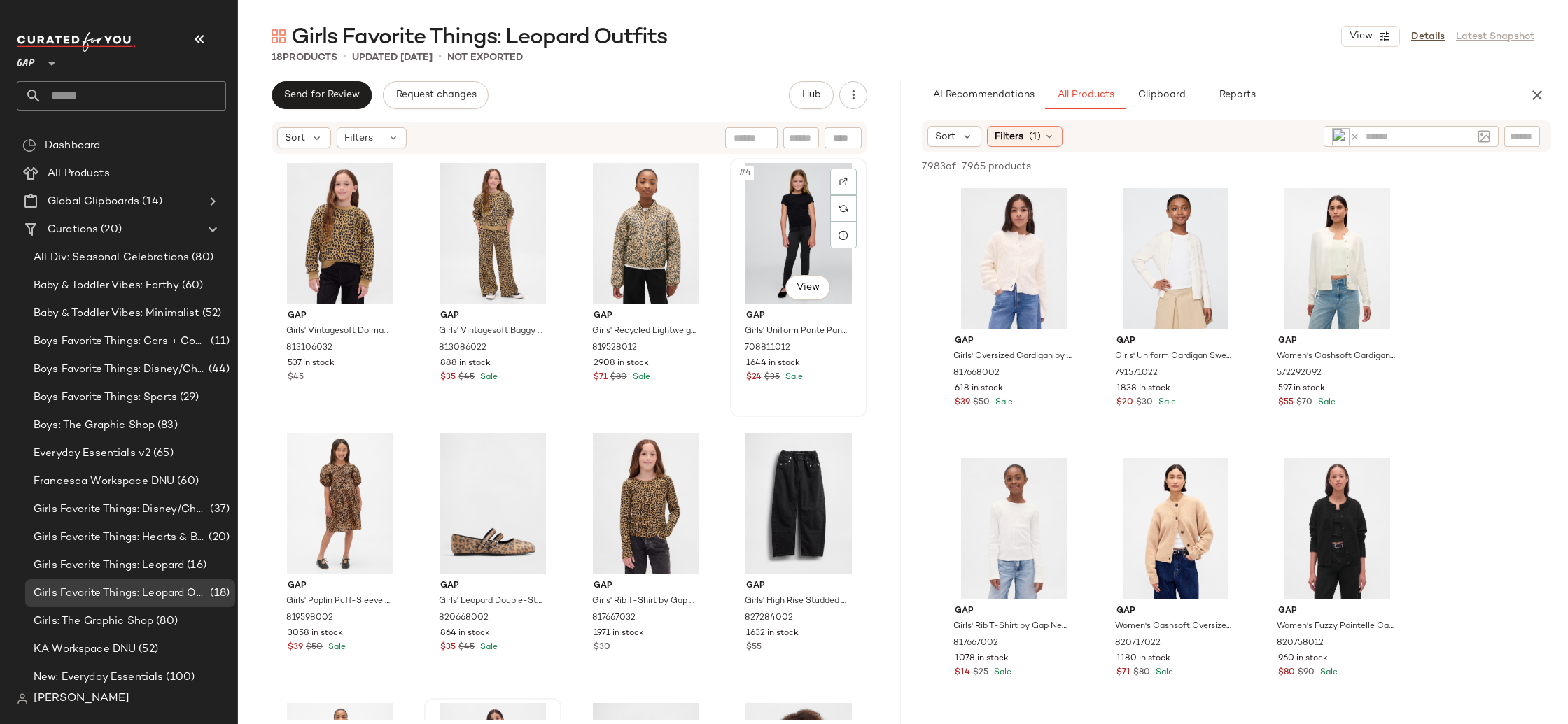
click at [776, 233] on div "#4 View" at bounding box center [799, 234] width 127 height 142
click at [631, 246] on div "#3 View" at bounding box center [646, 234] width 127 height 142
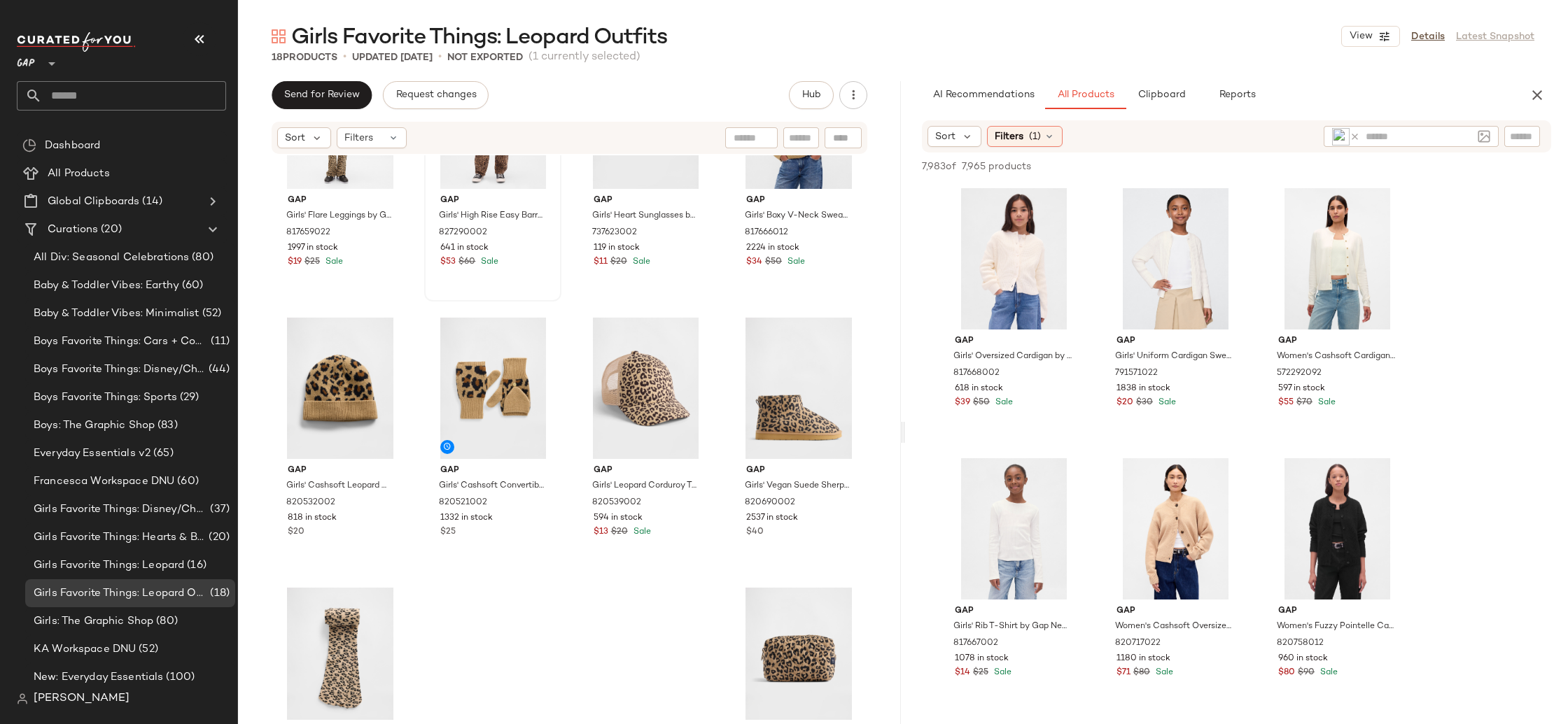
scroll to position [558, 0]
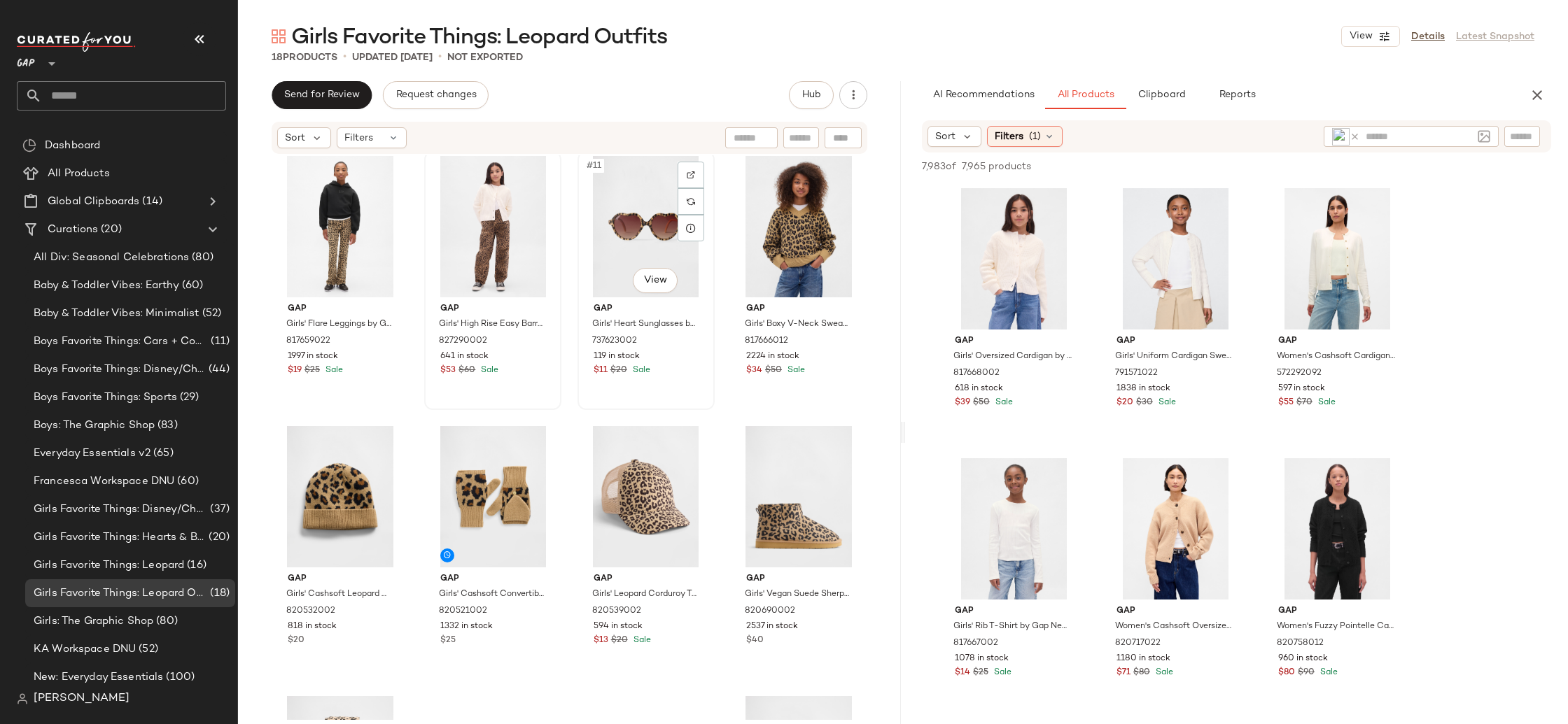
click at [610, 249] on div "#11 View" at bounding box center [646, 227] width 127 height 142
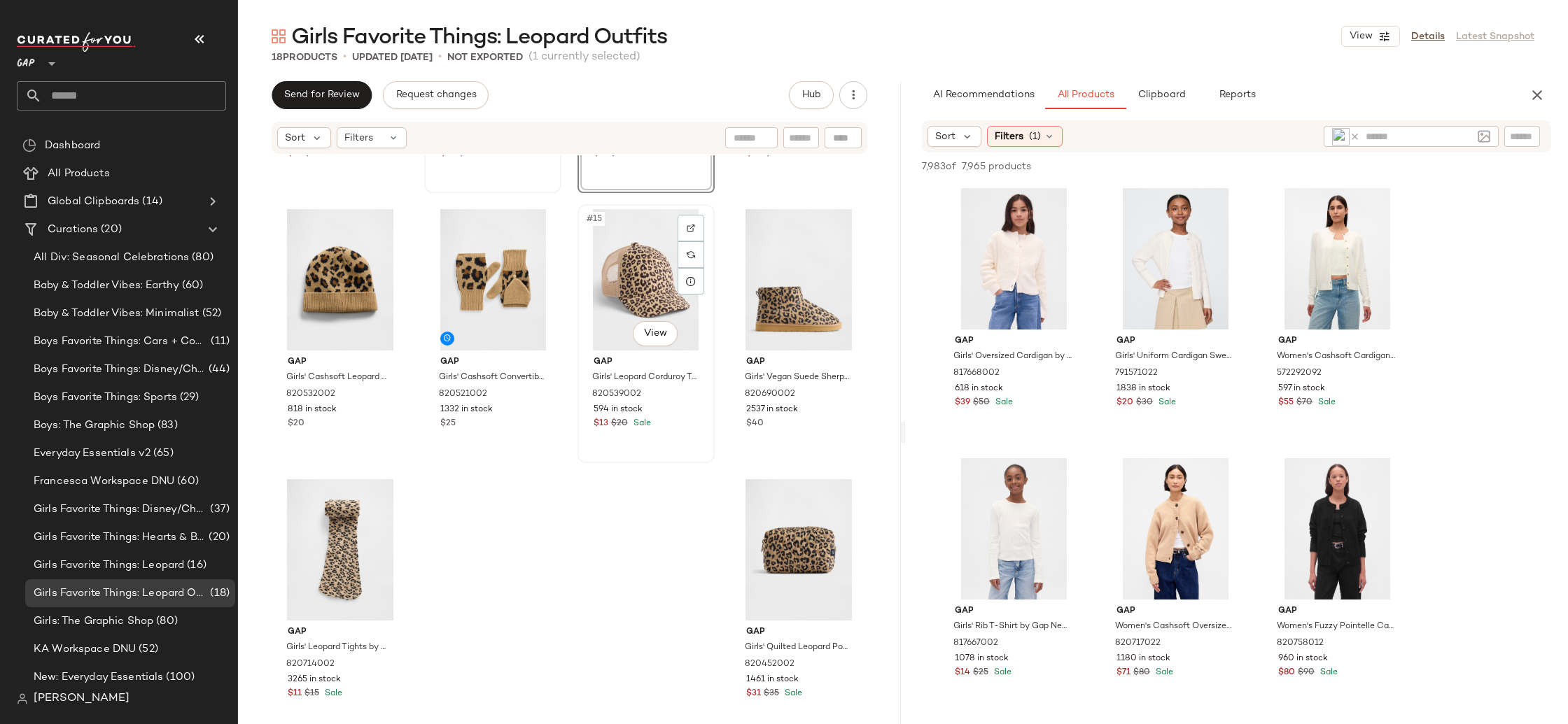
scroll to position [788, 0]
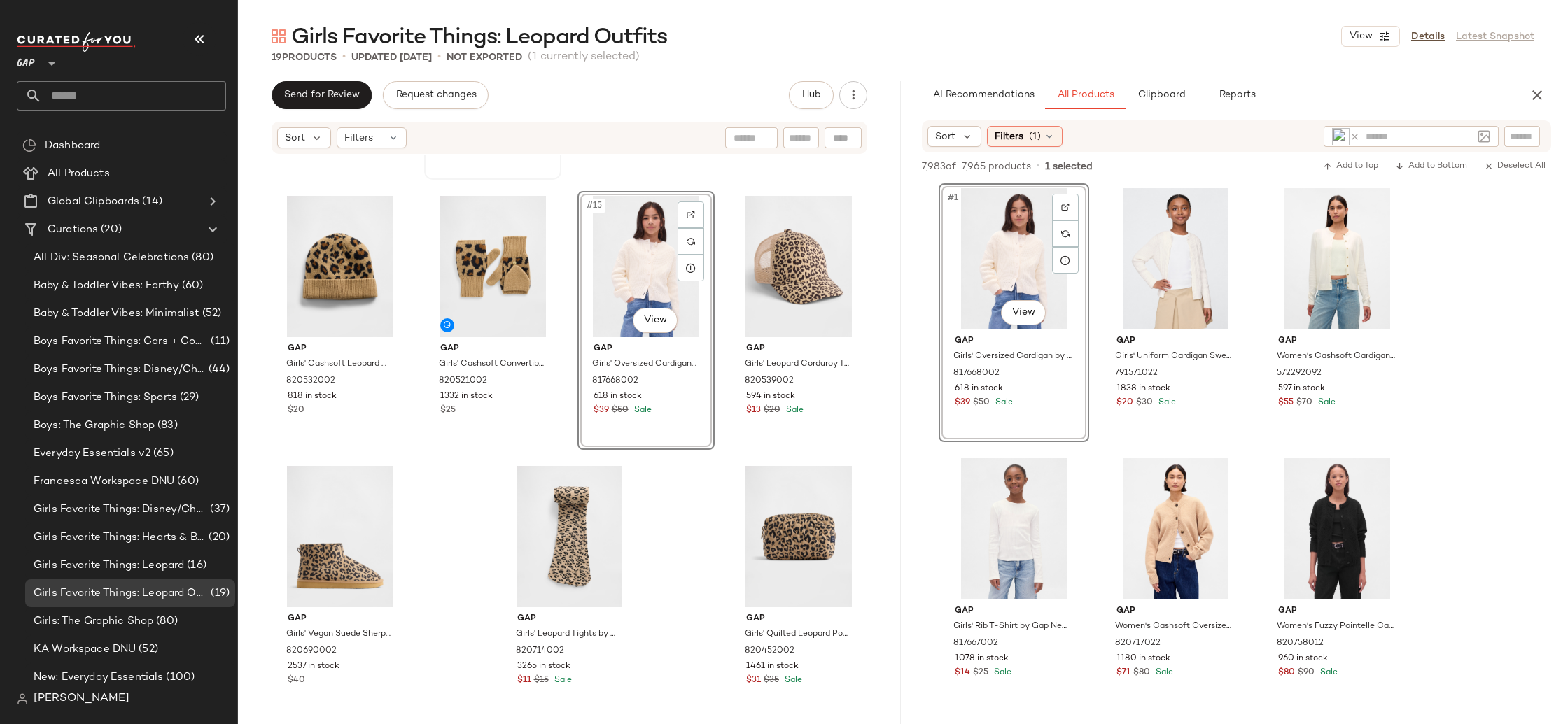
drag, startPoint x: 985, startPoint y: 282, endPoint x: 909, endPoint y: 703, distance: 427.8
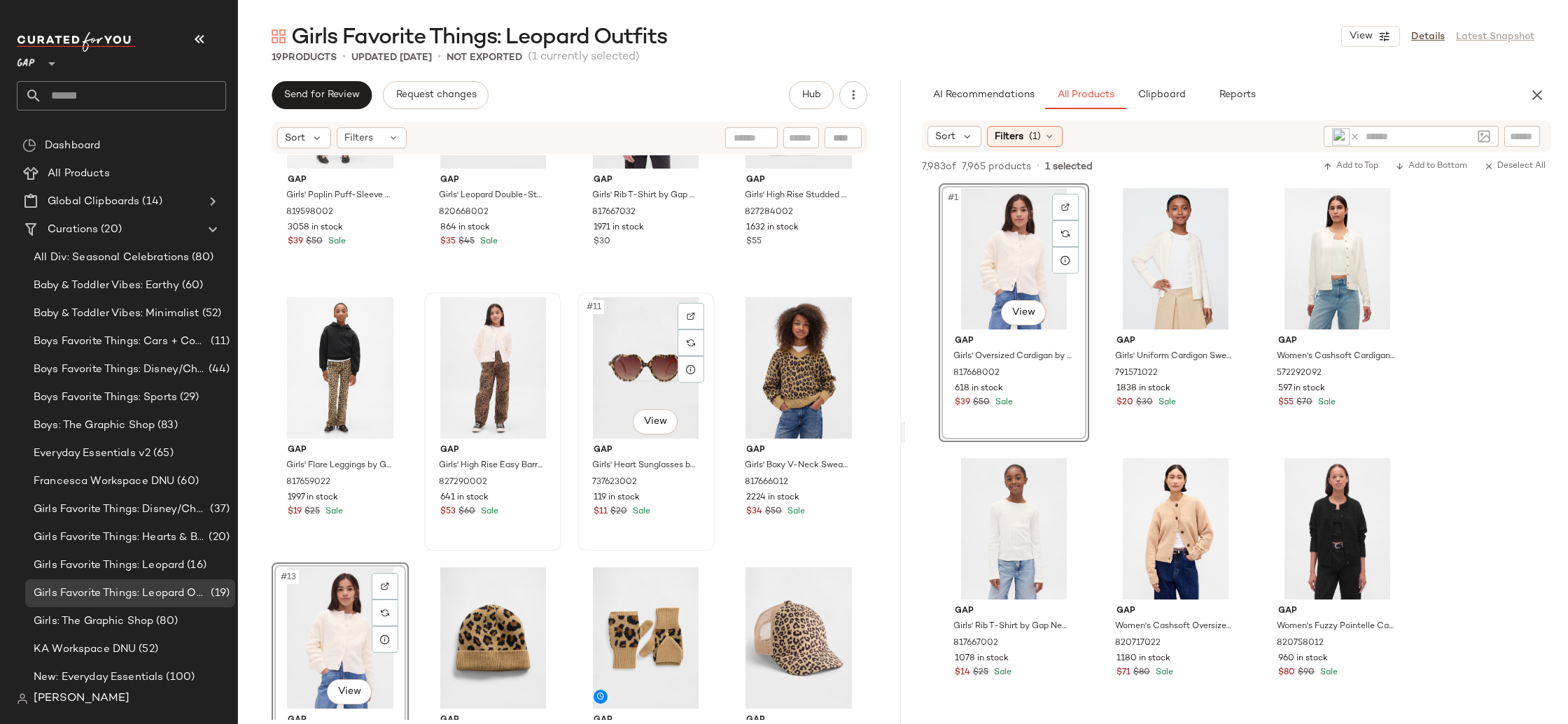
scroll to position [446, 0]
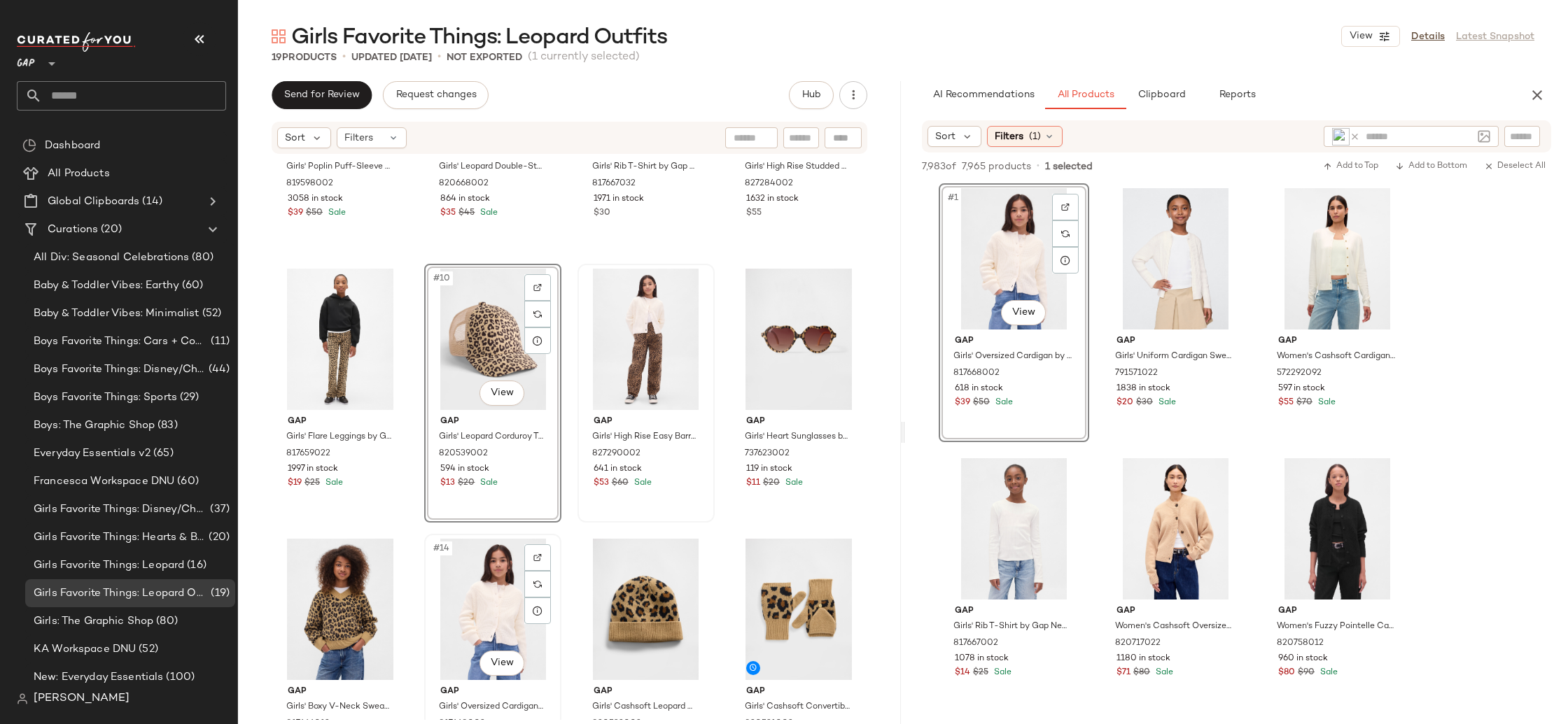
scroll to position [447, 0]
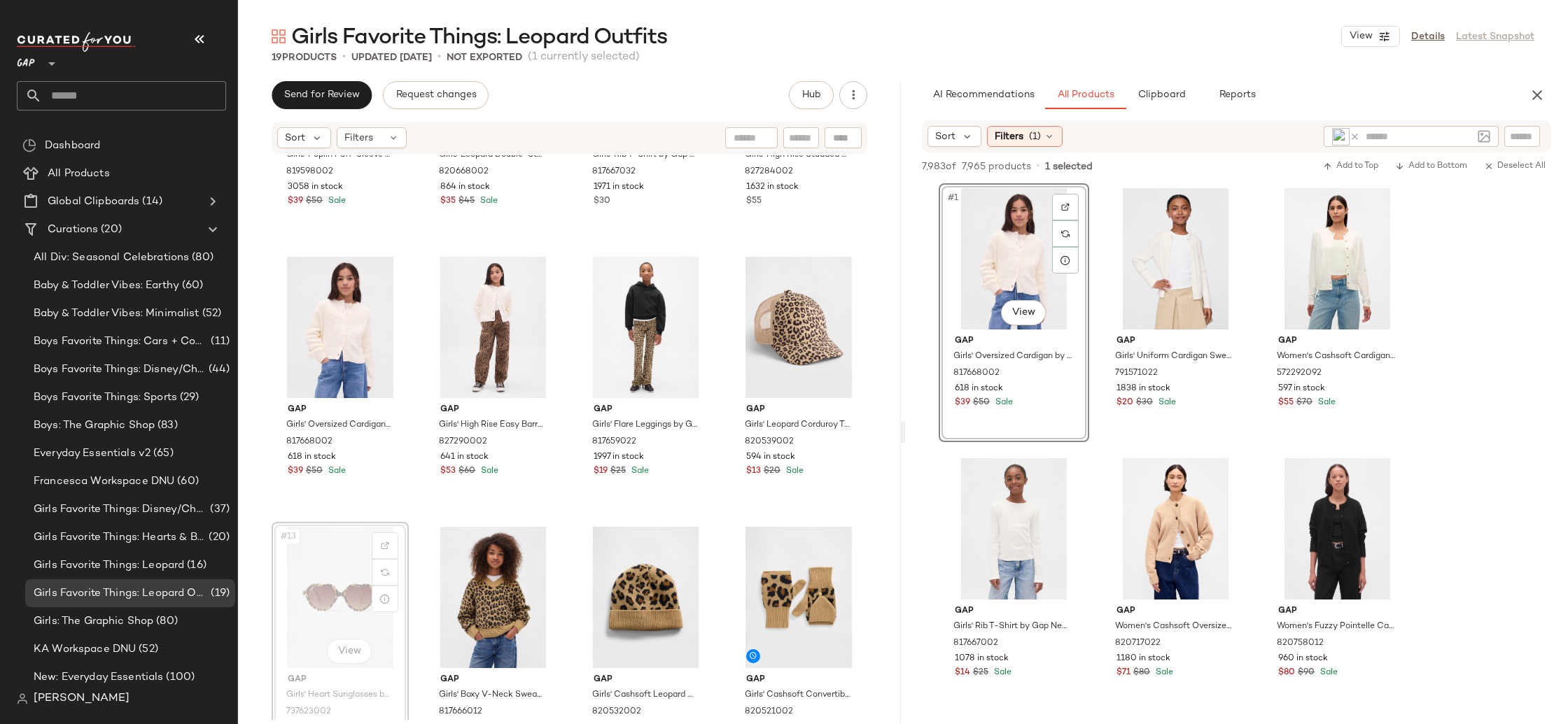
scroll to position [471, 0]
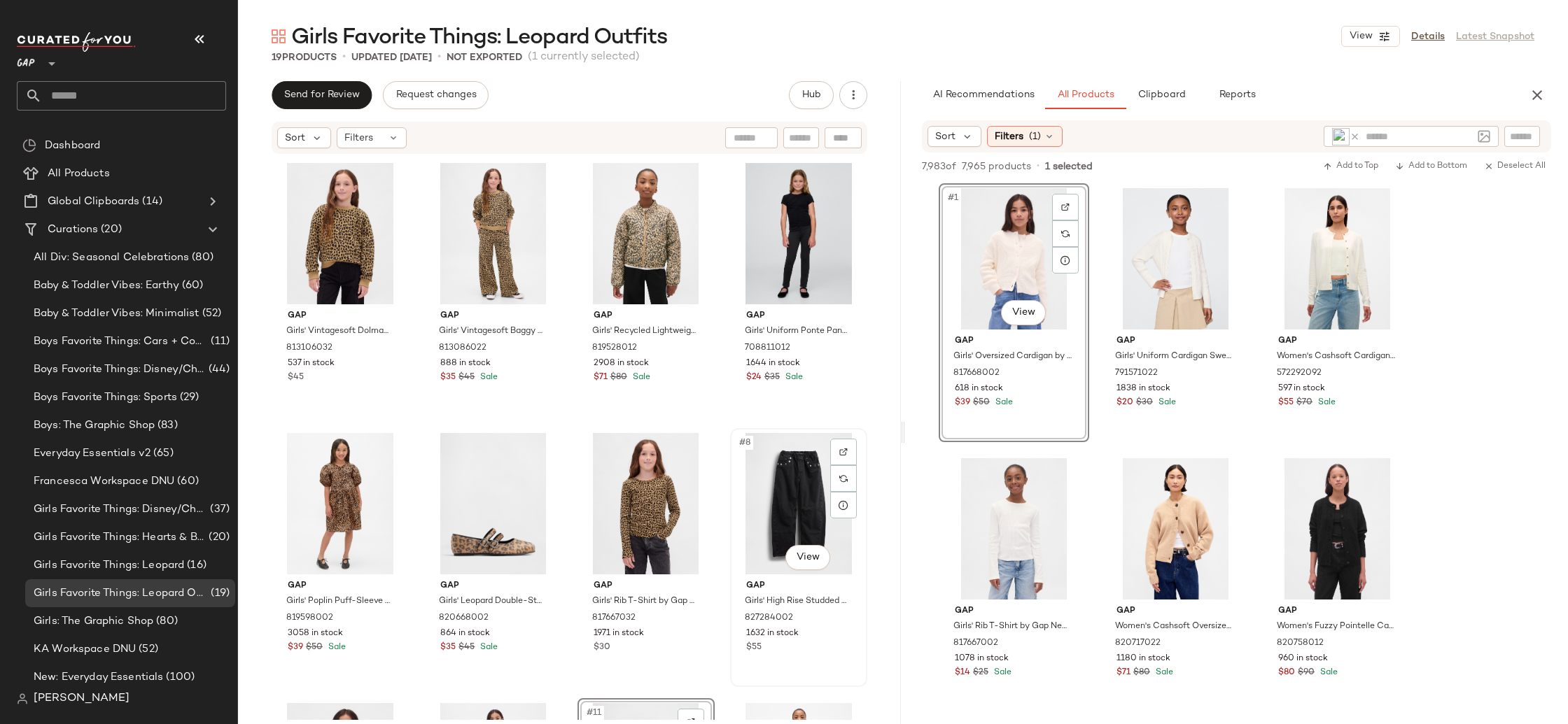
scroll to position [97, 0]
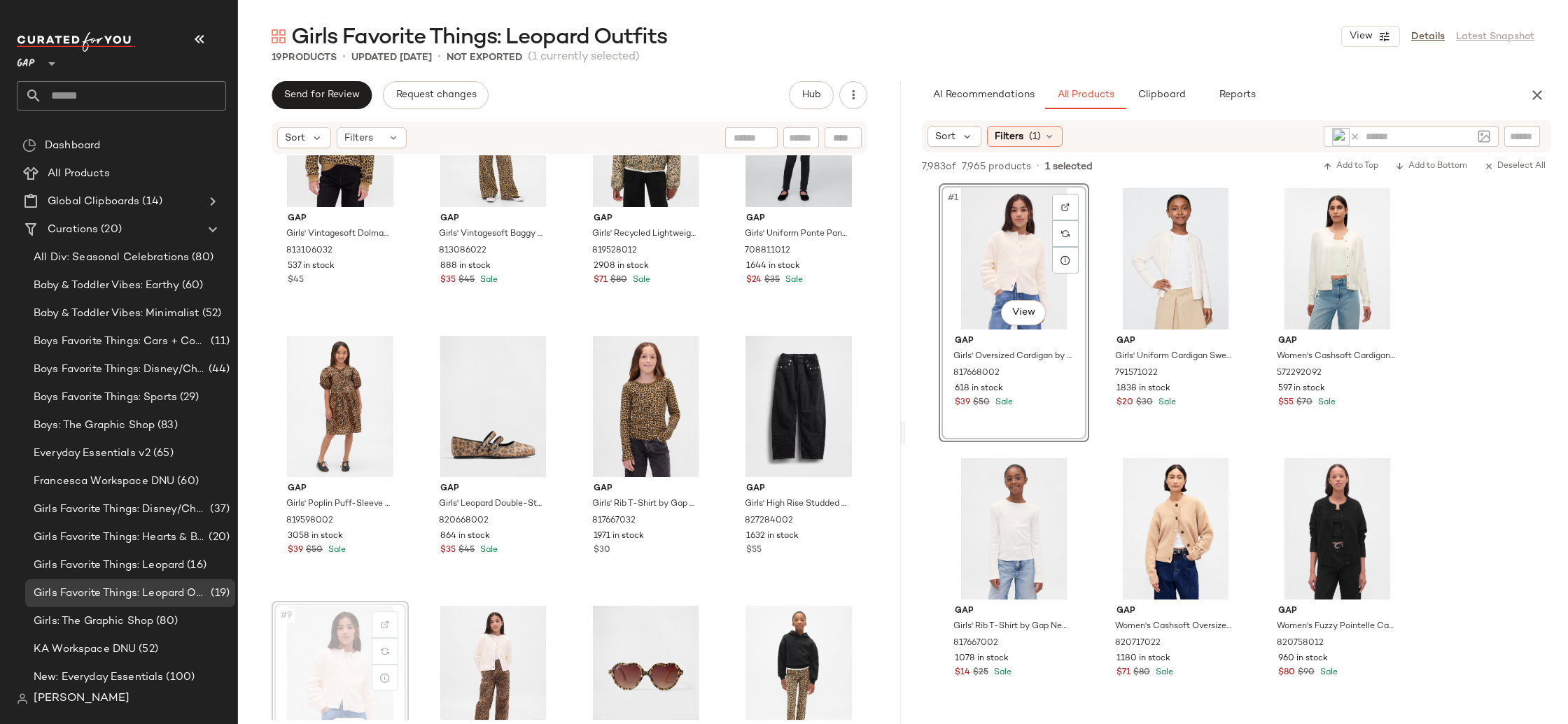
scroll to position [133, 0]
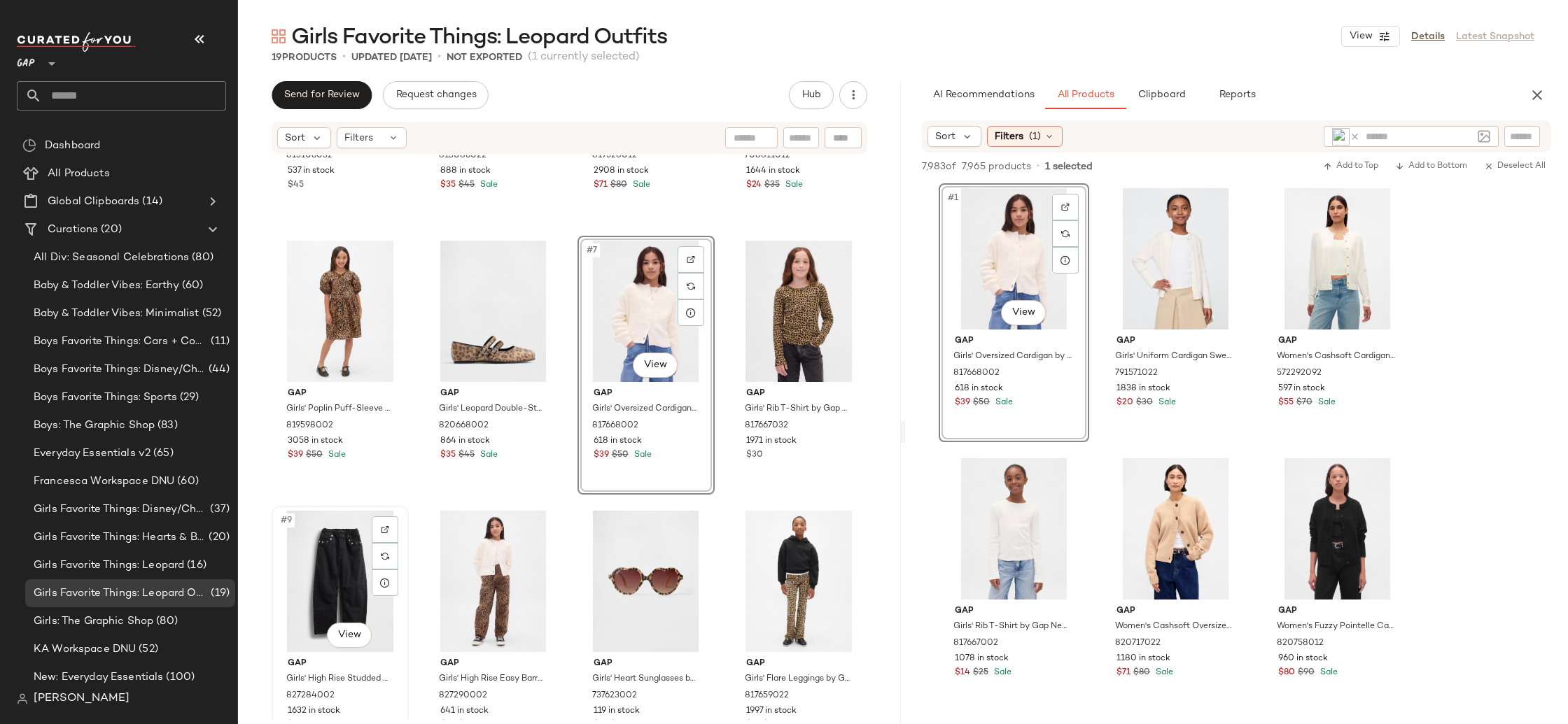
scroll to position [195, 0]
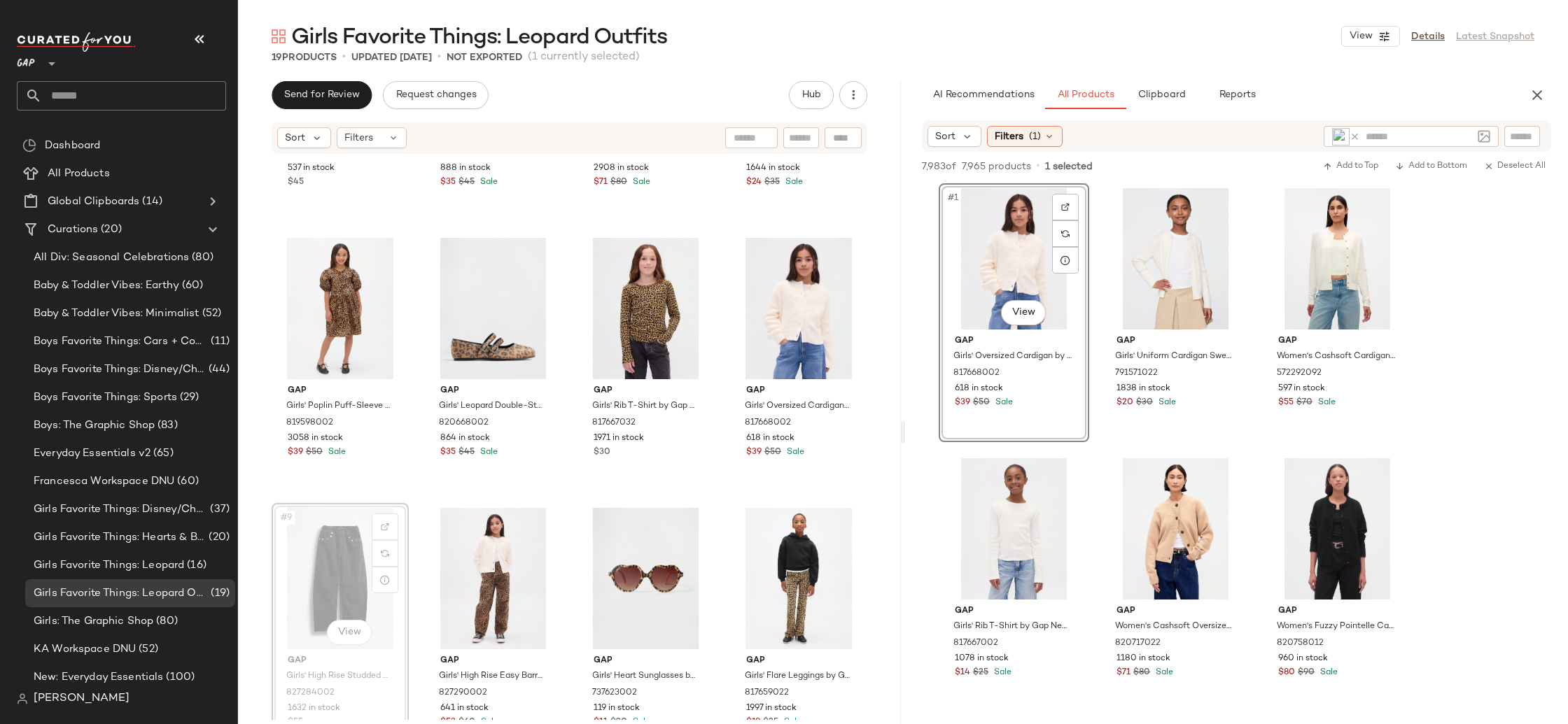
scroll to position [200, 0]
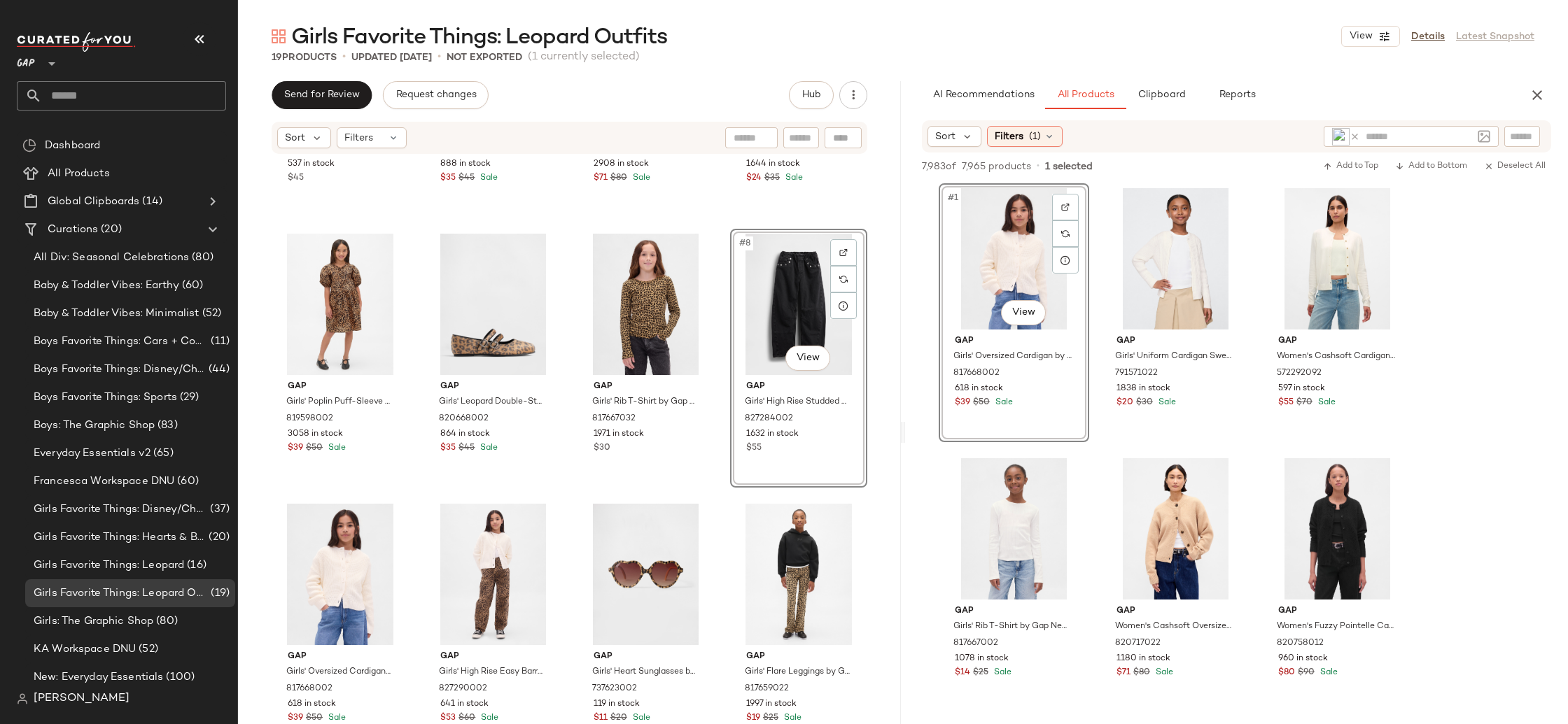
drag, startPoint x: 361, startPoint y: 575, endPoint x: 450, endPoint y: 15, distance: 567.0
click at [1354, 134] on icon at bounding box center [1354, 137] width 11 height 11
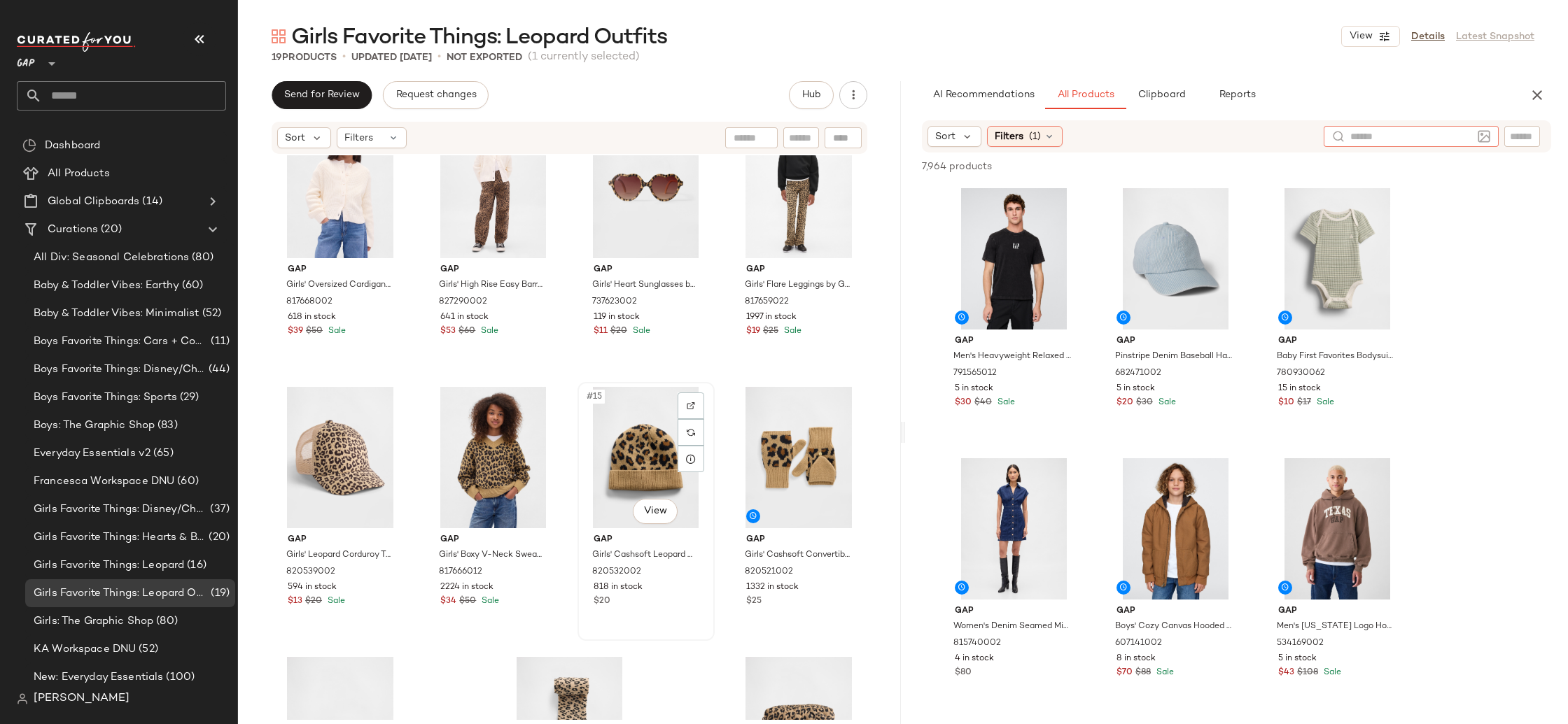
scroll to position [599, 0]
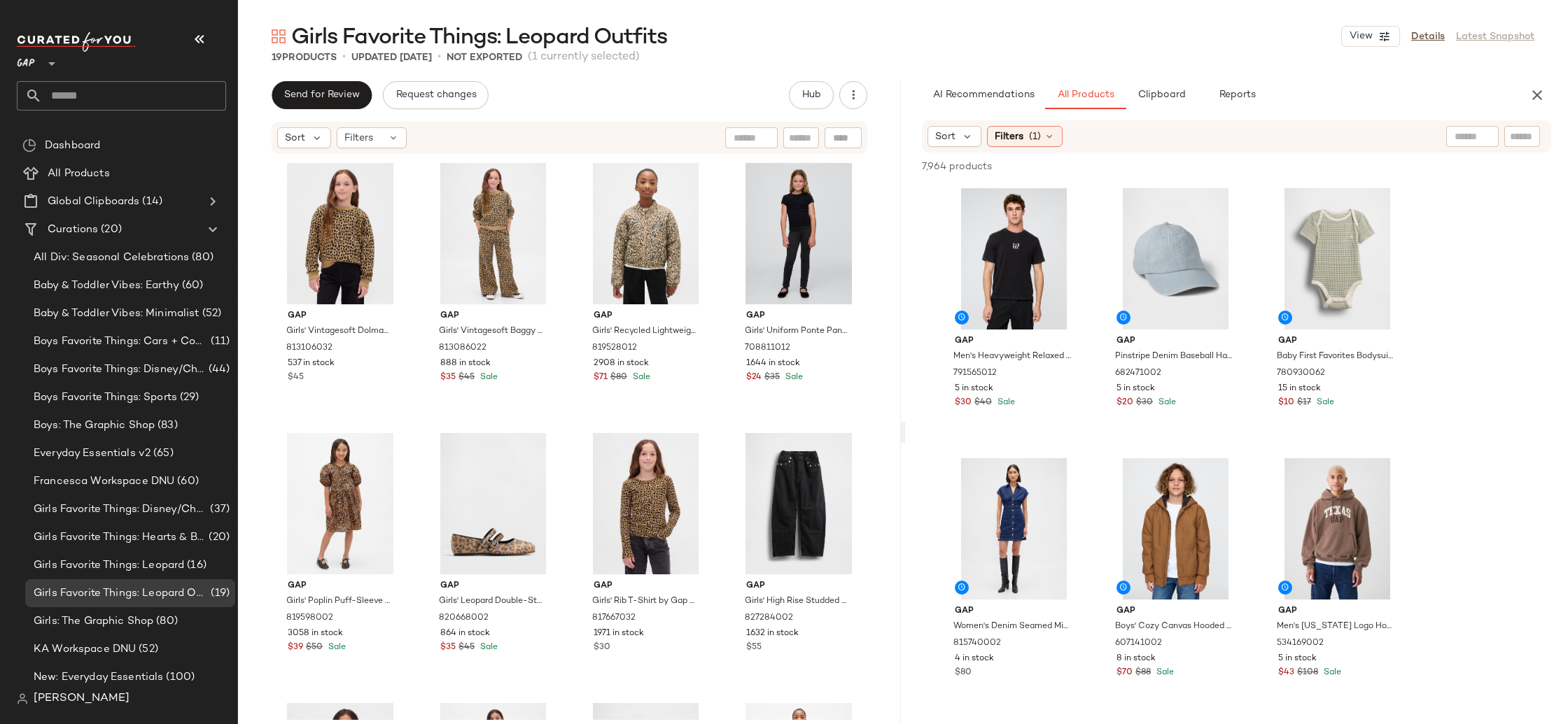
drag, startPoint x: 479, startPoint y: 454, endPoint x: 355, endPoint y: 36, distance: 436.0
